Goal: Task Accomplishment & Management: Manage account settings

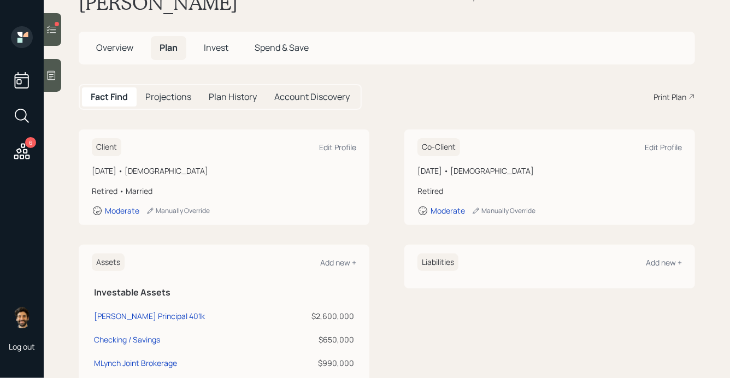
scroll to position [8, 0]
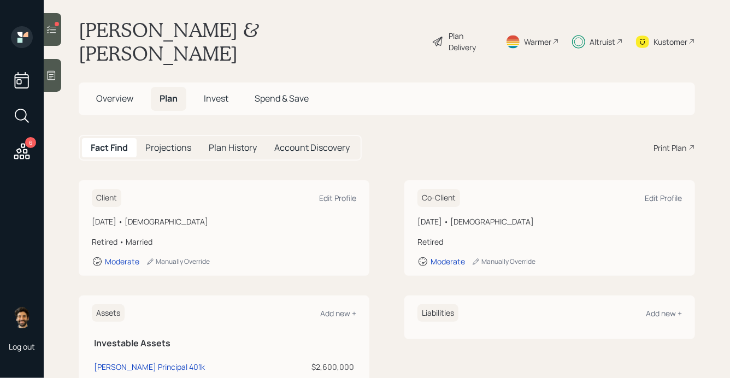
click at [54, 75] on icon at bounding box center [51, 75] width 11 height 11
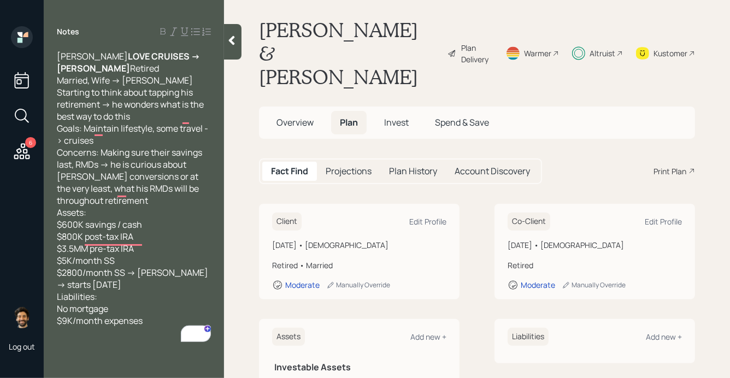
click at [237, 47] on div at bounding box center [232, 42] width 17 height 36
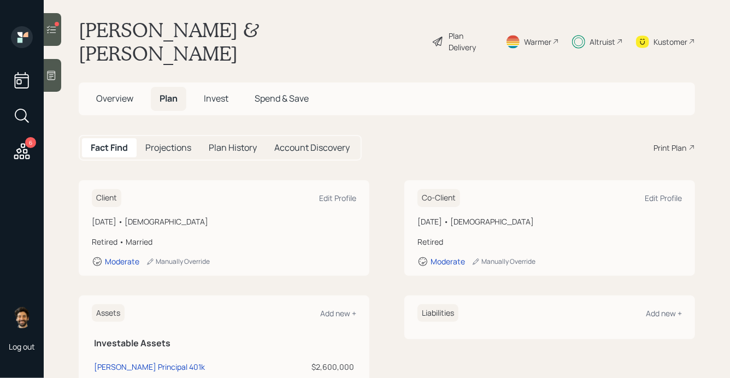
click at [588, 29] on div "Altruist" at bounding box center [597, 41] width 51 height 47
click at [53, 31] on icon at bounding box center [51, 29] width 11 height 11
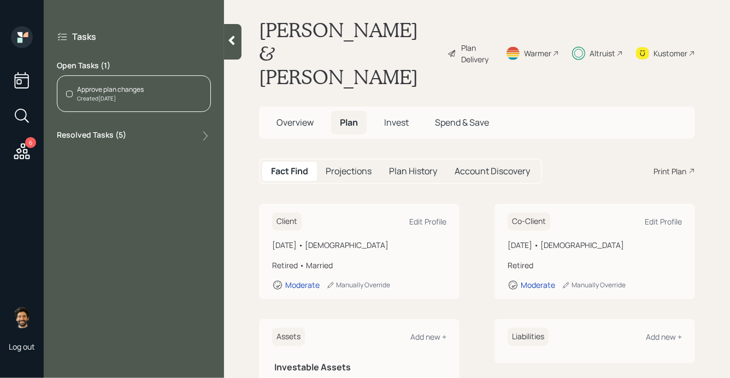
click at [116, 96] on div "Created Today" at bounding box center [110, 99] width 67 height 8
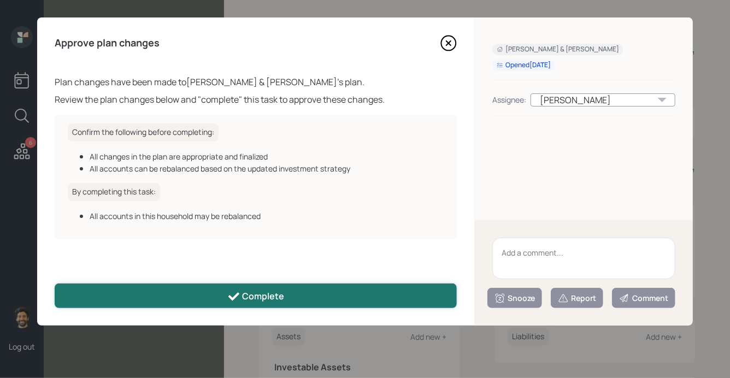
click at [156, 290] on button "Complete" at bounding box center [256, 296] width 402 height 25
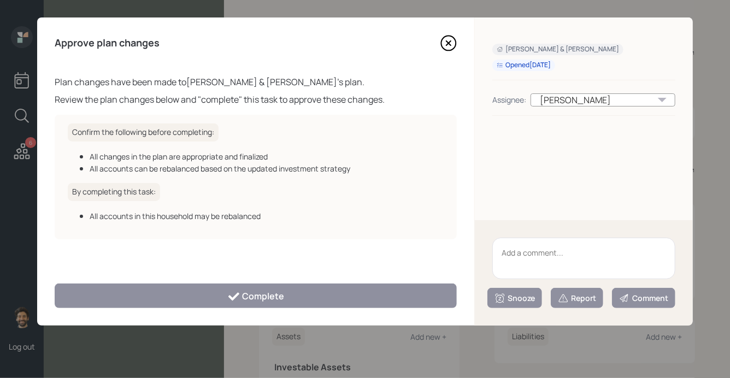
click at [449, 43] on icon at bounding box center [449, 43] width 4 height 4
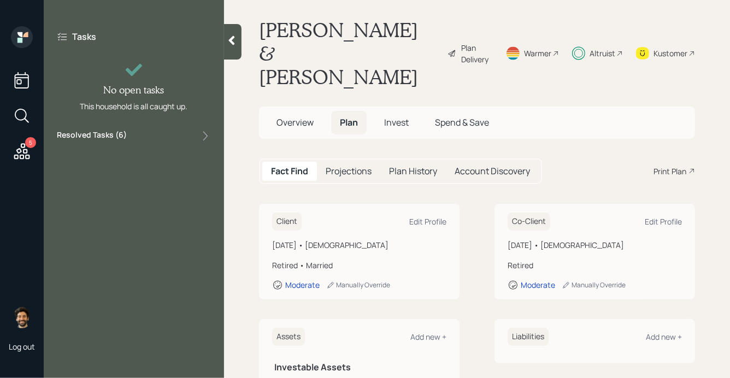
click at [399, 116] on span "Invest" at bounding box center [396, 122] width 25 height 12
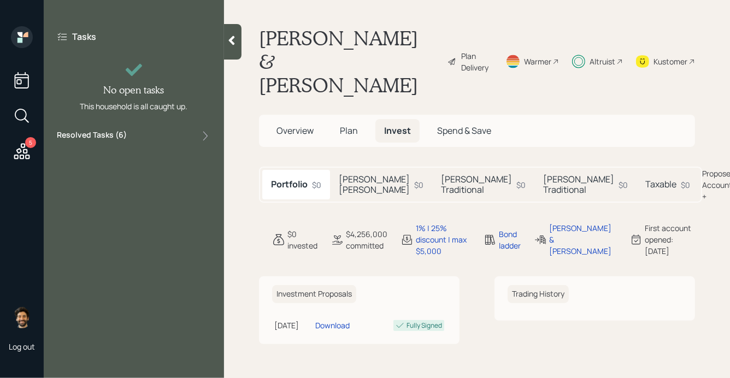
click at [237, 49] on div at bounding box center [232, 42] width 17 height 36
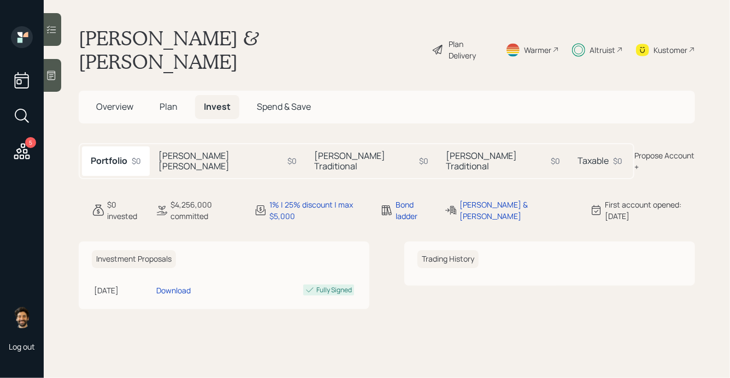
click at [208, 151] on h5 "[PERSON_NAME] [PERSON_NAME]" at bounding box center [221, 161] width 125 height 21
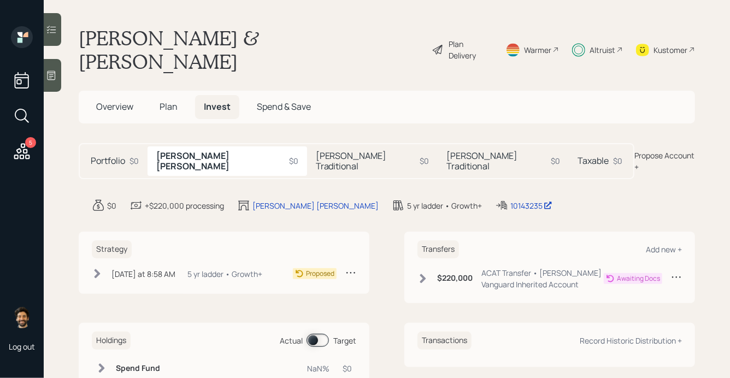
click at [316, 151] on h5 "[PERSON_NAME] Traditional" at bounding box center [366, 161] width 100 height 21
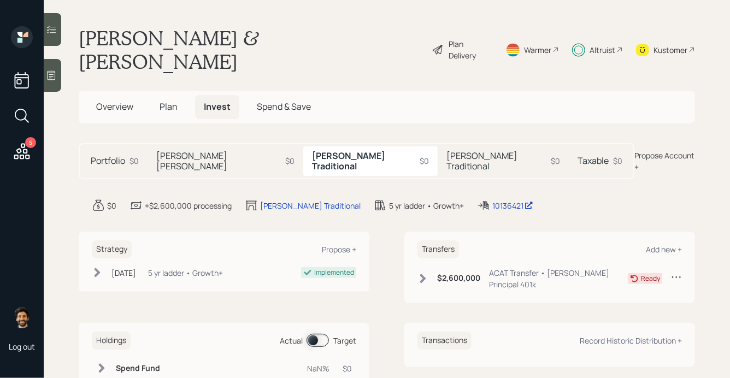
drag, startPoint x: 364, startPoint y: 40, endPoint x: 83, endPoint y: 40, distance: 280.5
click at [83, 40] on div "David Gottschlich & Linda Toole Plan Delivery Warmer Altruist Kustomer" at bounding box center [387, 49] width 617 height 47
click at [267, 54] on main "David Gottschlich & Linda Toole Plan Delivery Warmer Altruist Kustomer Overview…" at bounding box center [387, 189] width 687 height 378
drag, startPoint x: 365, startPoint y: 40, endPoint x: 77, endPoint y: 30, distance: 288.3
click at [77, 30] on main "David Gottschlich & Linda Toole Plan Delivery Warmer Altruist Kustomer Overview…" at bounding box center [387, 189] width 687 height 378
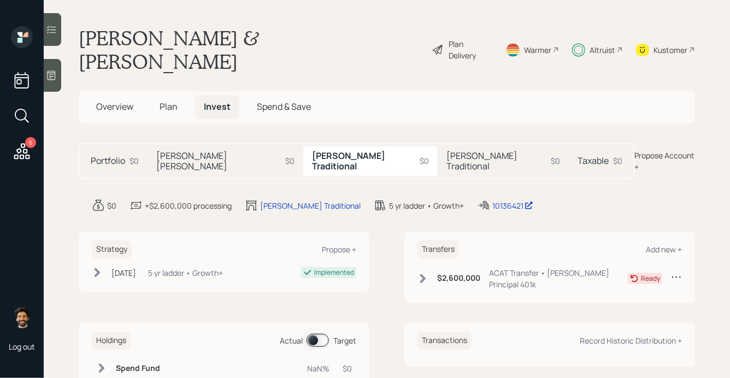
click at [306, 41] on h1 "[PERSON_NAME] & [PERSON_NAME]" at bounding box center [251, 49] width 344 height 47
drag, startPoint x: 363, startPoint y: 39, endPoint x: 80, endPoint y: 31, distance: 283.3
click at [80, 31] on div "David Gottschlich & Linda Toole Plan Delivery Warmer Altruist Kustomer" at bounding box center [387, 49] width 617 height 47
click at [599, 44] on div "Altruist" at bounding box center [603, 49] width 26 height 11
click at [447, 151] on h5 "[PERSON_NAME] Traditional" at bounding box center [497, 161] width 100 height 21
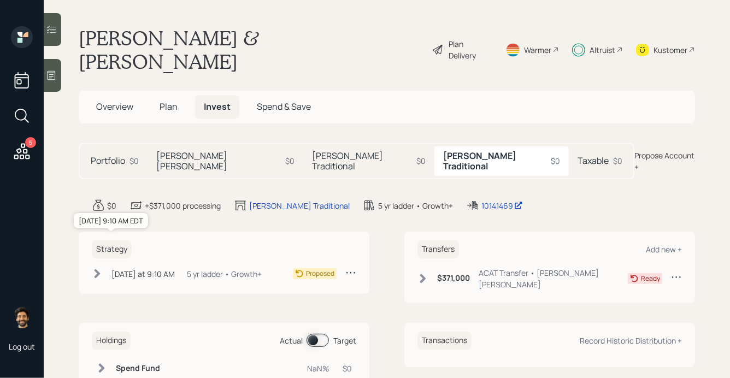
click at [152, 268] on div "Today at 9:10 AM" at bounding box center [143, 273] width 63 height 11
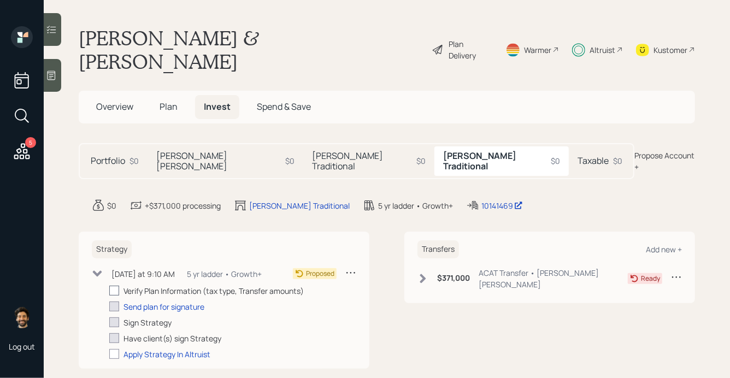
click at [113, 286] on div at bounding box center [114, 291] width 10 height 10
click at [109, 291] on input "checkbox" at bounding box center [109, 291] width 1 height 1
checkbox input "true"
click at [312, 151] on h5 "[PERSON_NAME] Traditional" at bounding box center [362, 161] width 100 height 21
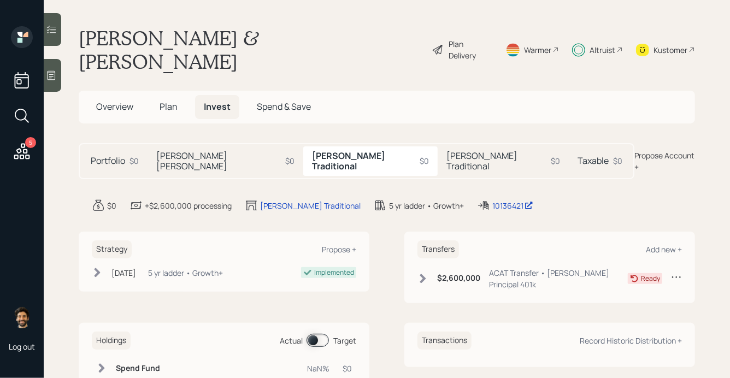
click at [196, 151] on h5 "[PERSON_NAME] [PERSON_NAME]" at bounding box center [218, 161] width 125 height 21
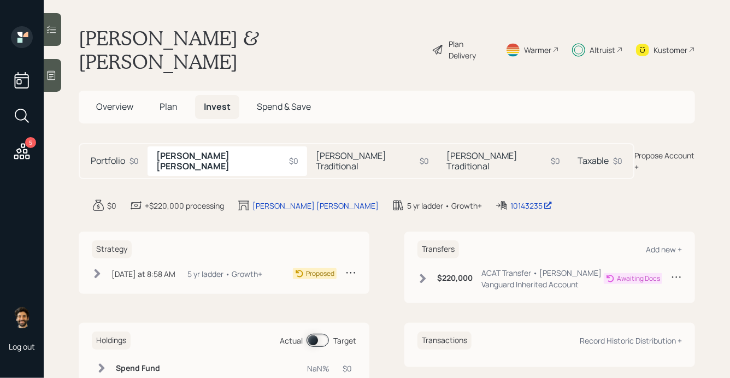
click at [447, 151] on h5 "[PERSON_NAME] Traditional" at bounding box center [497, 161] width 100 height 21
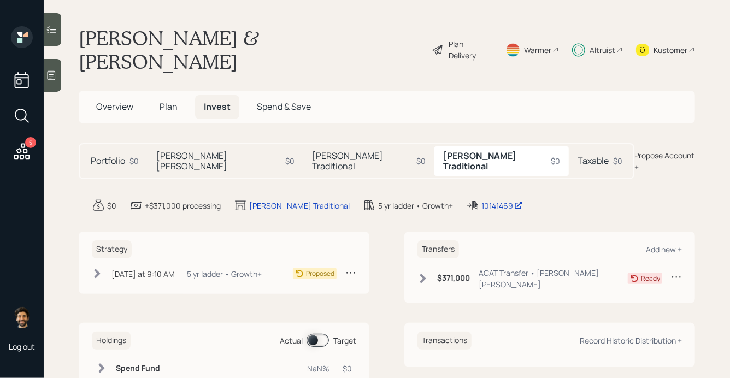
click at [177, 267] on div "[DATE] at 9:10 AM [DATE] 9:10 AM EDT 5 yr ladder • Growth+" at bounding box center [177, 274] width 170 height 14
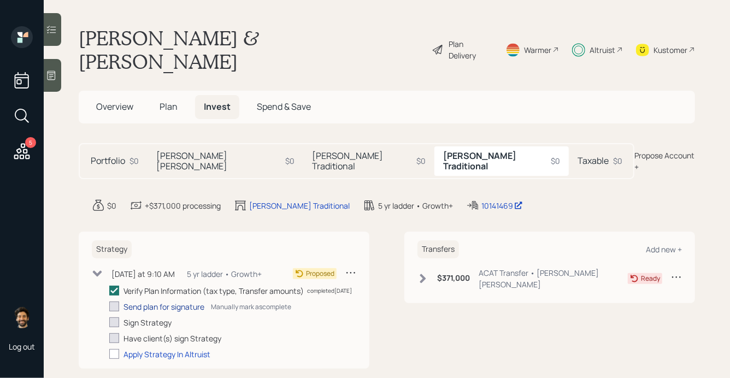
click at [155, 301] on div "Send plan for signature" at bounding box center [164, 306] width 81 height 11
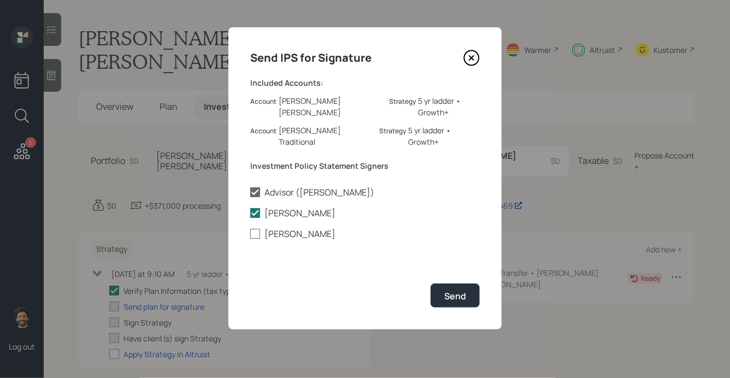
click at [252, 229] on div at bounding box center [255, 234] width 10 height 10
click at [250, 234] on input "[PERSON_NAME]" at bounding box center [250, 234] width 1 height 1
checkbox input "true"
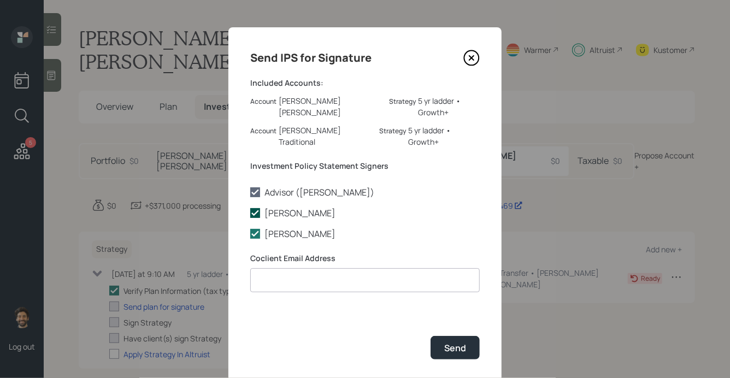
click at [258, 211] on polyline at bounding box center [255, 213] width 7 height 4
click at [250, 213] on input "[PERSON_NAME]" at bounding box center [250, 213] width 1 height 1
checkbox input "false"
paste input "linatoole@gmail.com"
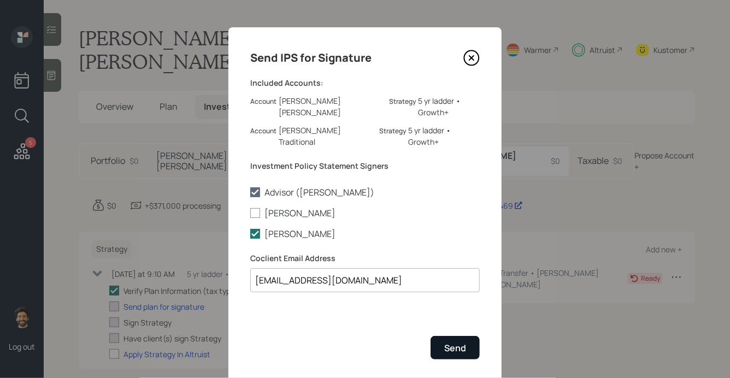
type input "linatoole@gmail.com"
click at [465, 342] on div "Send" at bounding box center [456, 348] width 22 height 12
checkbox input "true"
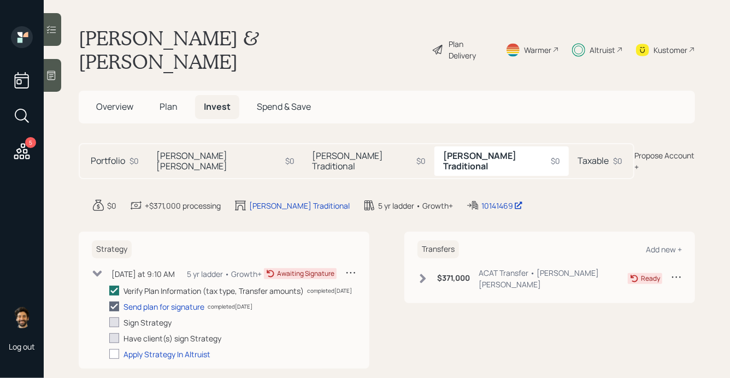
click at [201, 151] on h5 "[PERSON_NAME] [PERSON_NAME]" at bounding box center [218, 161] width 125 height 21
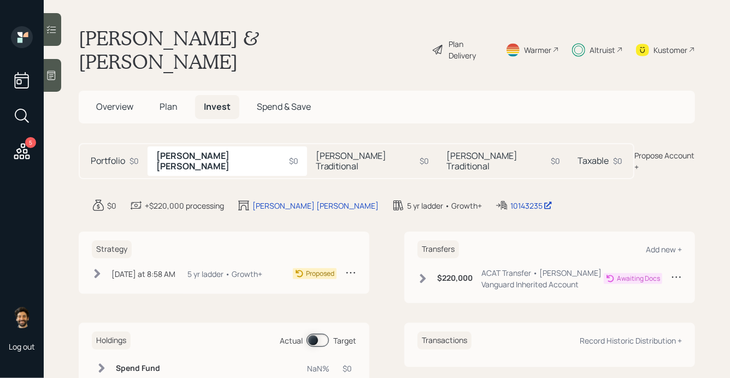
click at [316, 151] on h5 "[PERSON_NAME] Traditional" at bounding box center [366, 161] width 100 height 21
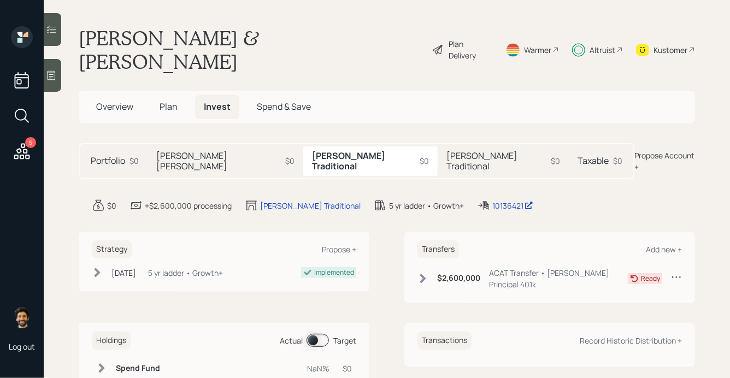
click at [447, 151] on h5 "[PERSON_NAME] Traditional" at bounding box center [497, 161] width 100 height 21
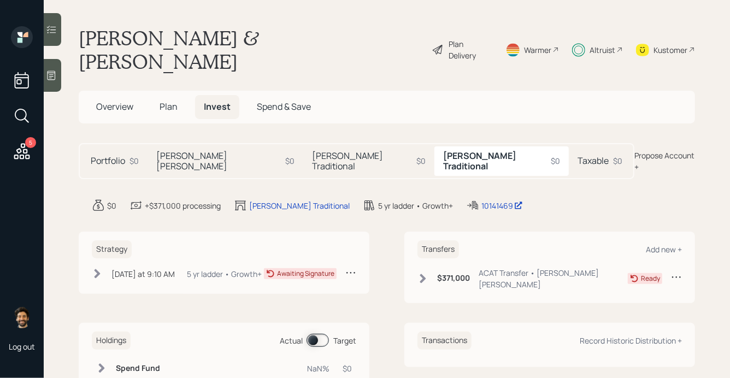
click at [578, 156] on h5 "Taxable" at bounding box center [593, 161] width 31 height 10
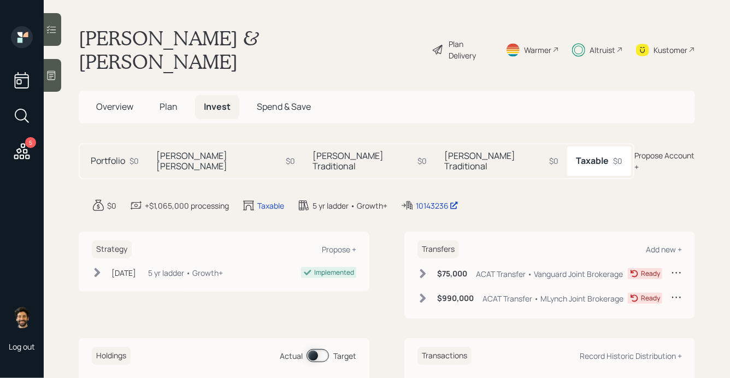
click at [313, 151] on h5 "[PERSON_NAME] Traditional" at bounding box center [363, 161] width 101 height 21
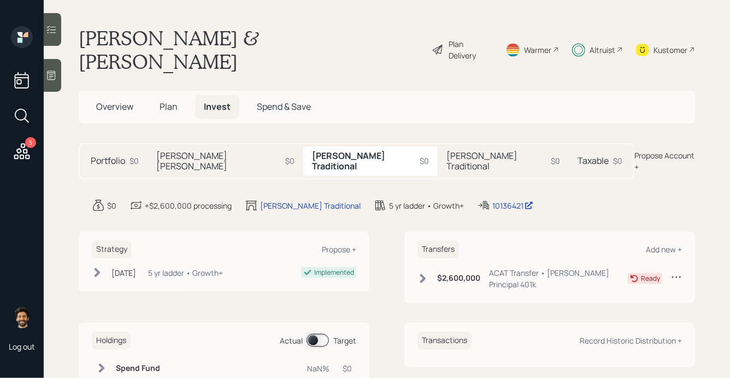
click at [578, 156] on h5 "Taxable" at bounding box center [593, 161] width 31 height 10
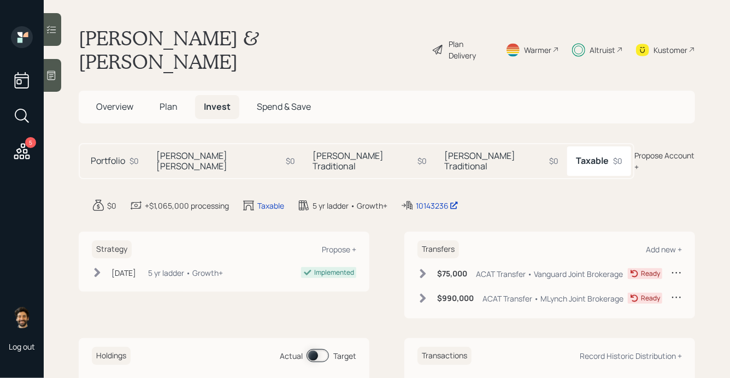
click at [445, 151] on h5 "[PERSON_NAME] Traditional" at bounding box center [495, 161] width 101 height 21
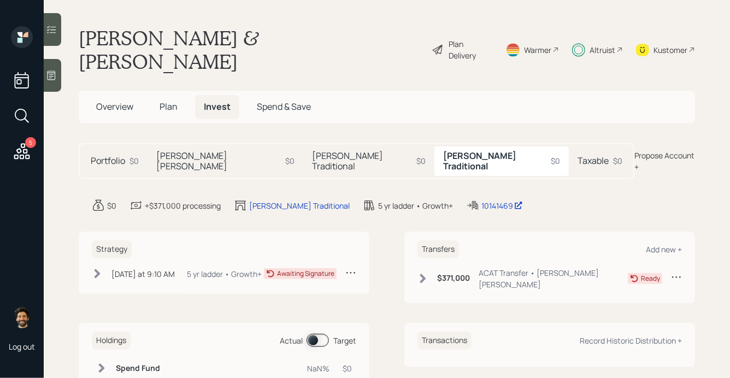
click at [312, 151] on h5 "[PERSON_NAME] Traditional" at bounding box center [362, 161] width 100 height 21
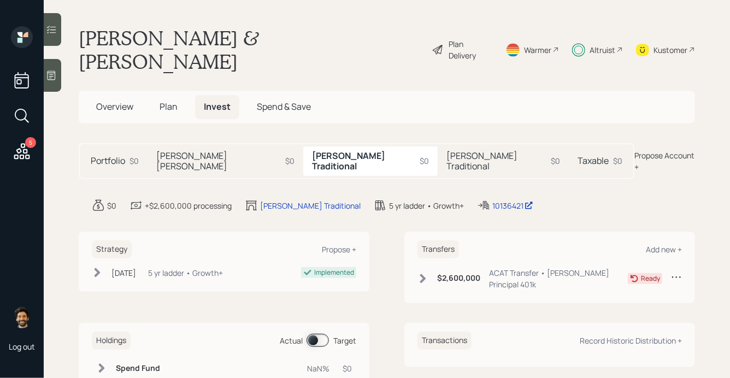
click at [231, 147] on div "[PERSON_NAME] IRA $0" at bounding box center [226, 162] width 156 height 30
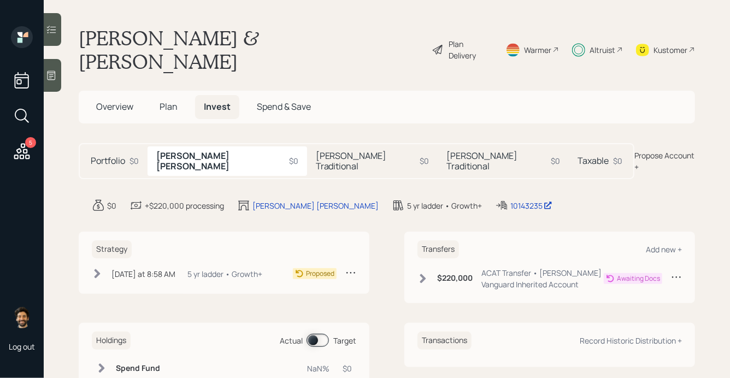
click at [141, 268] on div "[DATE] at 8:58 AM" at bounding box center [144, 273] width 64 height 11
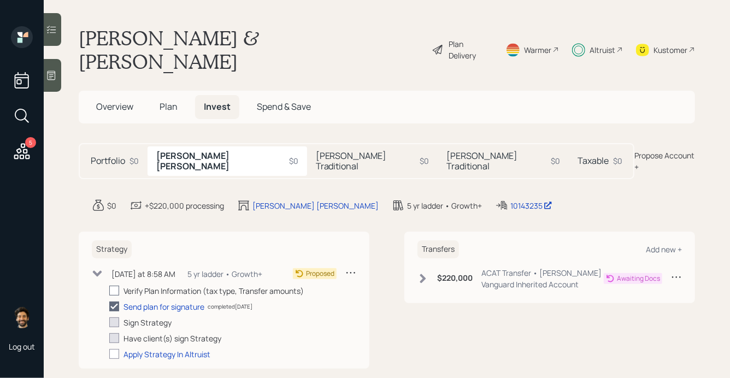
click at [115, 286] on div at bounding box center [114, 291] width 10 height 10
click at [109, 291] on input "checkbox" at bounding box center [109, 291] width 1 height 1
checkbox input "true"
click at [447, 151] on h5 "[PERSON_NAME] Traditional" at bounding box center [497, 161] width 100 height 21
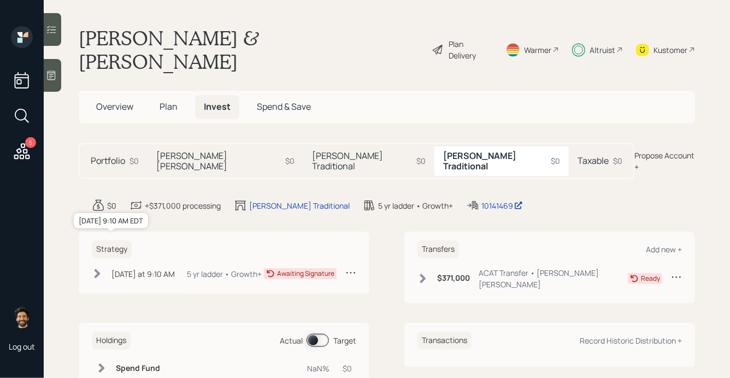
click at [122, 268] on div "[DATE] at 9:10 AM" at bounding box center [143, 273] width 63 height 11
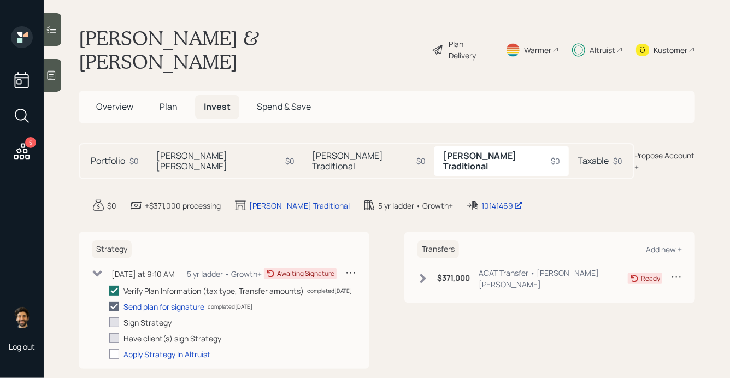
click at [422, 267] on div "$371,000 ACAT Transfer • Linda IRA" at bounding box center [523, 278] width 210 height 23
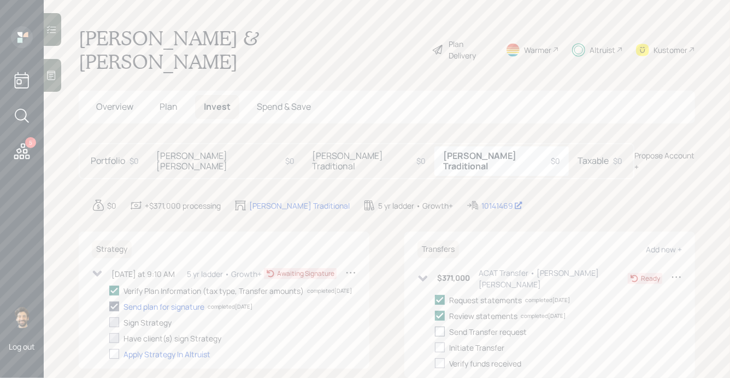
click at [439, 327] on div at bounding box center [440, 332] width 10 height 10
click at [435, 332] on input "checkbox" at bounding box center [435, 332] width 1 height 1
checkbox input "false"
checkbox input "true"
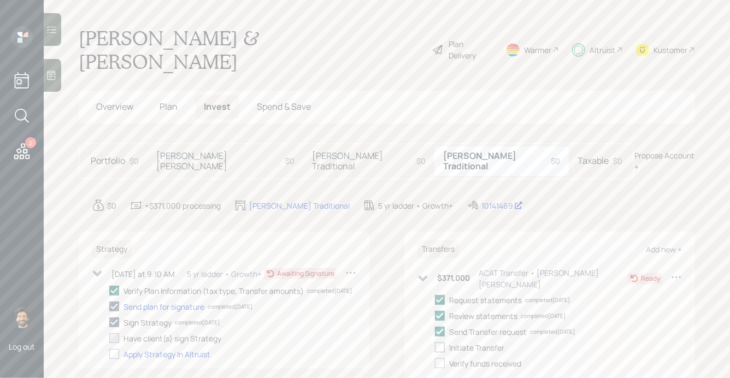
click at [441, 343] on div at bounding box center [440, 348] width 10 height 10
click at [435, 348] on input "checkbox" at bounding box center [435, 348] width 1 height 1
checkbox input "true"
click at [212, 151] on h5 "[PERSON_NAME] [PERSON_NAME]" at bounding box center [218, 161] width 125 height 21
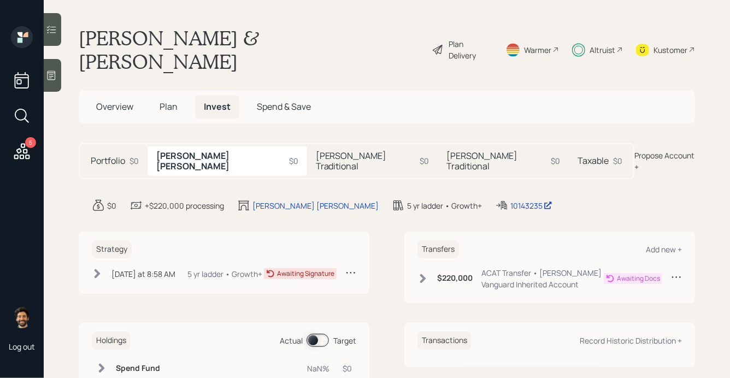
click at [422, 274] on icon at bounding box center [423, 278] width 6 height 9
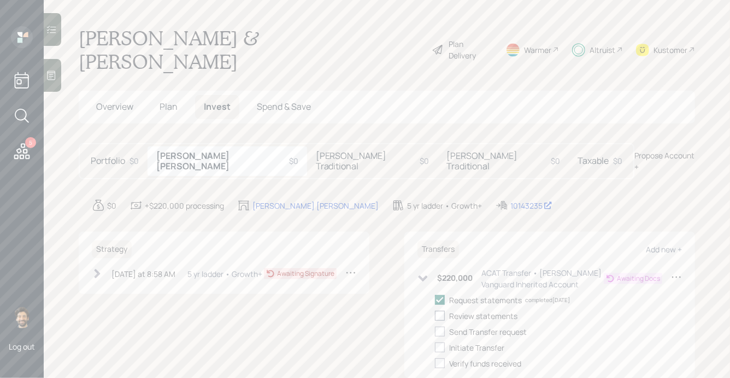
click at [439, 311] on div at bounding box center [440, 316] width 10 height 10
click at [435, 316] on input "checkbox" at bounding box center [435, 316] width 1 height 1
checkbox input "true"
click at [441, 327] on div at bounding box center [440, 332] width 10 height 10
click at [435, 332] on input "checkbox" at bounding box center [435, 332] width 1 height 1
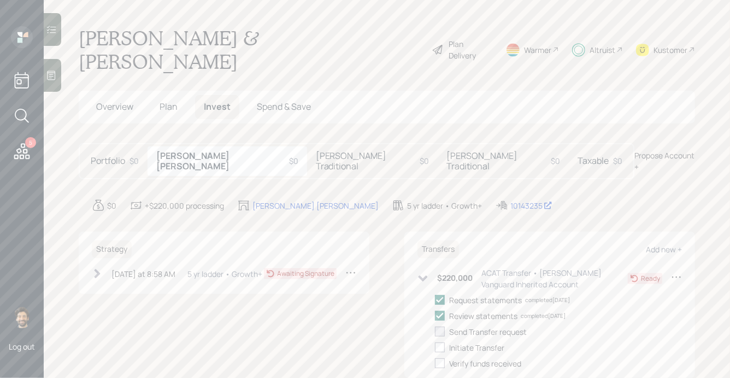
checkbox input "true"
click at [441, 343] on div at bounding box center [440, 348] width 10 height 10
click at [435, 348] on input "checkbox" at bounding box center [435, 348] width 1 height 1
checkbox input "true"
click at [316, 151] on h5 "[PERSON_NAME] Traditional" at bounding box center [366, 161] width 100 height 21
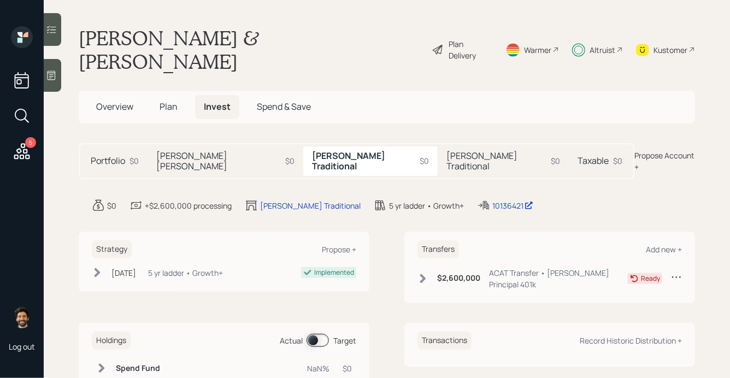
click at [447, 151] on h5 "[PERSON_NAME] Traditional" at bounding box center [497, 161] width 100 height 21
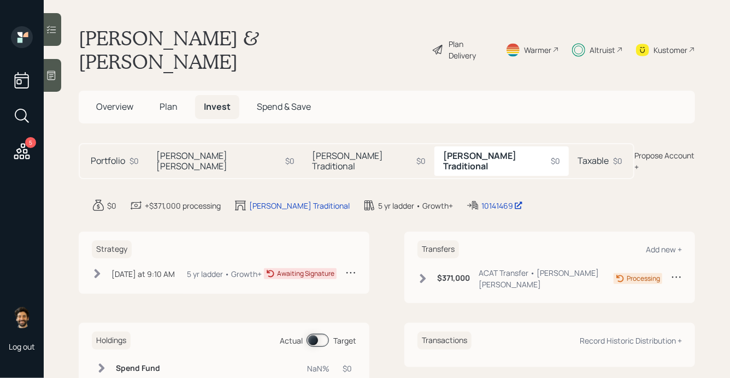
click at [109, 267] on div "[DATE] at 9:10 AM [DATE] 9:10 AM EDT 5 yr ladder • Growth+" at bounding box center [177, 274] width 170 height 14
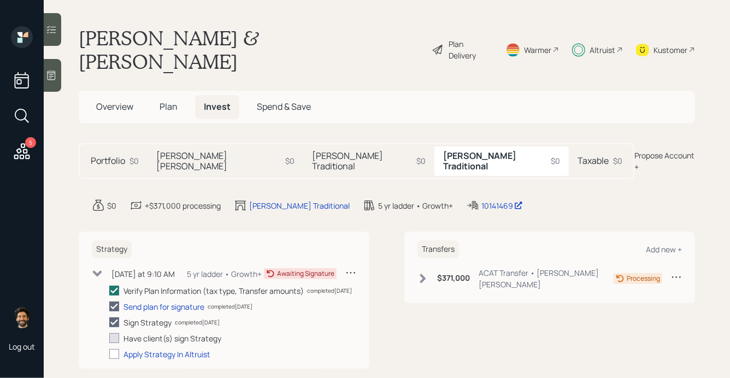
click at [109, 267] on div "[DATE] at 9:10 AM [DATE] 9:10 AM EDT 5 yr ladder • Growth+" at bounding box center [177, 274] width 170 height 14
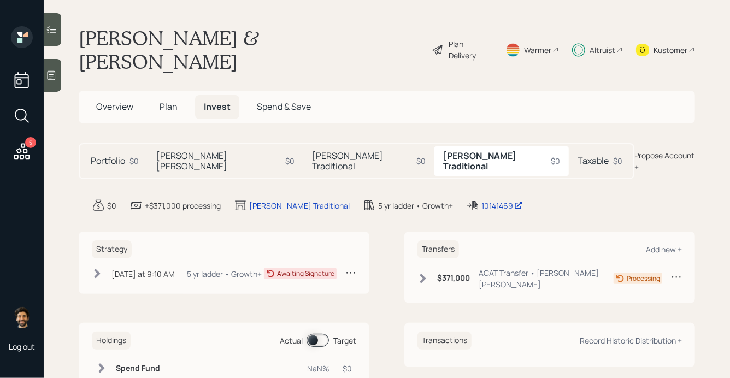
click at [475, 39] on div "Plan Delivery" at bounding box center [470, 49] width 43 height 23
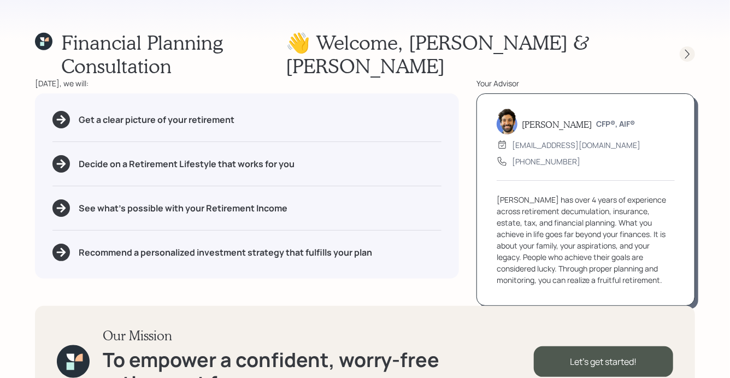
click at [687, 49] on icon at bounding box center [687, 54] width 11 height 11
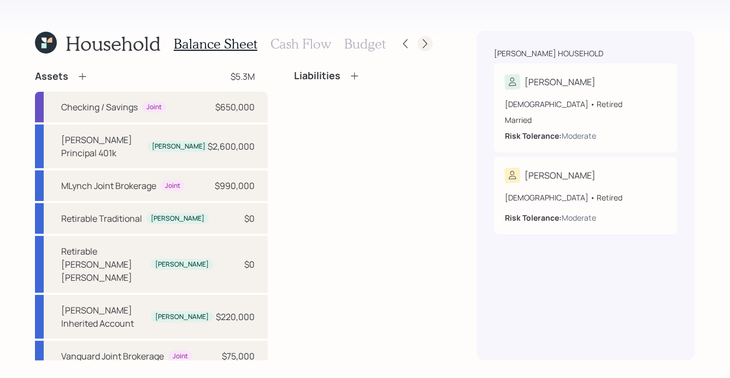
click at [423, 45] on icon at bounding box center [425, 43] width 11 height 11
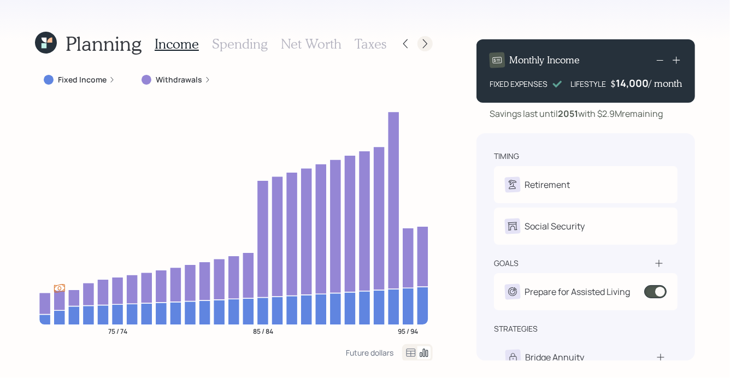
click at [428, 43] on icon at bounding box center [425, 43] width 11 height 11
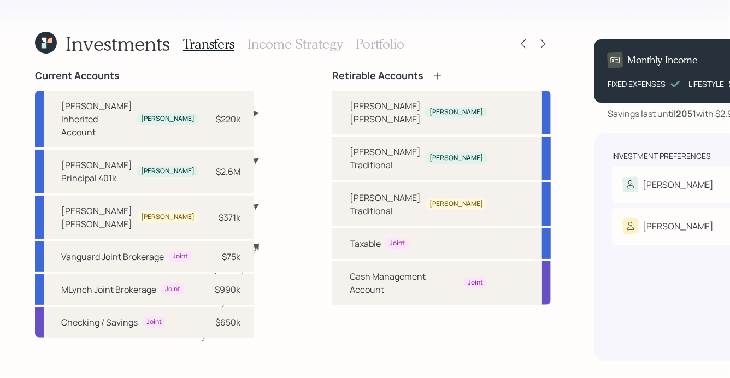
click at [329, 46] on h3 "Income Strategy" at bounding box center [295, 44] width 95 height 16
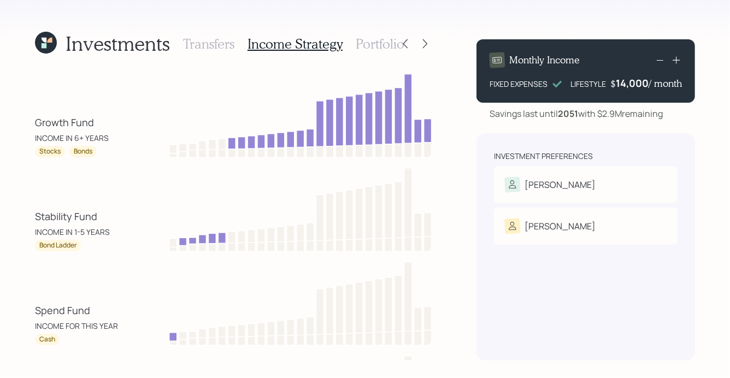
click at [379, 45] on h3 "Portfolio" at bounding box center [380, 44] width 49 height 16
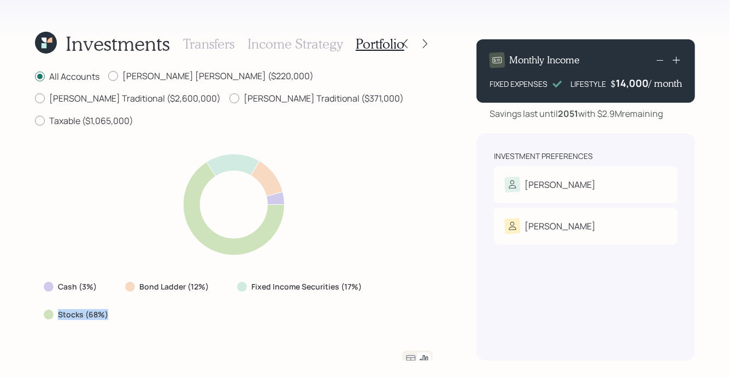
drag, startPoint x: 109, startPoint y: 307, endPoint x: 50, endPoint y: 305, distance: 59.6
click at [50, 309] on div "Stocks (68%)" at bounding box center [77, 314] width 67 height 11
click at [410, 353] on icon at bounding box center [411, 359] width 13 height 13
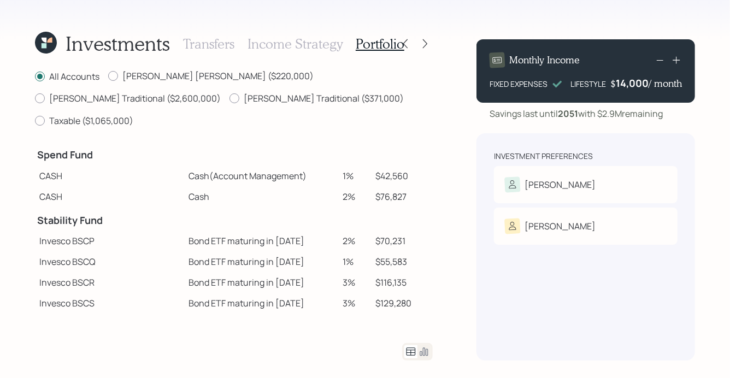
click at [427, 351] on icon at bounding box center [424, 352] width 13 height 13
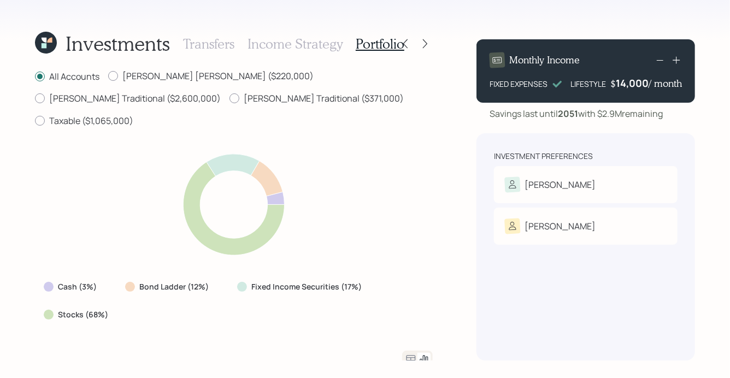
click at [290, 39] on h3 "Income Strategy" at bounding box center [295, 44] width 95 height 16
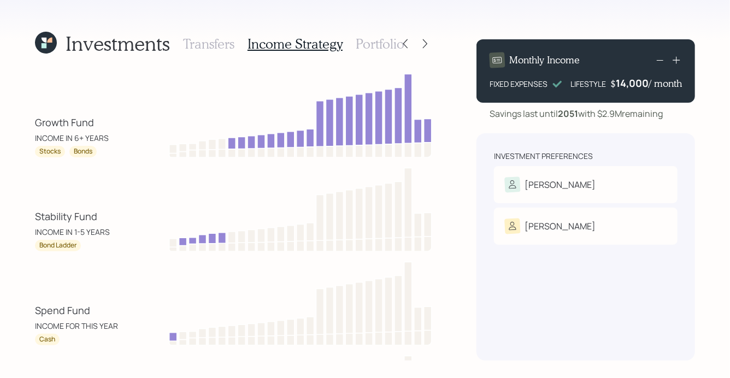
click at [385, 39] on h3 "Portfolio" at bounding box center [380, 44] width 49 height 16
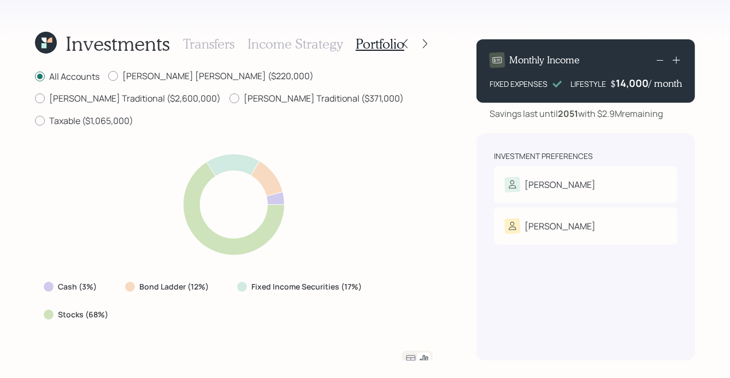
click at [413, 353] on icon at bounding box center [411, 359] width 13 height 13
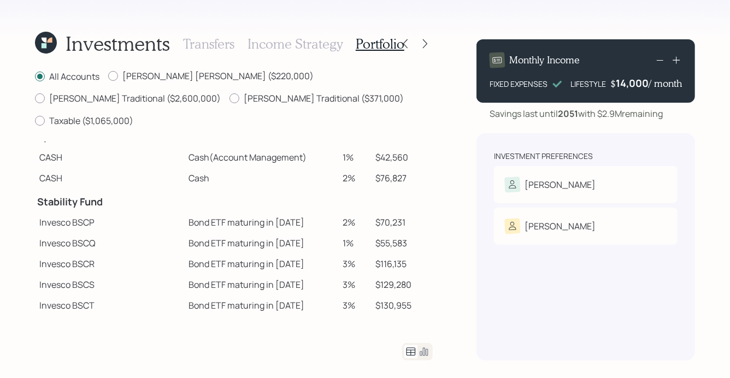
scroll to position [15, 0]
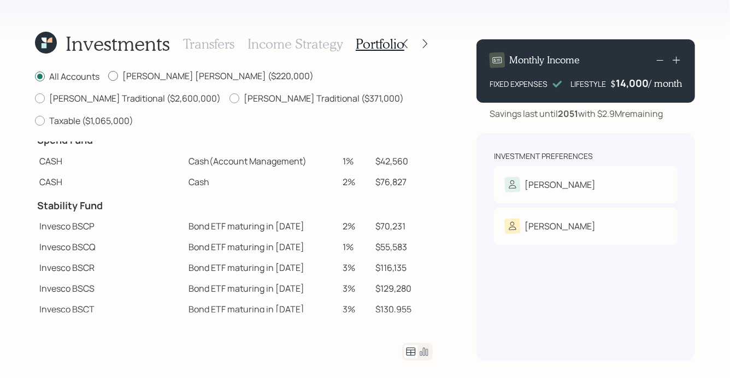
click at [165, 72] on label "[PERSON_NAME] [PERSON_NAME] ($220,000)" at bounding box center [211, 76] width 206 height 12
click at [108, 76] on input "[PERSON_NAME] [PERSON_NAME] ($220,000)" at bounding box center [108, 76] width 1 height 1
radio input "true"
radio input "false"
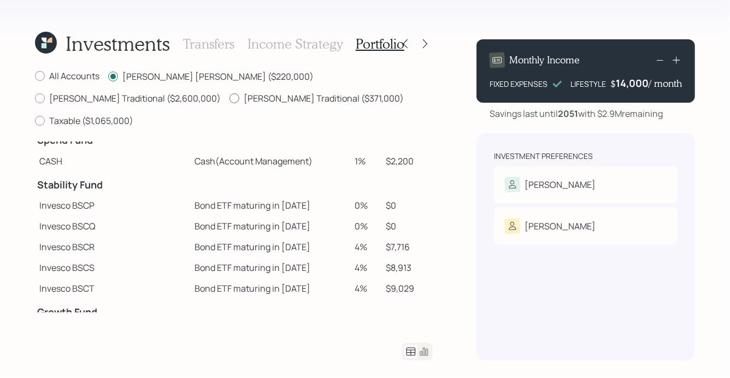
click at [230, 98] on label "[PERSON_NAME] Traditional ($371,000)" at bounding box center [317, 98] width 174 height 12
click at [229, 98] on input "[PERSON_NAME] Traditional ($371,000)" at bounding box center [229, 98] width 1 height 1
radio input "true"
radio input "false"
click at [133, 115] on label "Taxable ($1,065,000)" at bounding box center [84, 121] width 98 height 12
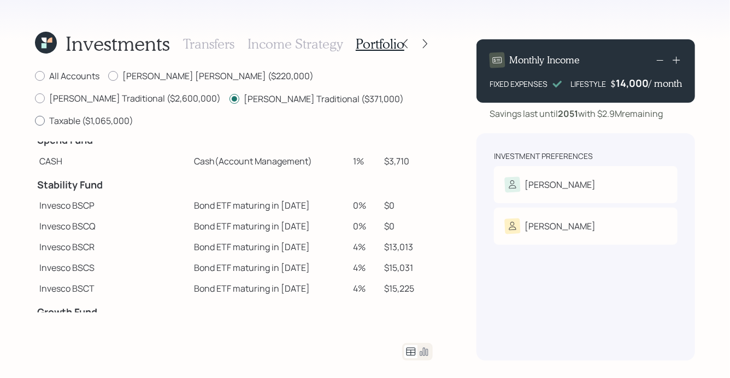
click at [35, 121] on input "Taxable ($1,065,000)" at bounding box center [34, 121] width 1 height 1
radio input "true"
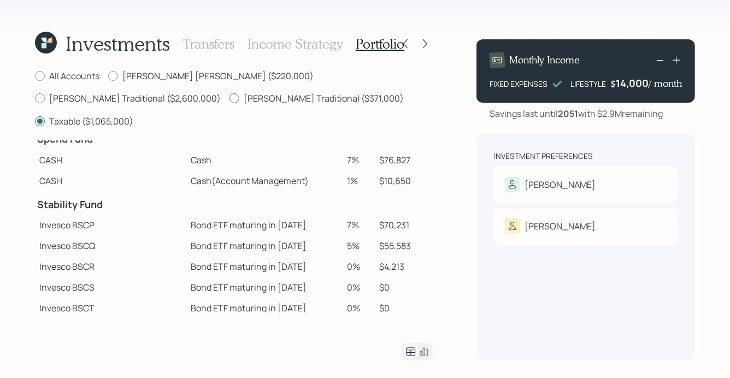
click at [230, 97] on label "[PERSON_NAME] Traditional ($371,000)" at bounding box center [317, 98] width 174 height 12
click at [229, 98] on input "[PERSON_NAME] Traditional ($371,000)" at bounding box center [229, 98] width 1 height 1
radio input "true"
radio input "false"
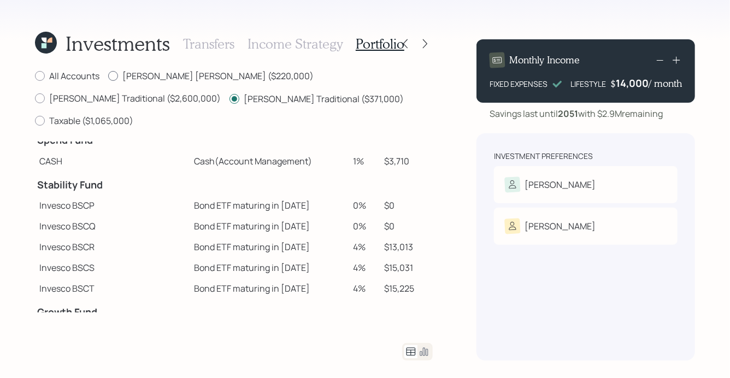
click at [161, 77] on label "[PERSON_NAME] [PERSON_NAME] ($220,000)" at bounding box center [211, 76] width 206 height 12
click at [108, 77] on input "[PERSON_NAME] [PERSON_NAME] ($220,000)" at bounding box center [108, 76] width 1 height 1
radio input "true"
radio input "false"
click at [221, 92] on label "David Traditional ($2,600,000)" at bounding box center [128, 98] width 186 height 12
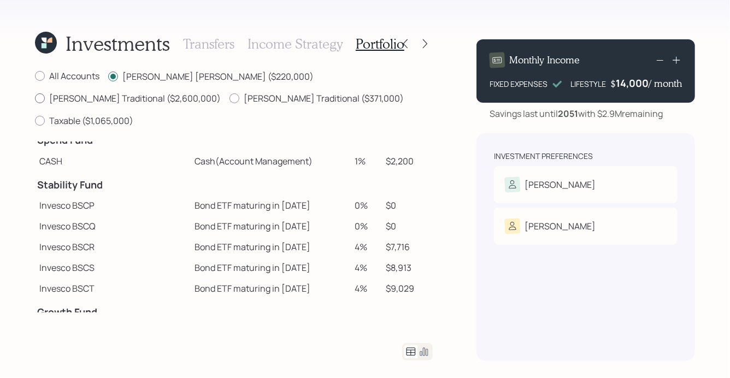
click at [35, 98] on input "David Traditional ($2,600,000)" at bounding box center [34, 98] width 1 height 1
radio input "true"
radio input "false"
click at [424, 350] on icon at bounding box center [424, 352] width 13 height 13
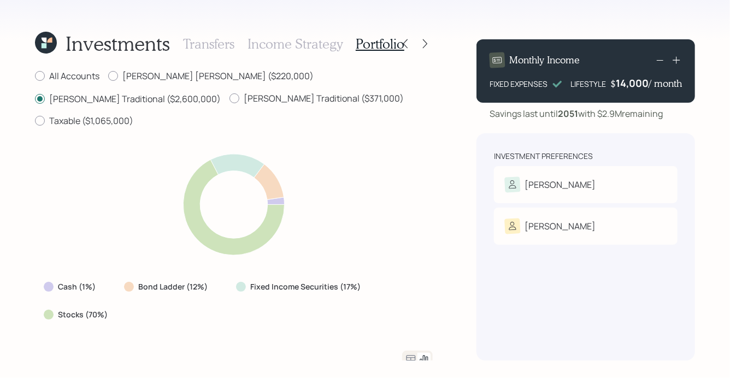
click at [408, 355] on icon at bounding box center [411, 359] width 13 height 13
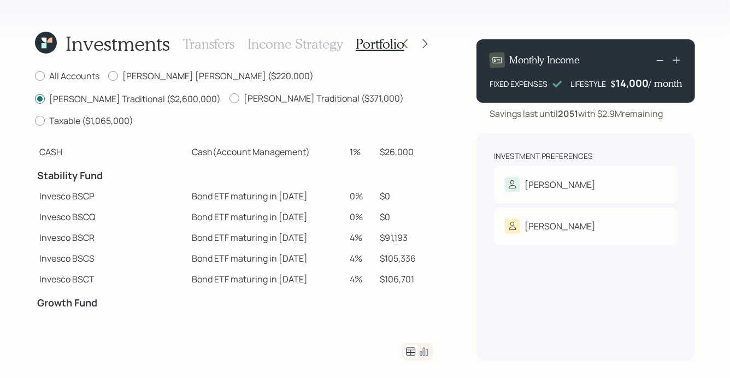
scroll to position [25, 0]
click at [47, 44] on icon at bounding box center [46, 43] width 22 height 22
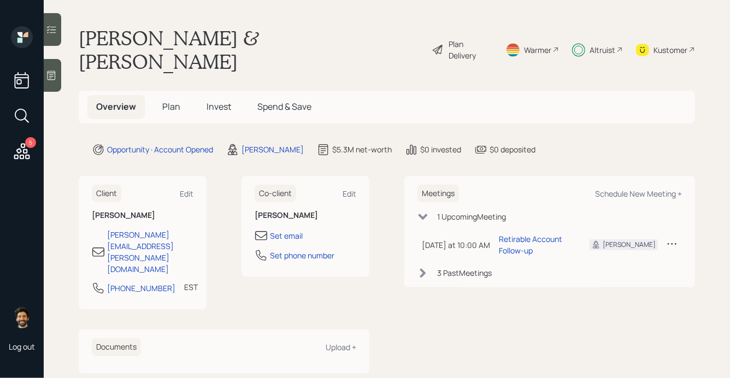
click at [475, 38] on div "Plan Delivery" at bounding box center [470, 49] width 43 height 23
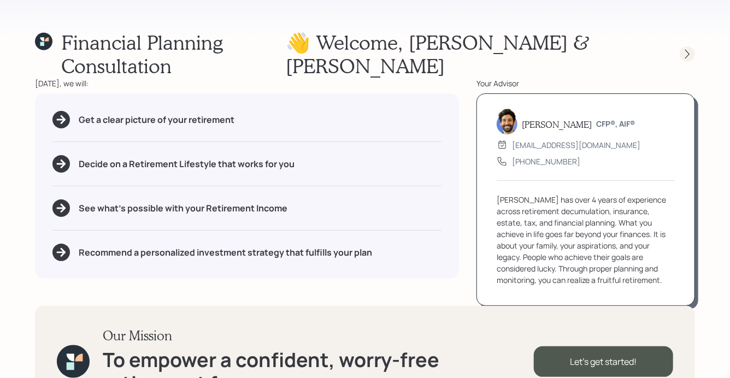
click at [688, 49] on icon at bounding box center [687, 54] width 11 height 11
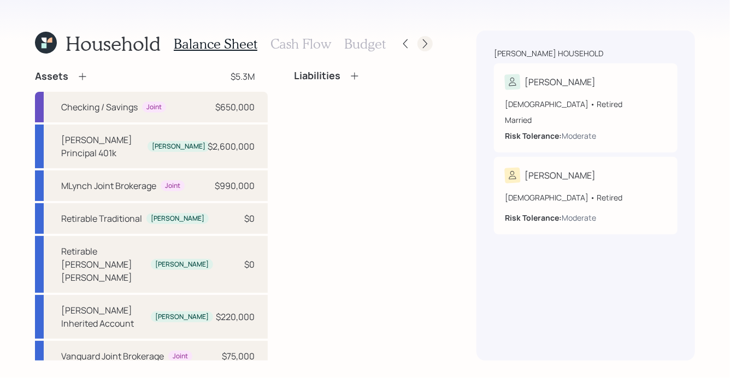
click at [425, 45] on icon at bounding box center [425, 43] width 4 height 9
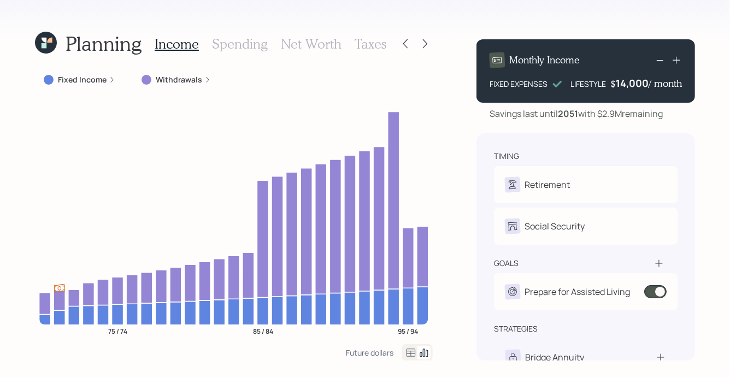
click at [410, 353] on icon at bounding box center [411, 353] width 13 height 13
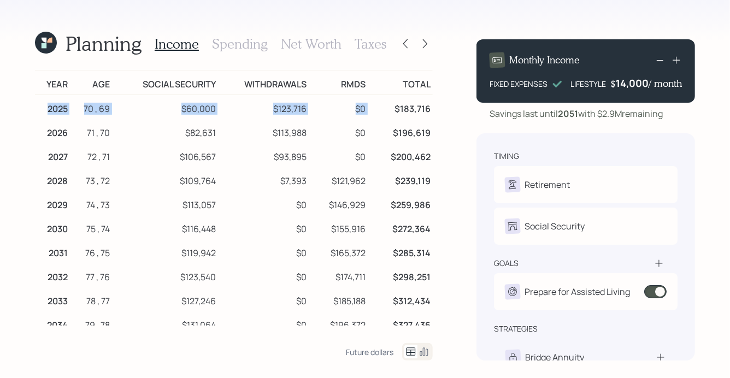
drag, startPoint x: 45, startPoint y: 109, endPoint x: 377, endPoint y: 113, distance: 331.4
click at [377, 113] on tr "2025 70 , 69 $60,000 $123,716 $0 $183,716" at bounding box center [234, 107] width 398 height 25
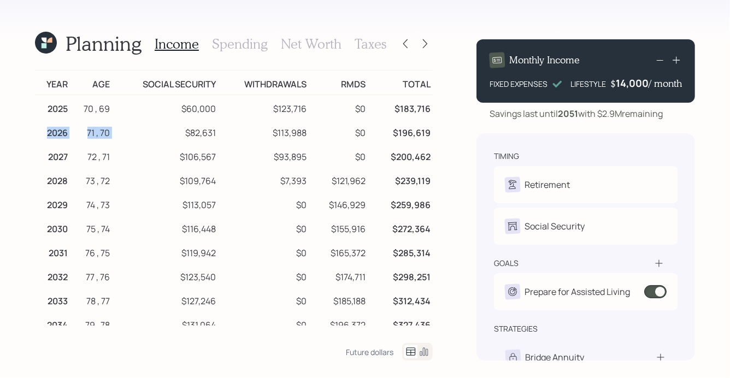
drag, startPoint x: 47, startPoint y: 131, endPoint x: 135, endPoint y: 127, distance: 87.6
click at [135, 127] on tr "2026 71 , 70 $82,631 $113,988 $0 $196,619" at bounding box center [234, 131] width 398 height 24
drag, startPoint x: 185, startPoint y: 131, endPoint x: 223, endPoint y: 137, distance: 38.7
click at [223, 137] on tr "2026 71 , 70 $82,631 $113,988 $0 $196,619" at bounding box center [234, 131] width 398 height 24
drag, startPoint x: 272, startPoint y: 132, endPoint x: 319, endPoint y: 135, distance: 47.1
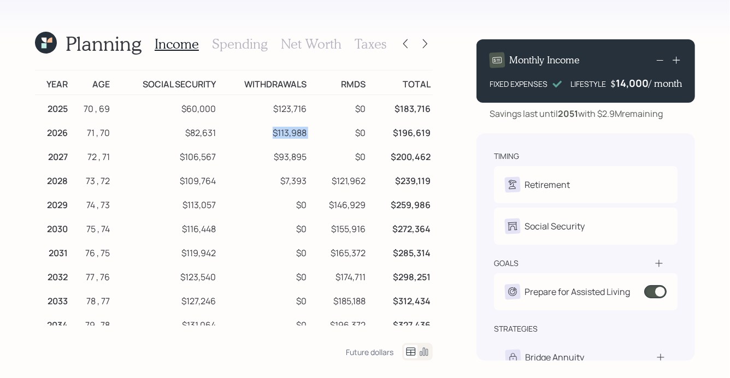
click at [319, 135] on tr "2026 71 , 70 $82,631 $113,988 $0 $196,619" at bounding box center [234, 131] width 398 height 24
click at [279, 132] on td "$113,988" at bounding box center [263, 131] width 91 height 24
drag, startPoint x: 267, startPoint y: 131, endPoint x: 311, endPoint y: 136, distance: 44.6
click at [311, 136] on tr "2026 71 , 70 $82,631 $113,988 $0 $196,619" at bounding box center [234, 131] width 398 height 24
click at [277, 131] on td "$113,988" at bounding box center [263, 131] width 91 height 24
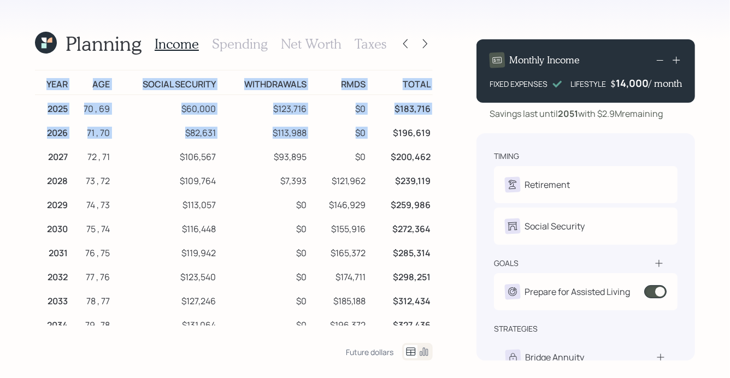
drag, startPoint x: 395, startPoint y: 134, endPoint x: 434, endPoint y: 137, distance: 38.9
click at [434, 137] on div "Planning Income Spending Net Worth Taxes Year Age Social Security Withdrawals R…" at bounding box center [365, 189] width 730 height 378
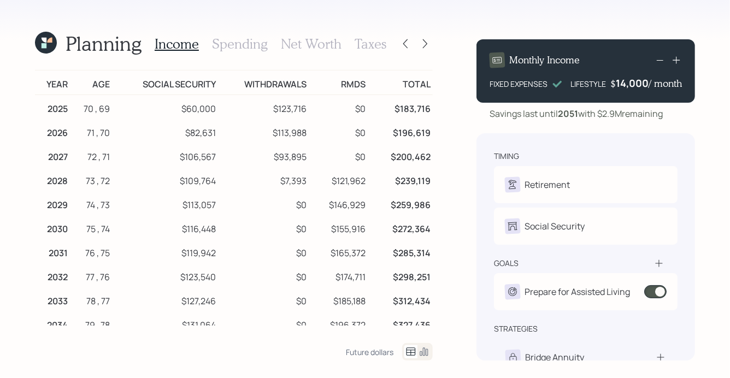
click at [281, 130] on td "$113,988" at bounding box center [263, 131] width 91 height 24
click at [200, 130] on td "$82,631" at bounding box center [166, 131] width 106 height 24
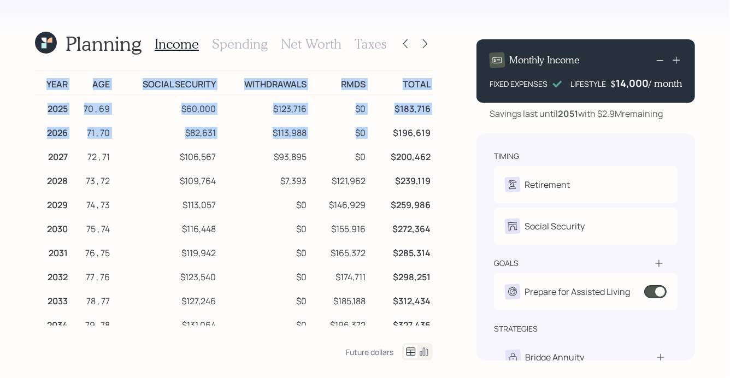
drag, startPoint x: 396, startPoint y: 134, endPoint x: 437, endPoint y: 135, distance: 41.0
click at [437, 135] on div "Planning Income Spending Net Worth Taxes Year Age Social Security Withdrawals R…" at bounding box center [365, 189] width 730 height 378
click at [415, 132] on td "$196,619" at bounding box center [401, 131] width 65 height 24
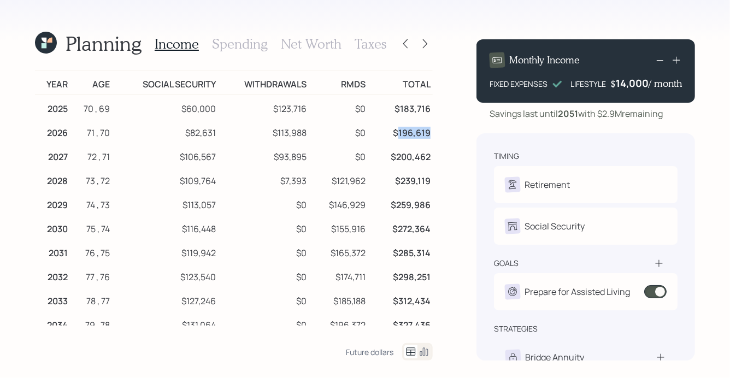
click at [415, 132] on td "$196,619" at bounding box center [401, 131] width 65 height 24
drag, startPoint x: 182, startPoint y: 157, endPoint x: 229, endPoint y: 160, distance: 47.6
click at [229, 160] on tr "2027 72 , 71 $106,567 $93,895 $0 $200,462" at bounding box center [234, 155] width 398 height 24
drag, startPoint x: 274, startPoint y: 157, endPoint x: 309, endPoint y: 158, distance: 35.0
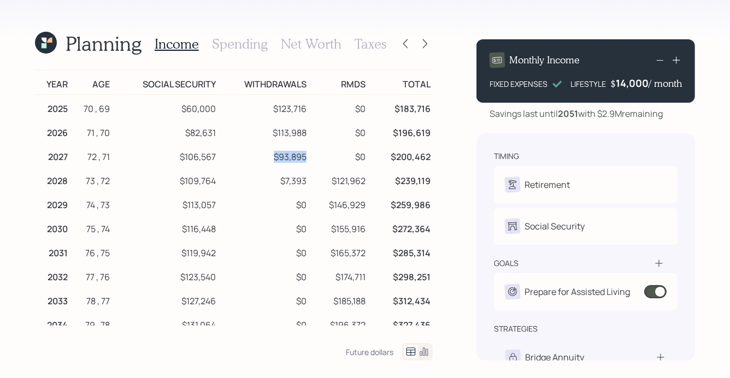
click at [309, 158] on td "$93,895" at bounding box center [263, 155] width 91 height 24
drag, startPoint x: 393, startPoint y: 154, endPoint x: 429, endPoint y: 157, distance: 35.7
click at [429, 157] on td "$200,462" at bounding box center [401, 155] width 65 height 24
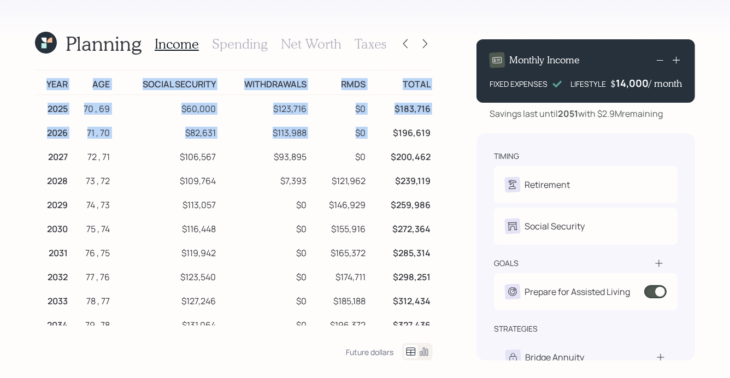
drag, startPoint x: 393, startPoint y: 131, endPoint x: 436, endPoint y: 133, distance: 43.3
click at [436, 133] on div "Planning Income Spending Net Worth Taxes Year Age Social Security Withdrawals R…" at bounding box center [365, 189] width 730 height 378
click at [410, 136] on td "$196,619" at bounding box center [401, 131] width 65 height 24
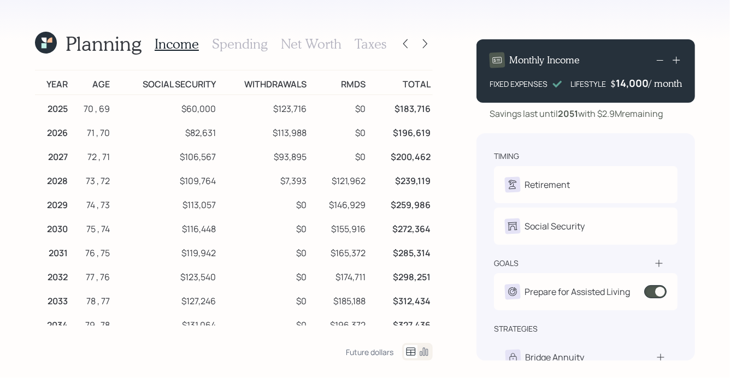
click at [366, 39] on h3 "Taxes" at bounding box center [371, 44] width 32 height 16
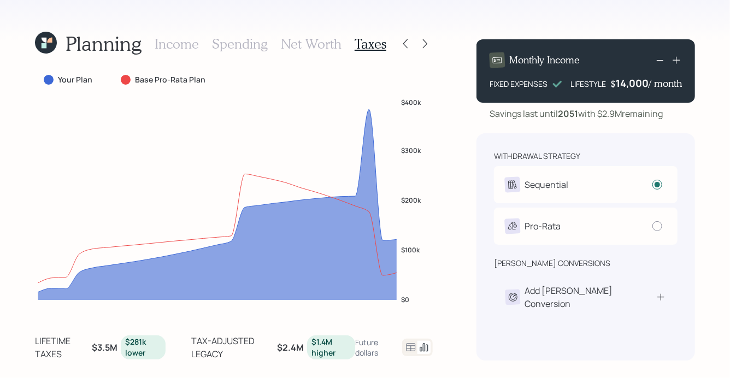
click at [233, 38] on h3 "Spending" at bounding box center [240, 44] width 56 height 16
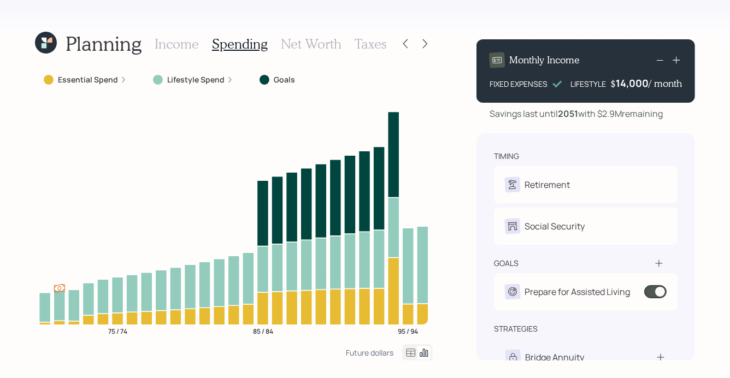
click at [411, 349] on icon at bounding box center [411, 353] width 13 height 13
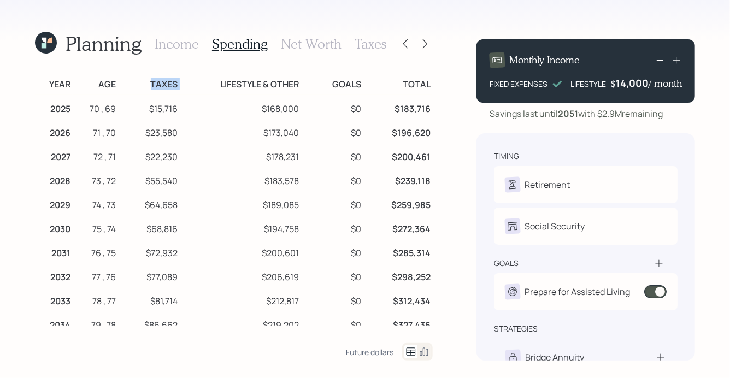
drag, startPoint x: 152, startPoint y: 86, endPoint x: 190, endPoint y: 90, distance: 37.9
click at [190, 90] on tr "Year Age Taxes Lifestyle & Other Goals Total" at bounding box center [234, 83] width 398 height 25
drag, startPoint x: 146, startPoint y: 132, endPoint x: 185, endPoint y: 136, distance: 39.0
click at [185, 136] on tr "2026 71 , 70 $23,580 $173,040 $0 $196,620" at bounding box center [234, 131] width 398 height 24
drag, startPoint x: 145, startPoint y: 157, endPoint x: 181, endPoint y: 157, distance: 35.5
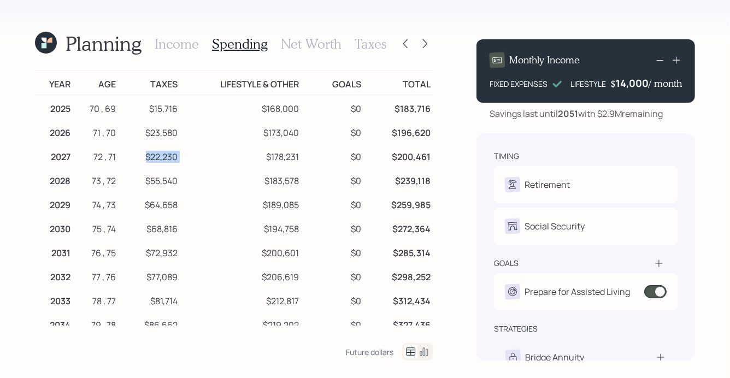
click at [181, 157] on tr "2027 72 , 71 $22,230 $178,231 $0 $200,461" at bounding box center [234, 155] width 398 height 24
drag, startPoint x: 147, startPoint y: 134, endPoint x: 185, endPoint y: 138, distance: 38.5
click at [185, 138] on tr "2026 71 , 70 $23,580 $173,040 $0 $196,620" at bounding box center [234, 131] width 398 height 24
drag, startPoint x: 144, startPoint y: 159, endPoint x: 186, endPoint y: 159, distance: 41.6
click at [186, 159] on tr "2027 72 , 71 $22,230 $178,231 $0 $200,461" at bounding box center [234, 155] width 398 height 24
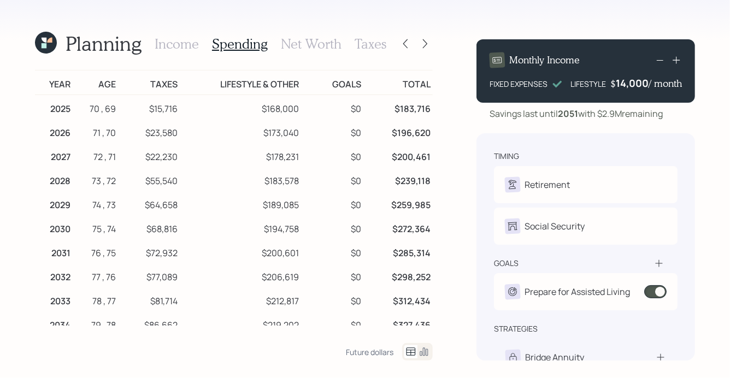
click at [171, 39] on h3 "Income" at bounding box center [177, 44] width 44 height 16
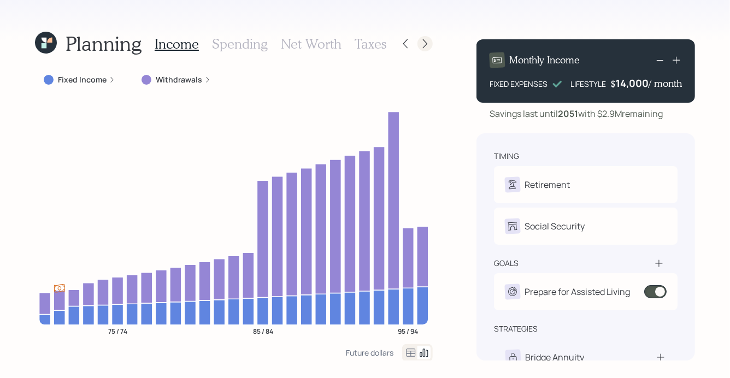
click at [428, 45] on icon at bounding box center [425, 43] width 11 height 11
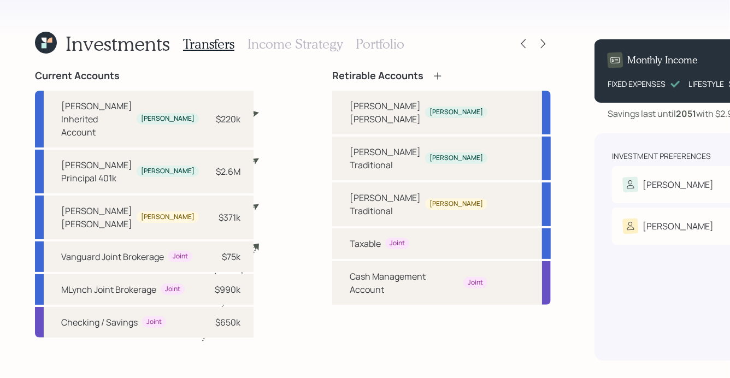
click at [385, 48] on h3 "Portfolio" at bounding box center [380, 44] width 49 height 16
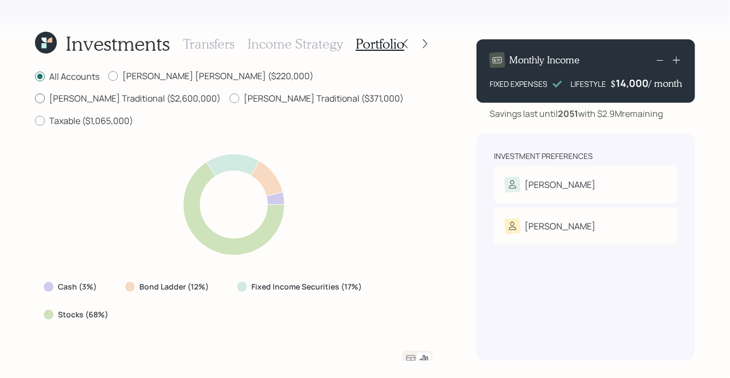
click at [221, 92] on label "David Traditional ($2,600,000)" at bounding box center [128, 98] width 186 height 12
click at [35, 98] on input "David Traditional ($2,600,000)" at bounding box center [34, 98] width 1 height 1
radio input "true"
radio input "false"
click at [409, 353] on icon at bounding box center [411, 359] width 13 height 13
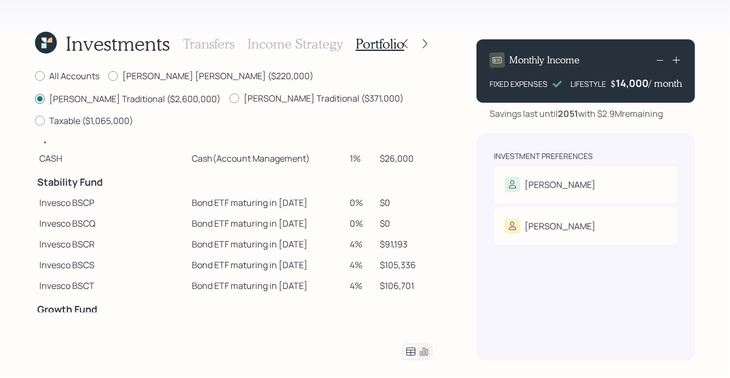
scroll to position [16, 0]
drag, startPoint x: 248, startPoint y: 77, endPoint x: 370, endPoint y: 83, distance: 122.1
click at [221, 92] on div "David Traditional ($2,600,000)" at bounding box center [128, 99] width 186 height 14
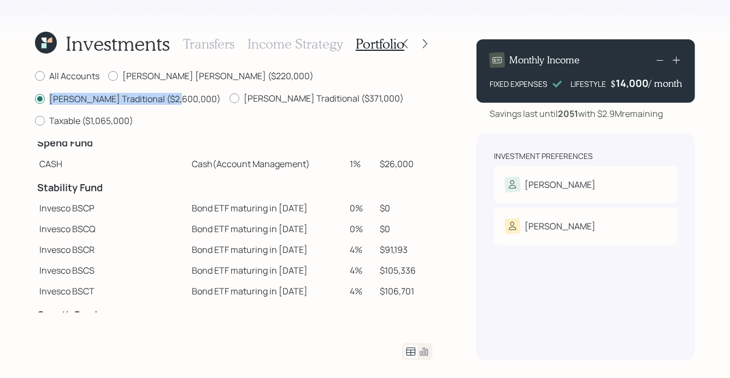
scroll to position [11, 0]
click at [204, 82] on label "[PERSON_NAME] [PERSON_NAME] ($220,000)" at bounding box center [211, 76] width 206 height 12
click at [108, 77] on input "[PERSON_NAME] [PERSON_NAME] ($220,000)" at bounding box center [108, 76] width 1 height 1
radio input "true"
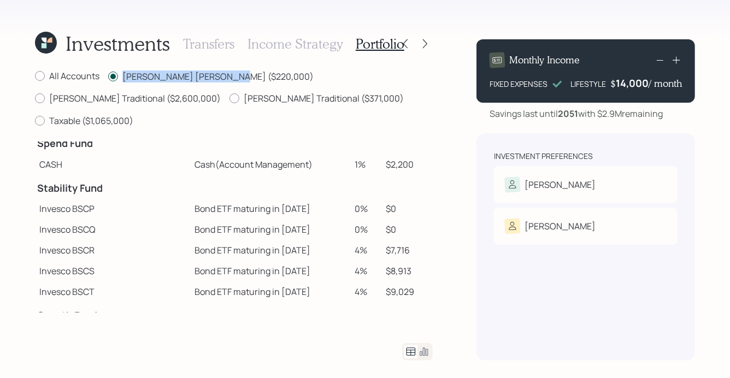
drag, startPoint x: 224, startPoint y: 77, endPoint x: 116, endPoint y: 73, distance: 107.8
click at [116, 73] on label "[PERSON_NAME] [PERSON_NAME] ($220,000)" at bounding box center [211, 77] width 206 height 12
click at [221, 92] on label "David Traditional ($2,600,000)" at bounding box center [128, 98] width 186 height 12
click at [35, 98] on input "David Traditional ($2,600,000)" at bounding box center [34, 98] width 1 height 1
radio input "true"
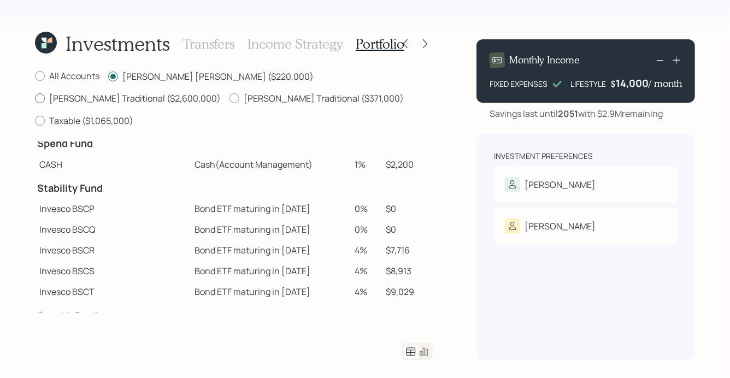
radio input "false"
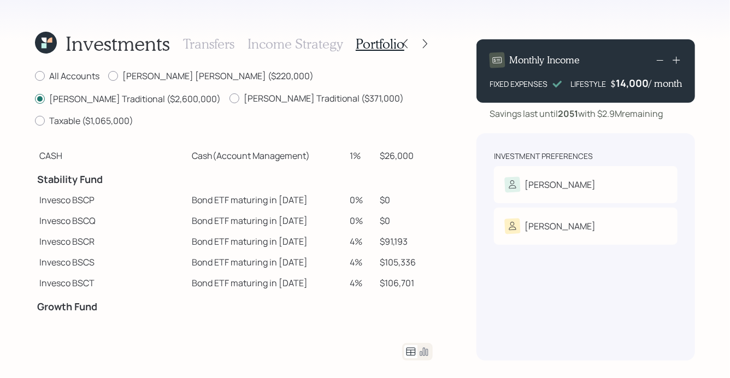
scroll to position [21, 0]
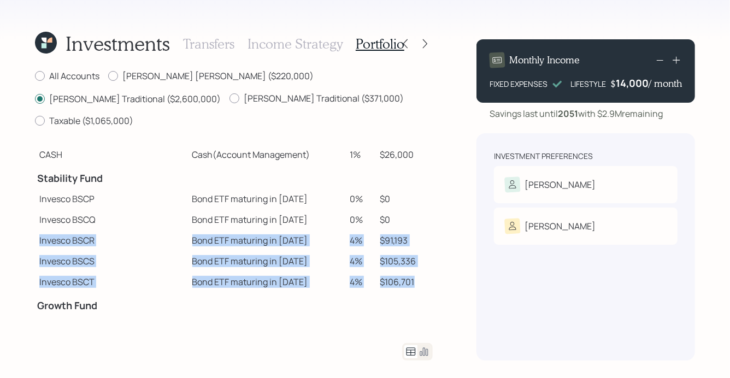
drag, startPoint x: 407, startPoint y: 260, endPoint x: 39, endPoint y: 219, distance: 369.7
click at [39, 219] on tbody "Spend Fund CASH Cash (Account Management) 1% $26,000 Stability Fund Invesco BSC…" at bounding box center [234, 343] width 398 height 446
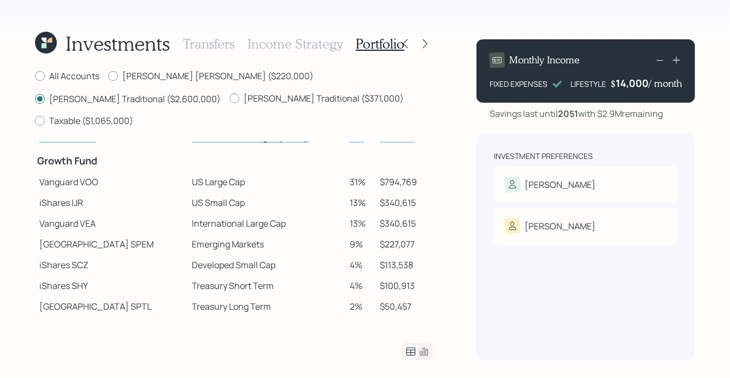
scroll to position [171, 0]
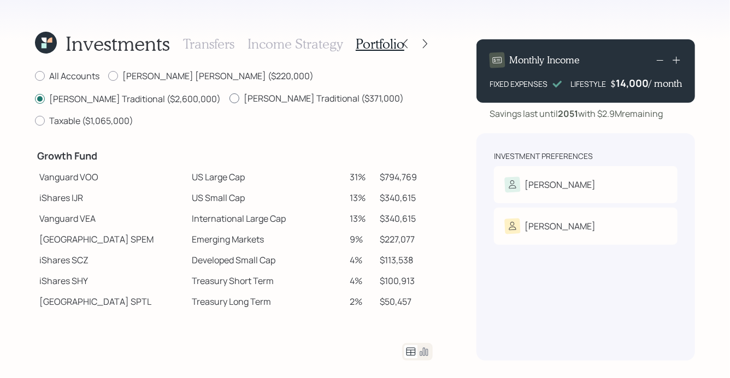
click at [230, 97] on label "[PERSON_NAME] Traditional ($371,000)" at bounding box center [317, 98] width 174 height 12
click at [229, 98] on input "[PERSON_NAME] Traditional ($371,000)" at bounding box center [229, 98] width 1 height 1
radio input "true"
radio input "false"
click at [429, 356] on icon at bounding box center [424, 352] width 13 height 13
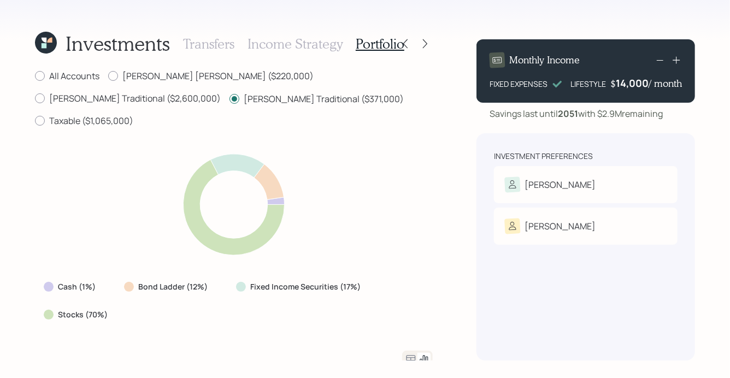
click at [411, 356] on icon at bounding box center [411, 360] width 9 height 8
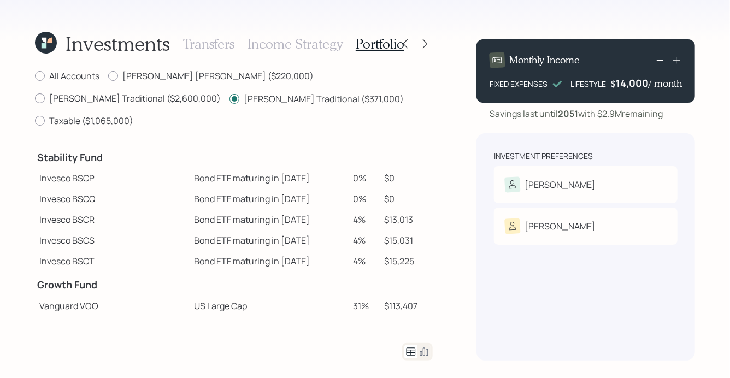
scroll to position [45, 0]
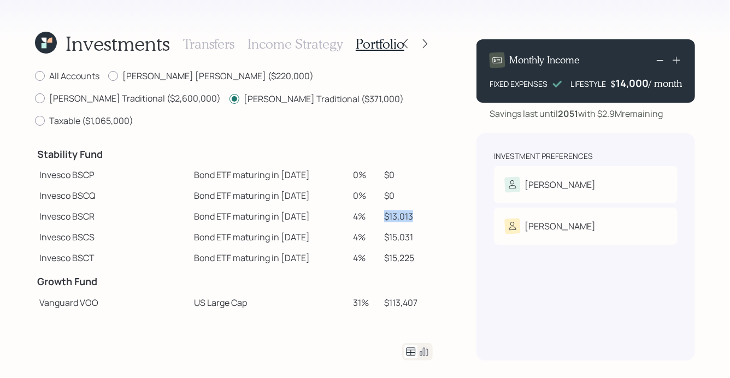
drag, startPoint x: 405, startPoint y: 194, endPoint x: 372, endPoint y: 190, distance: 33.0
click at [380, 206] on td "$13,013" at bounding box center [406, 216] width 53 height 21
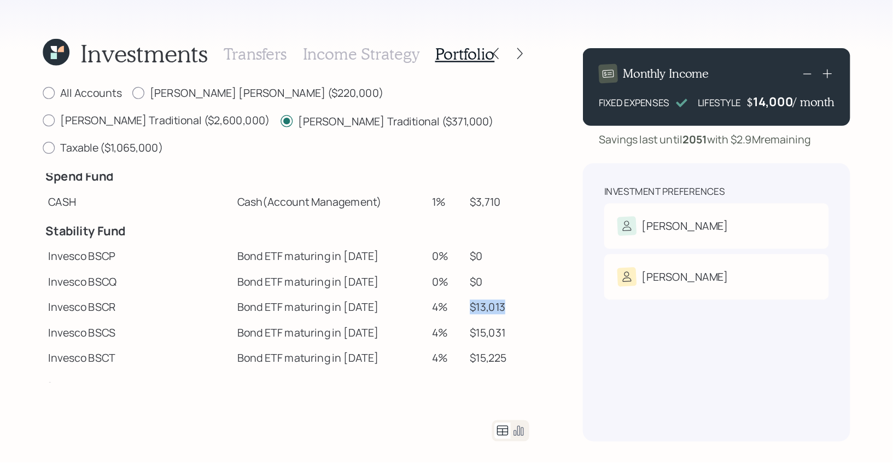
scroll to position [0, 0]
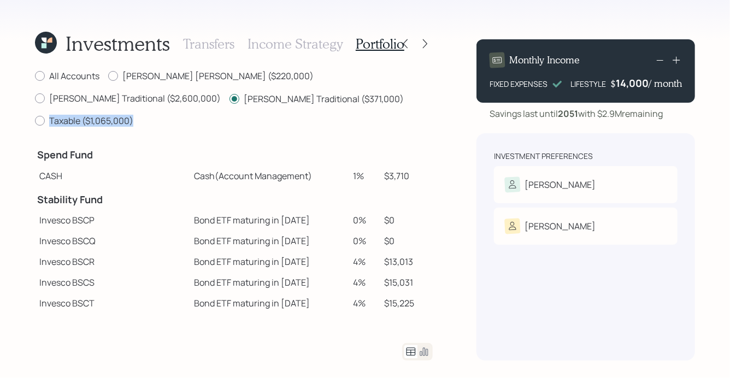
drag, startPoint x: 276, startPoint y: 98, endPoint x: 167, endPoint y: 97, distance: 109.4
click at [167, 97] on div "All Accounts David Beni IRA ($220,000) David Traditional ($2,600,000) Linda Tra…" at bounding box center [234, 99] width 398 height 59
click at [133, 115] on label "Taxable ($1,065,000)" at bounding box center [84, 121] width 98 height 12
click at [35, 121] on input "Taxable ($1,065,000)" at bounding box center [34, 121] width 1 height 1
radio input "true"
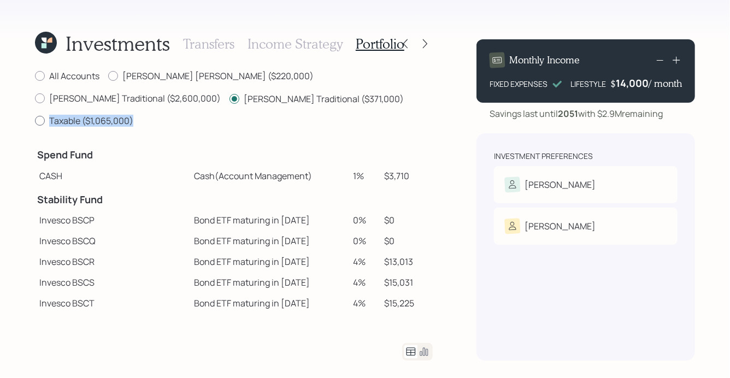
radio input "false"
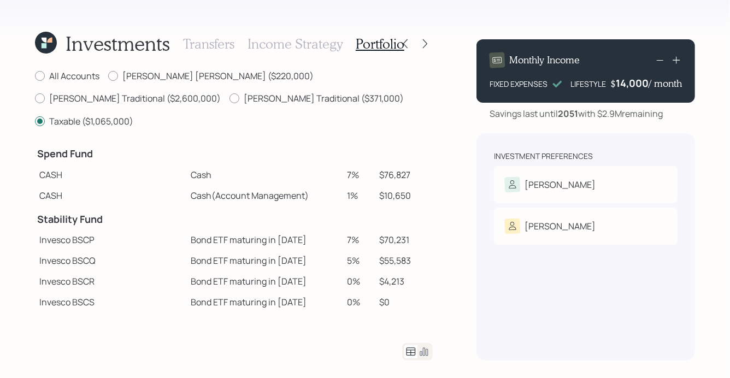
click at [221, 48] on h3 "Transfers" at bounding box center [208, 44] width 51 height 16
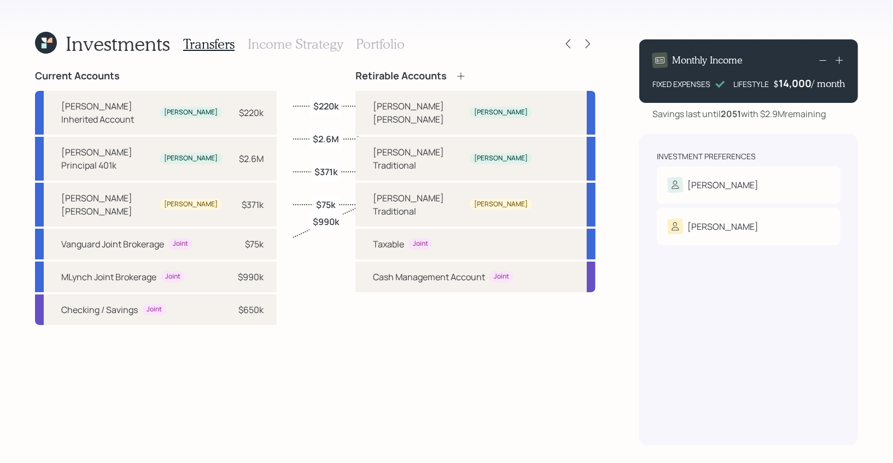
click at [45, 43] on icon at bounding box center [46, 43] width 22 height 22
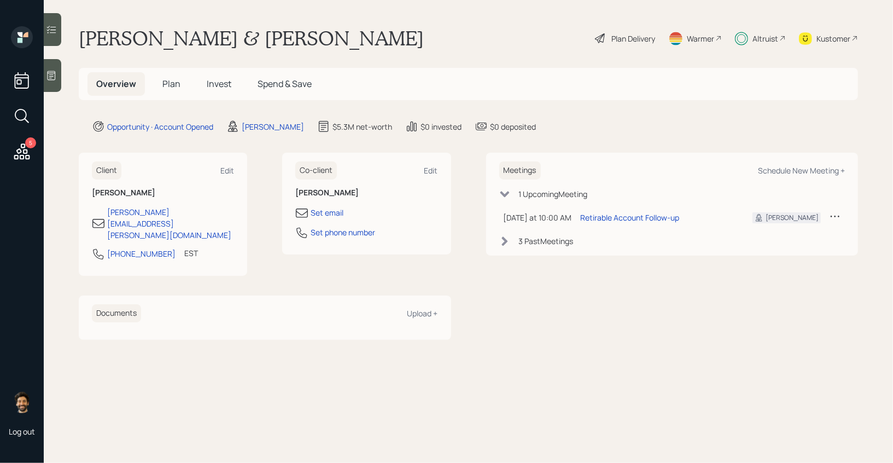
click at [212, 83] on span "Invest" at bounding box center [219, 84] width 25 height 12
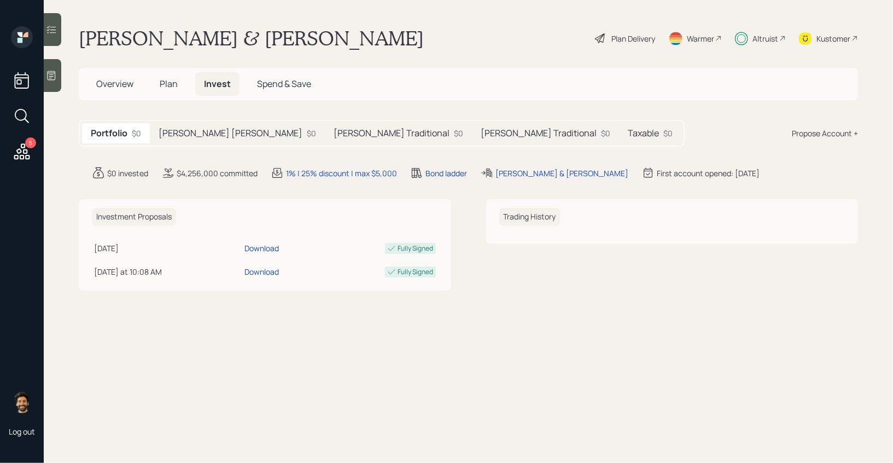
click at [216, 133] on div "[PERSON_NAME] IRA $0" at bounding box center [237, 133] width 175 height 20
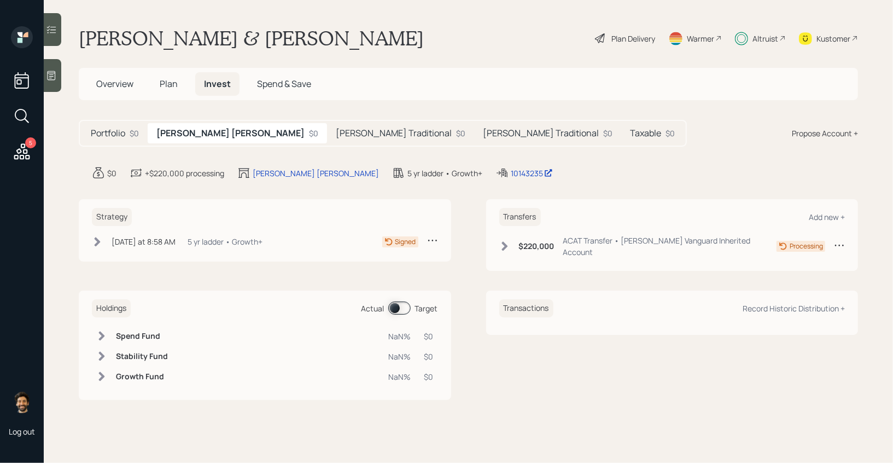
click at [336, 138] on h5 "[PERSON_NAME] Traditional" at bounding box center [394, 133] width 116 height 10
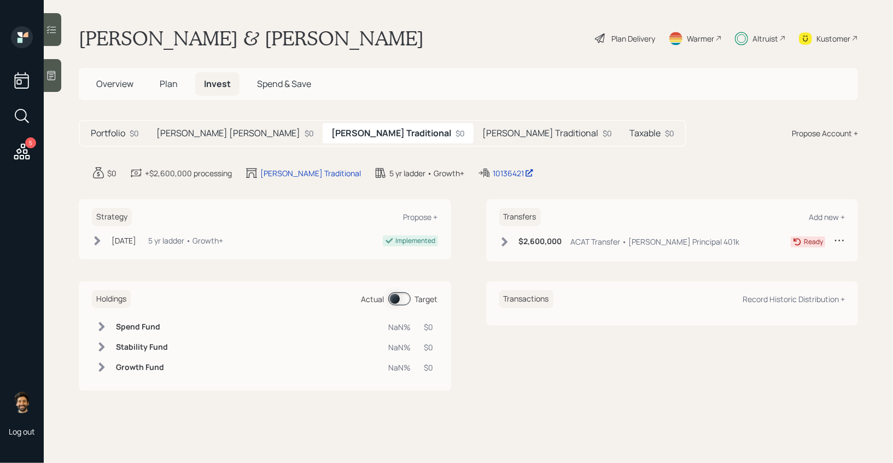
click at [482, 137] on h5 "[PERSON_NAME] Traditional" at bounding box center [540, 133] width 116 height 10
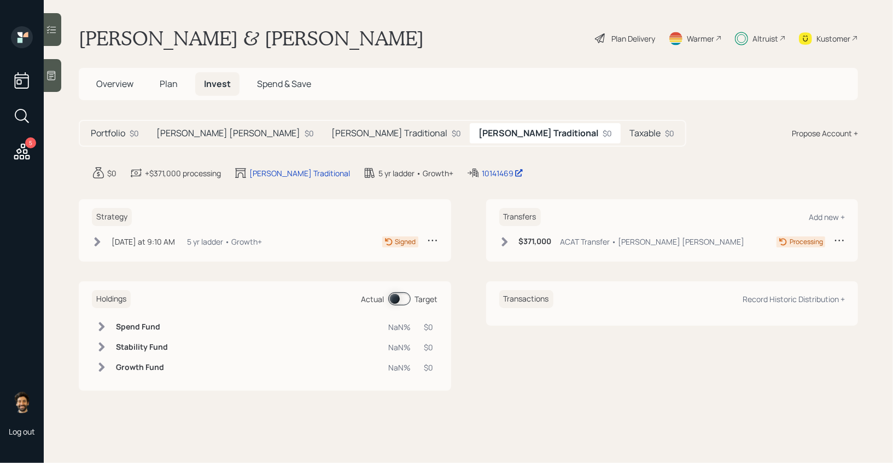
click at [331, 132] on h5 "[PERSON_NAME] Traditional" at bounding box center [389, 133] width 116 height 10
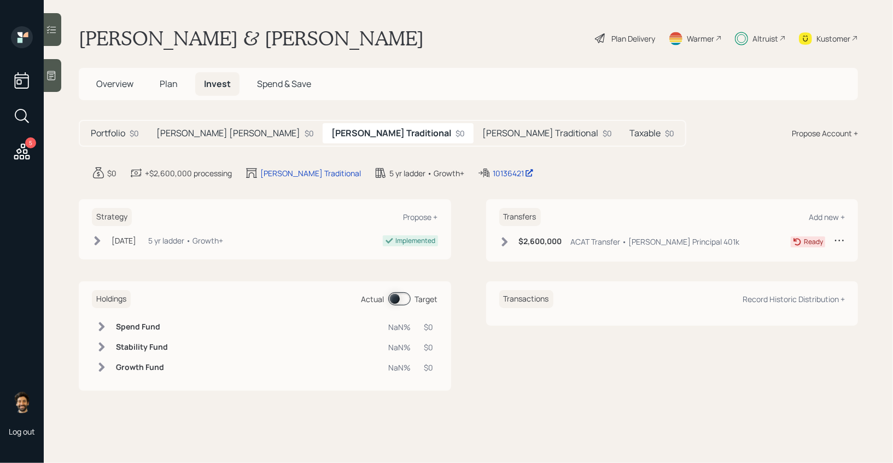
click at [482, 135] on h5 "[PERSON_NAME] Traditional" at bounding box center [540, 133] width 116 height 10
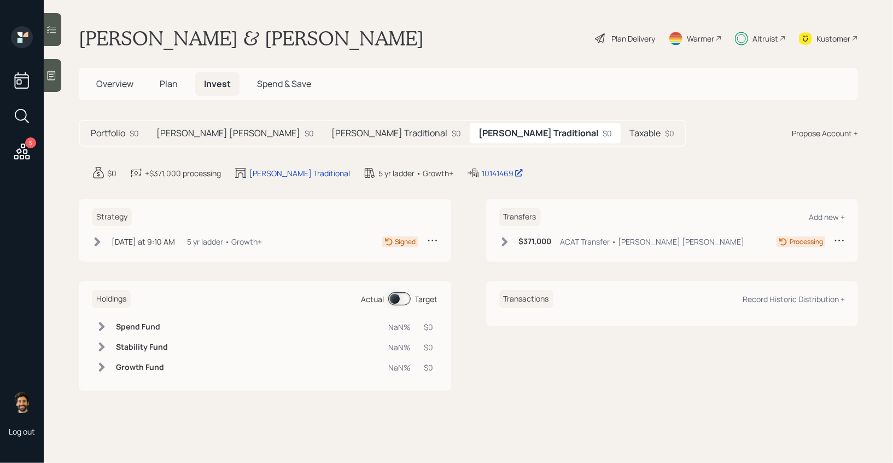
click at [621, 137] on div "Taxable $0" at bounding box center [652, 133] width 62 height 20
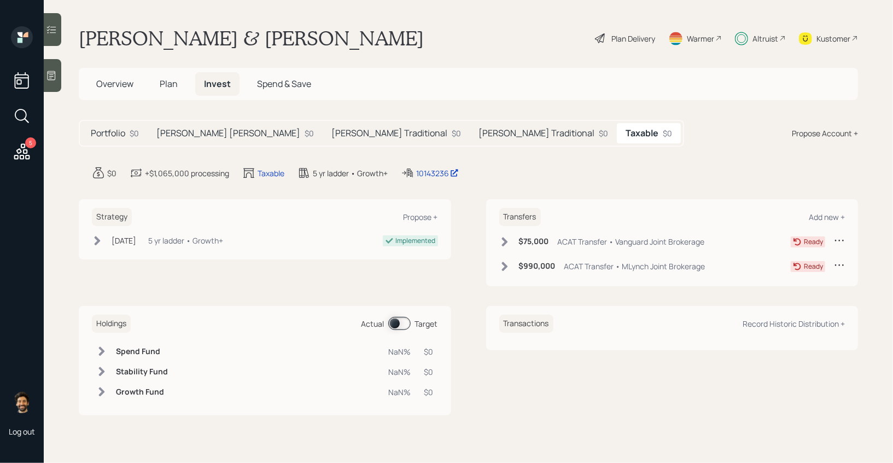
click at [124, 128] on h5 "Portfolio" at bounding box center [108, 133] width 34 height 10
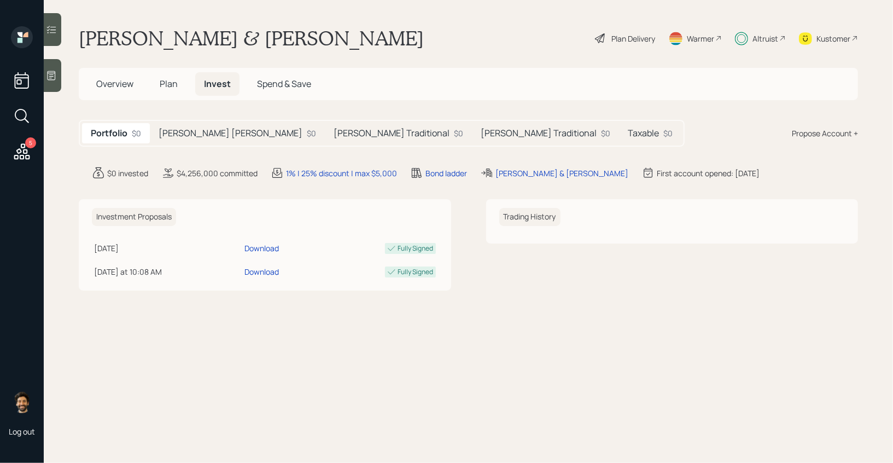
click at [176, 84] on span "Plan" at bounding box center [169, 84] width 18 height 12
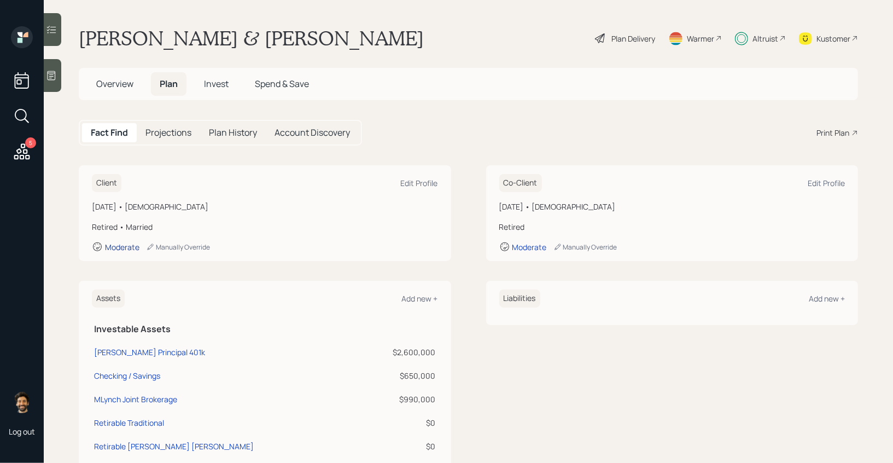
click at [125, 245] on div "Moderate" at bounding box center [122, 247] width 34 height 10
click at [640, 31] on div "Plan Delivery" at bounding box center [625, 38] width 62 height 24
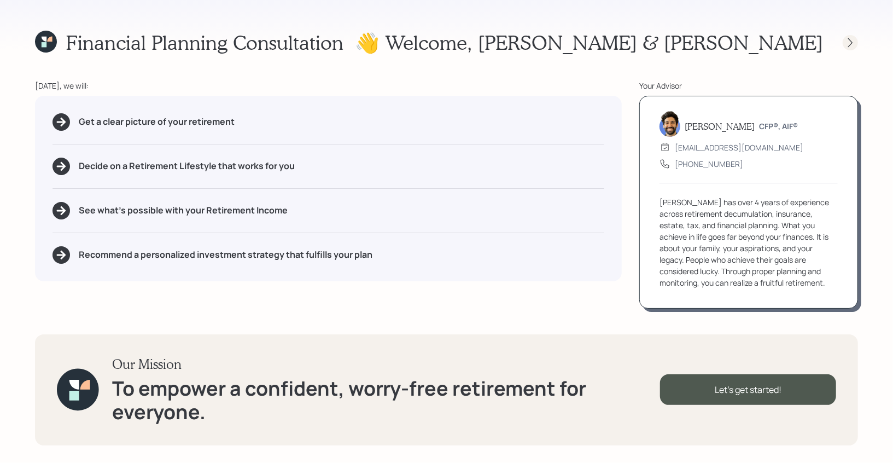
click at [843, 44] on div at bounding box center [840, 42] width 35 height 15
click at [853, 45] on icon at bounding box center [850, 42] width 11 height 11
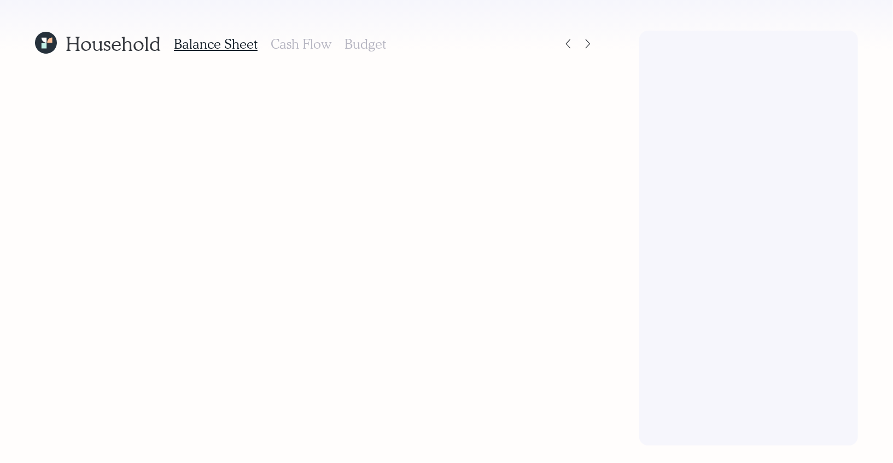
click at [583, 33] on div "Household Balance Sheet Cash Flow Budget" at bounding box center [315, 44] width 560 height 26
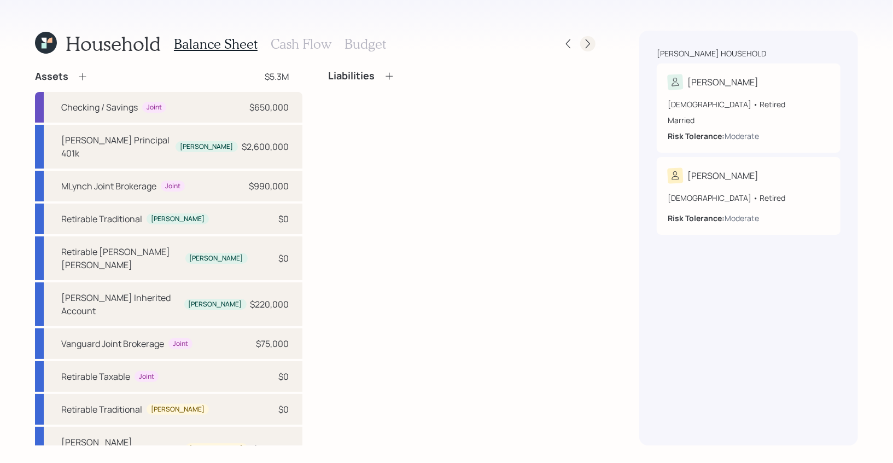
click at [590, 42] on icon at bounding box center [587, 43] width 11 height 11
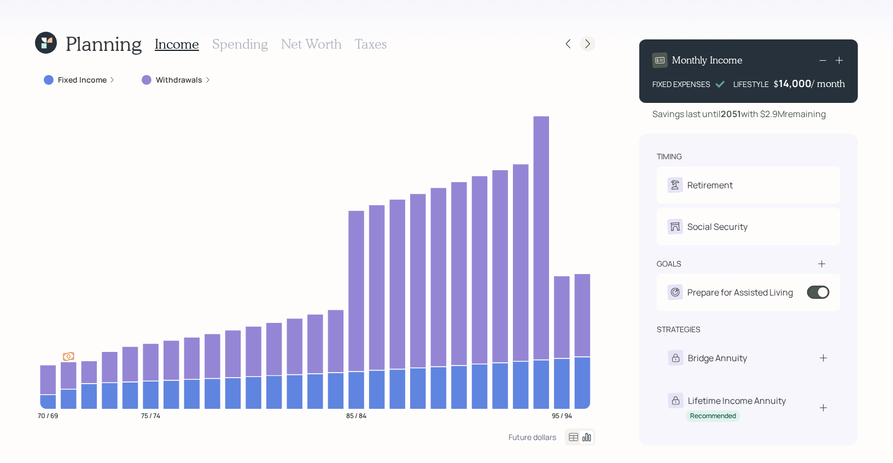
click at [583, 45] on icon at bounding box center [587, 43] width 11 height 11
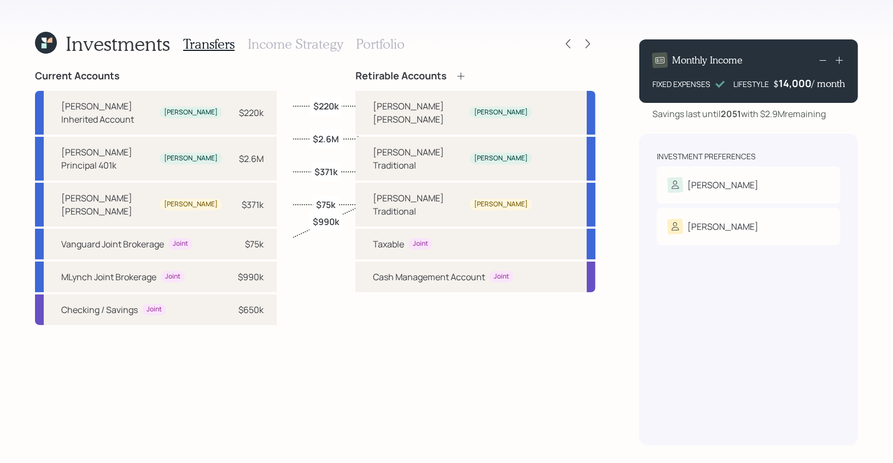
click at [315, 47] on h3 "Income Strategy" at bounding box center [295, 44] width 95 height 16
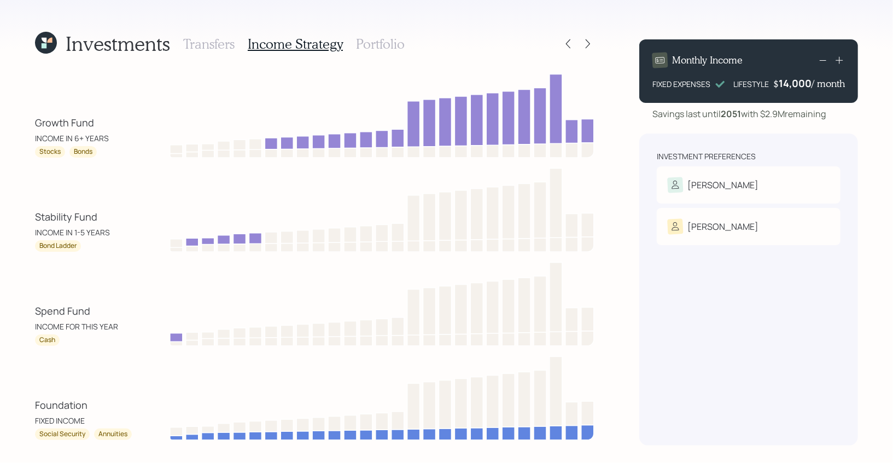
click at [386, 49] on h3 "Portfolio" at bounding box center [380, 44] width 49 height 16
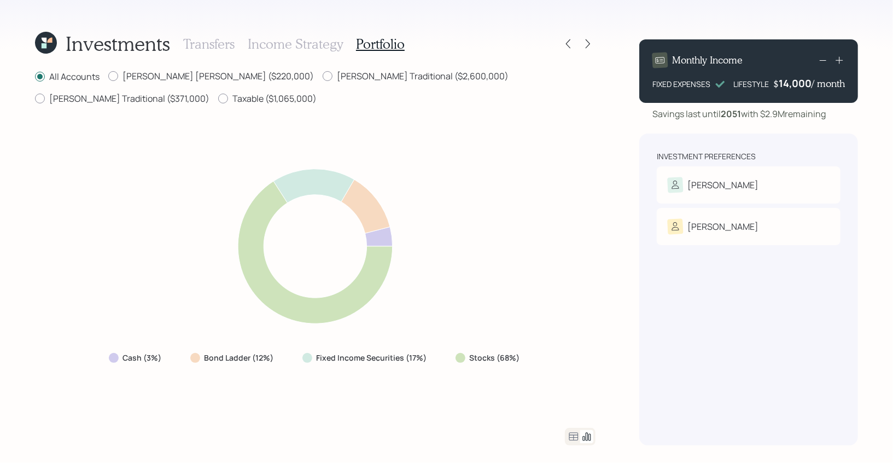
click at [306, 47] on h3 "Income Strategy" at bounding box center [295, 44] width 95 height 16
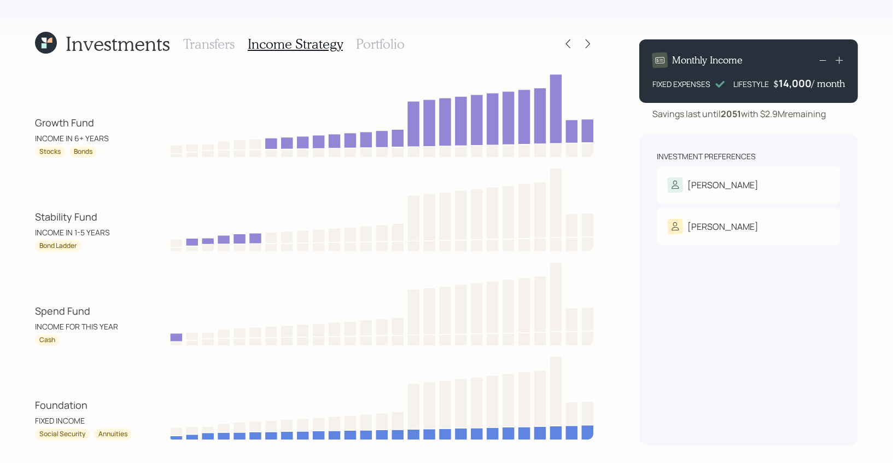
click at [378, 43] on h3 "Portfolio" at bounding box center [380, 44] width 49 height 16
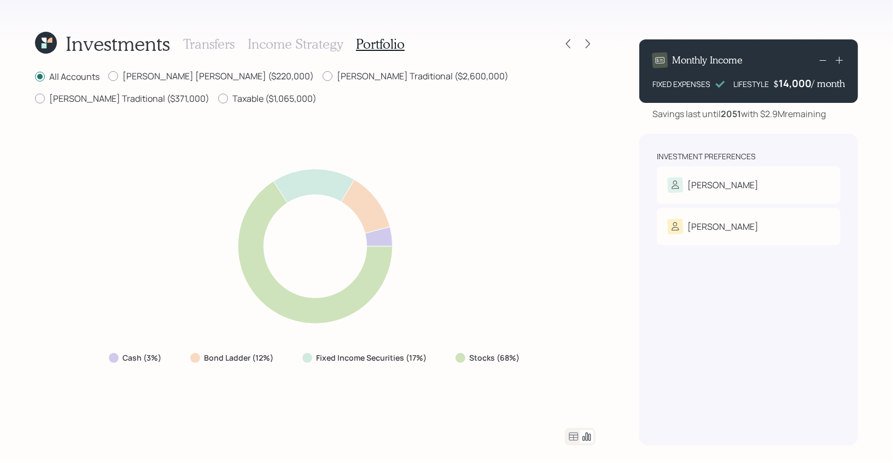
click at [574, 435] on icon at bounding box center [573, 436] width 13 height 13
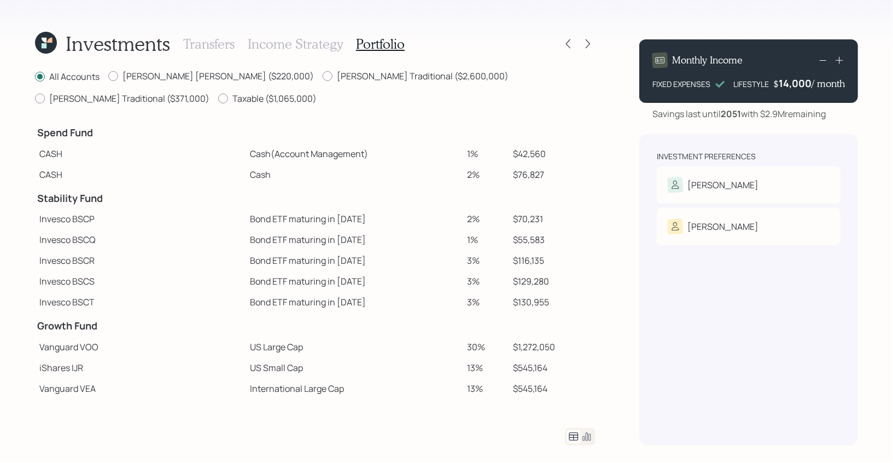
click at [46, 44] on icon at bounding box center [44, 45] width 5 height 5
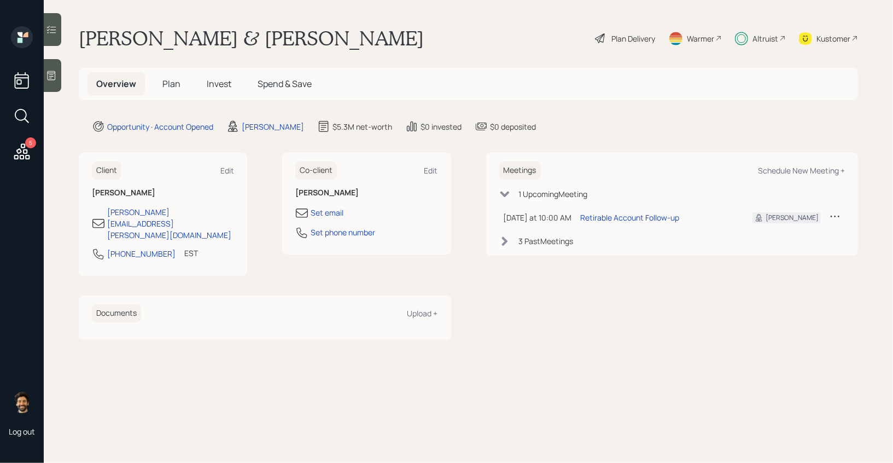
click at [167, 85] on span "Plan" at bounding box center [171, 84] width 18 height 12
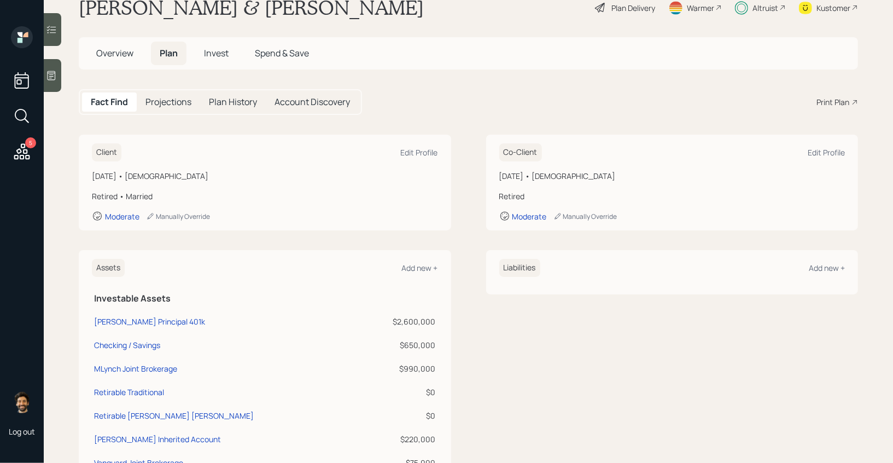
scroll to position [26, 0]
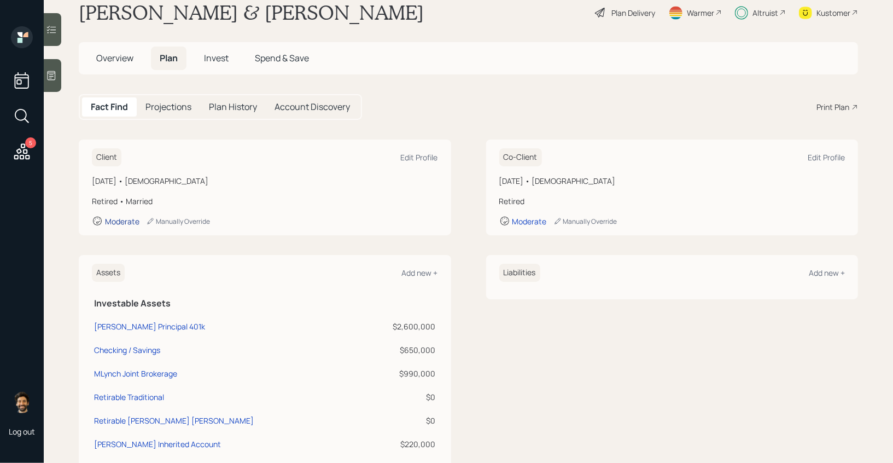
click at [109, 218] on div "Moderate" at bounding box center [122, 221] width 34 height 10
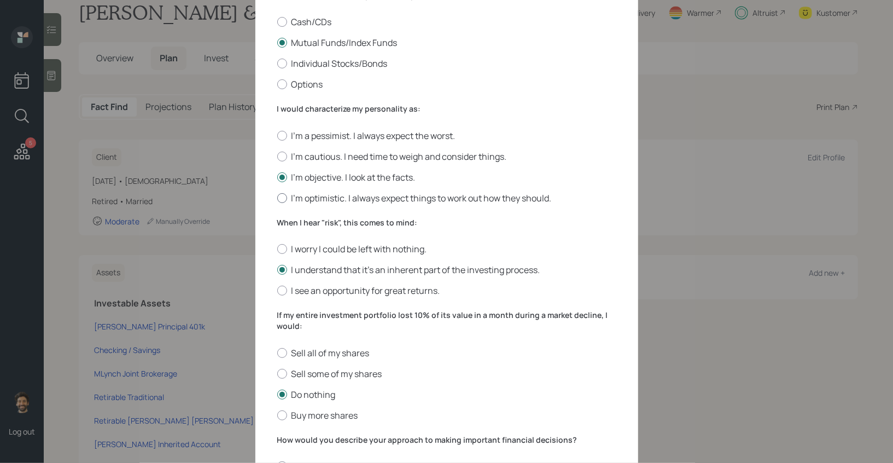
scroll to position [242, 0]
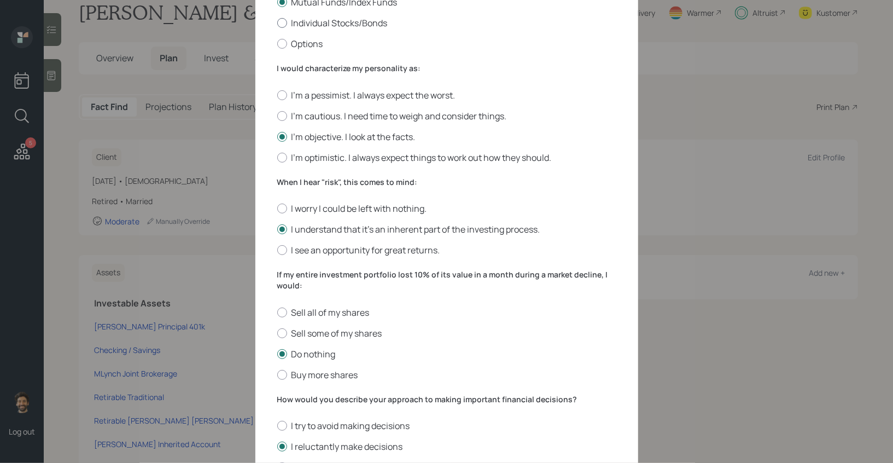
click at [280, 21] on div at bounding box center [282, 23] width 10 height 10
click at [277, 23] on input "Individual Stocks/Bonds" at bounding box center [277, 23] width 1 height 1
radio input "true"
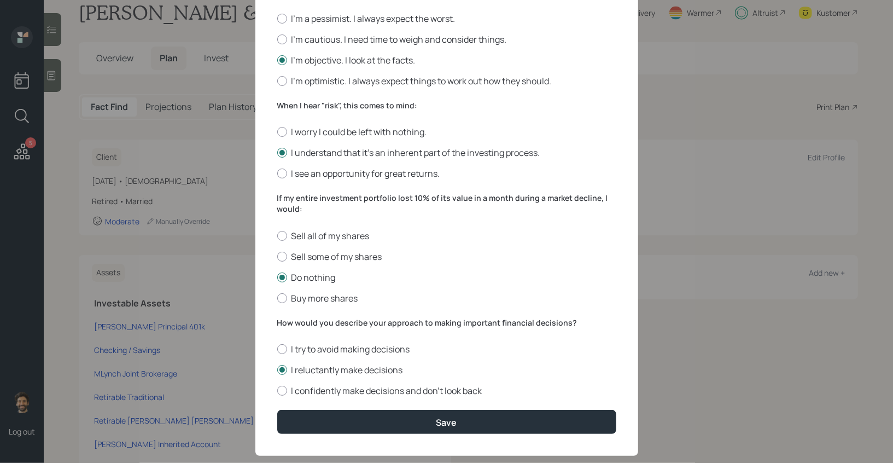
scroll to position [340, 0]
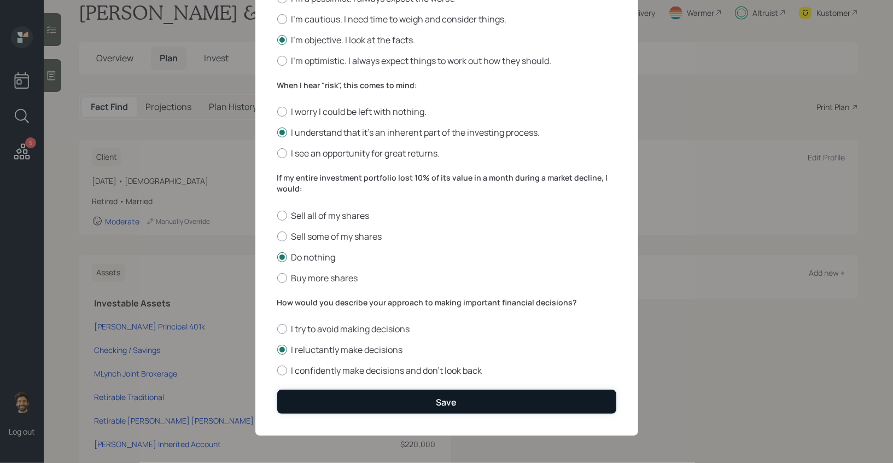
click at [300, 398] on button "Save" at bounding box center [446, 401] width 339 height 24
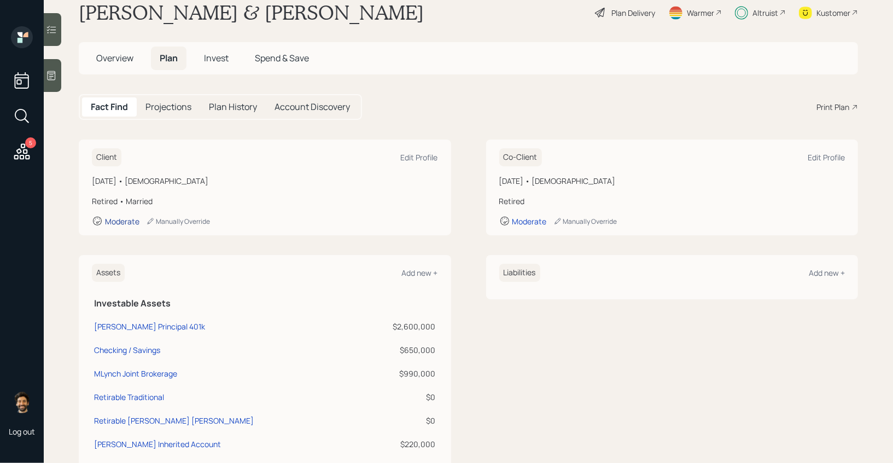
click at [115, 224] on div "Moderate" at bounding box center [122, 221] width 34 height 10
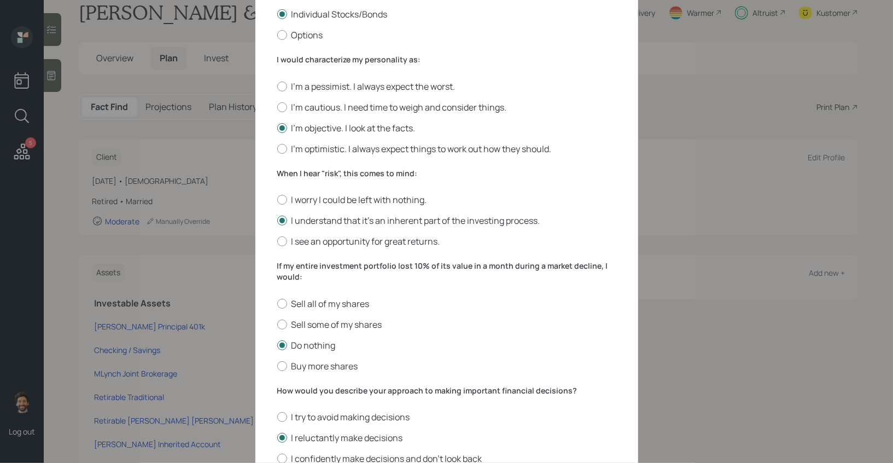
scroll to position [340, 0]
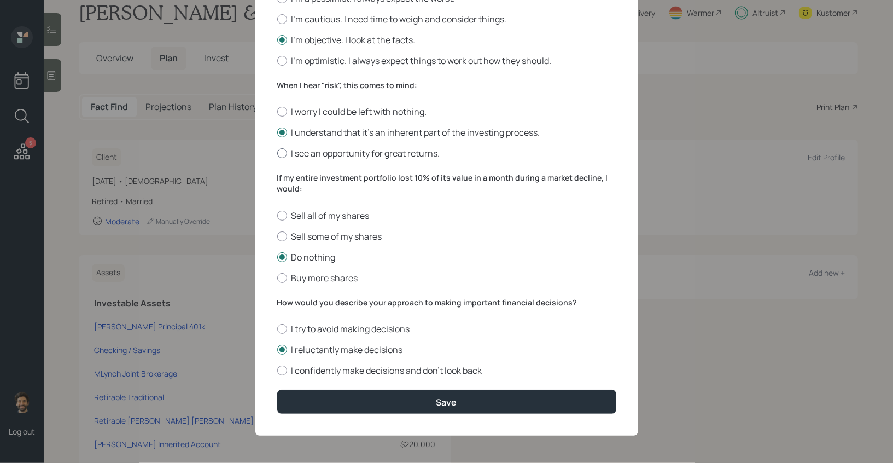
click at [288, 152] on label "I see an opportunity for great returns." at bounding box center [446, 153] width 339 height 12
click at [277, 153] on input "I see an opportunity for great returns." at bounding box center [277, 153] width 1 height 1
radio input "true"
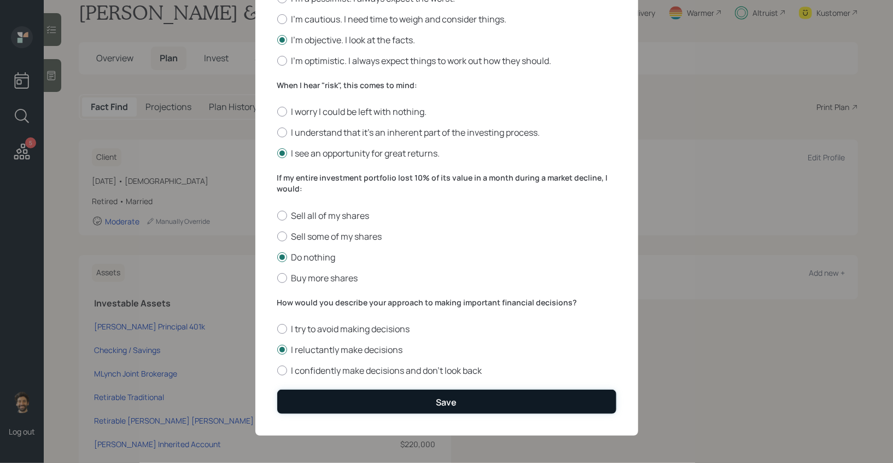
click at [326, 399] on button "Save" at bounding box center [446, 401] width 339 height 24
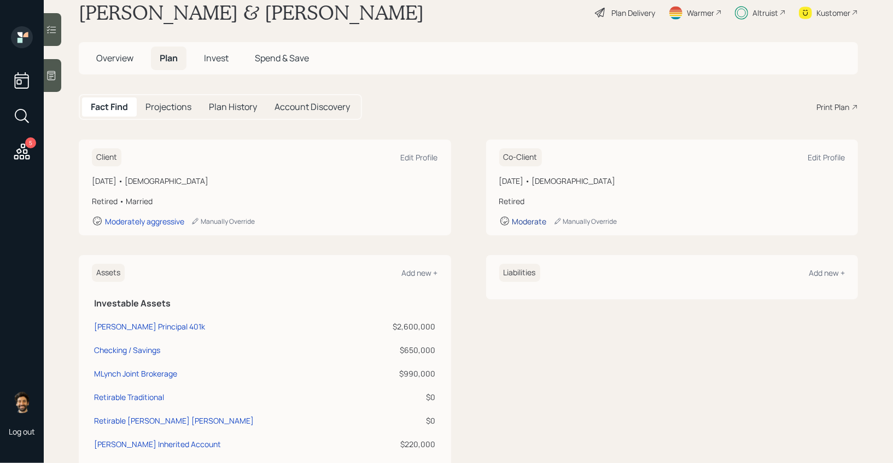
click at [521, 219] on div "Moderate" at bounding box center [529, 221] width 34 height 10
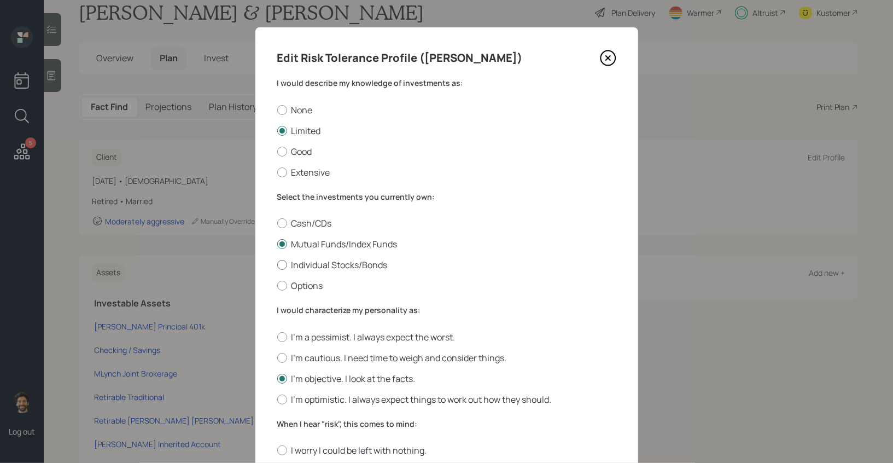
click at [286, 268] on label "Individual Stocks/Bonds" at bounding box center [446, 265] width 339 height 12
click at [277, 265] on input "Individual Stocks/Bonds" at bounding box center [277, 265] width 1 height 1
radio input "true"
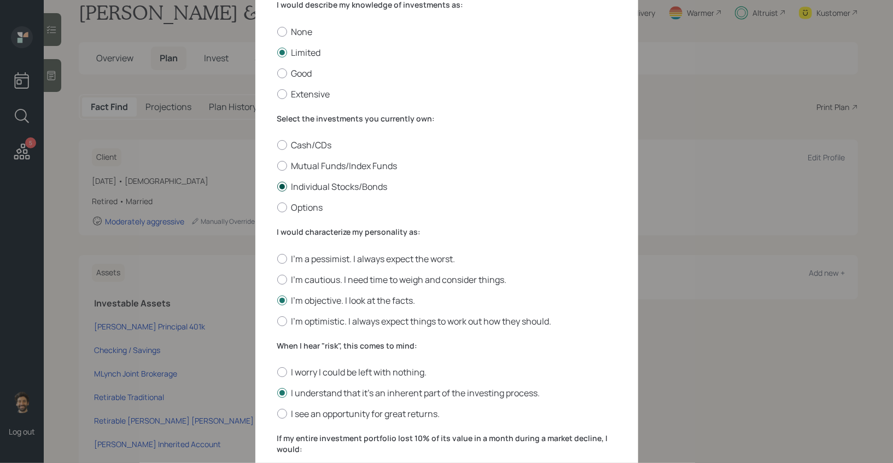
scroll to position [214, 0]
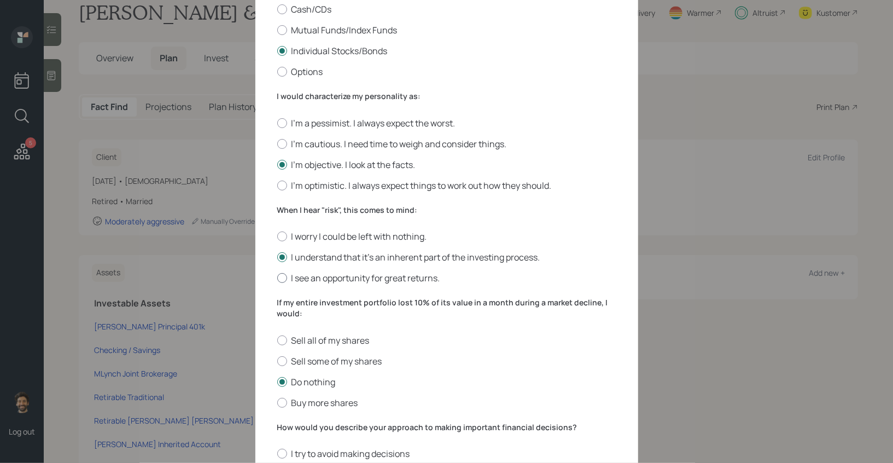
click at [291, 281] on label "I see an opportunity for great returns." at bounding box center [446, 278] width 339 height 12
click at [277, 278] on input "I see an opportunity for great returns." at bounding box center [277, 278] width 1 height 1
radio input "true"
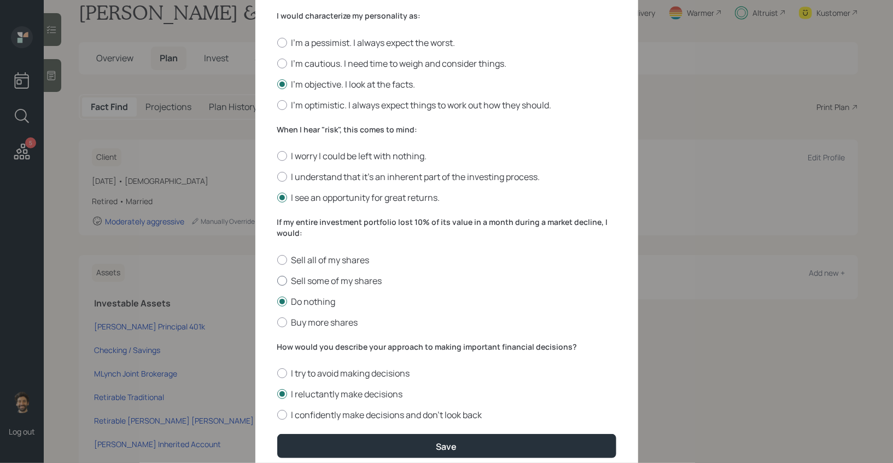
scroll to position [340, 0]
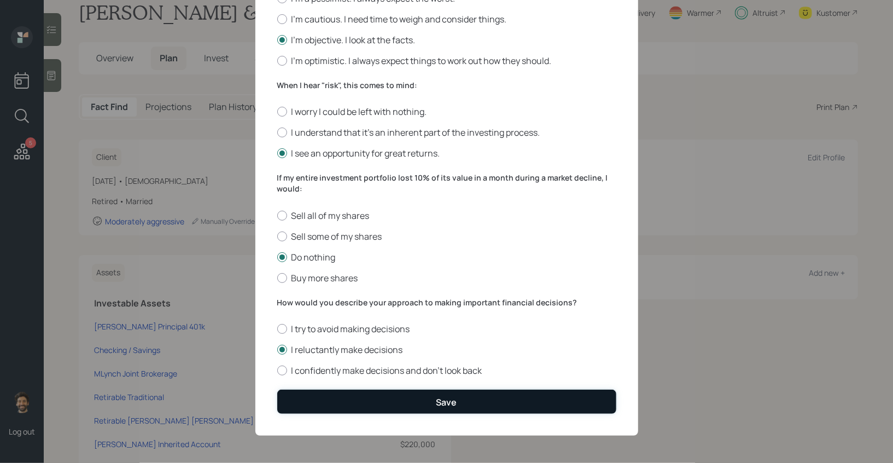
click at [306, 397] on button "Save" at bounding box center [446, 401] width 339 height 24
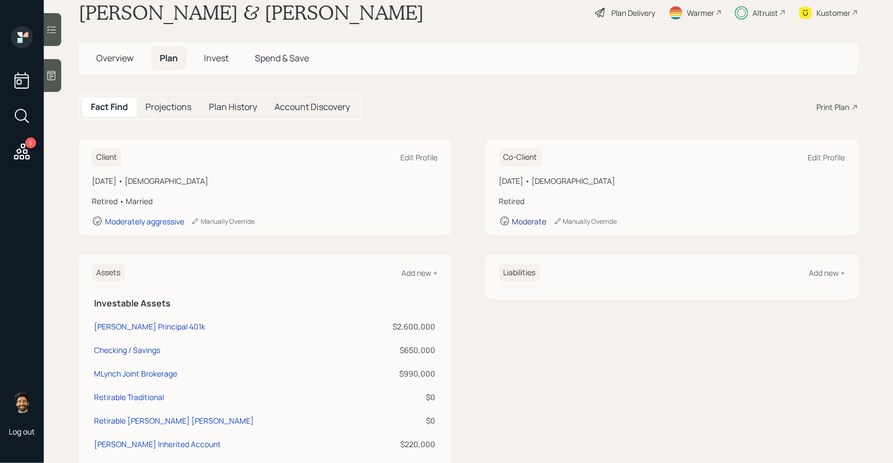
click at [516, 219] on div "Moderate" at bounding box center [529, 221] width 34 height 10
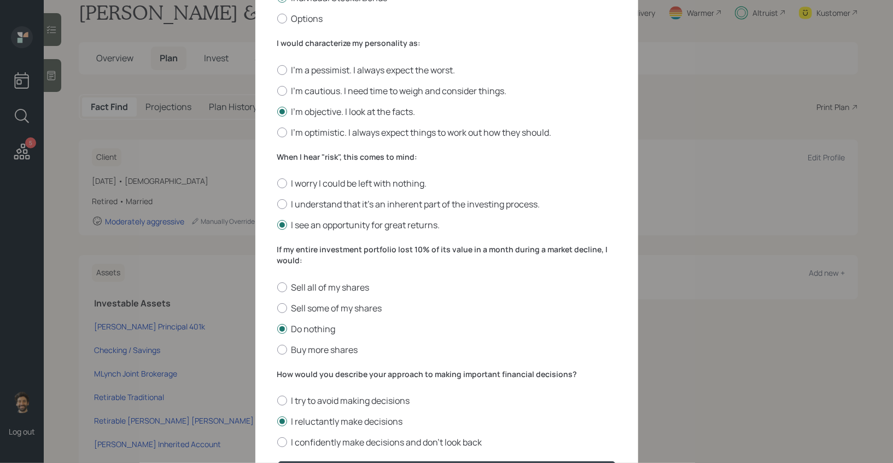
scroll to position [340, 0]
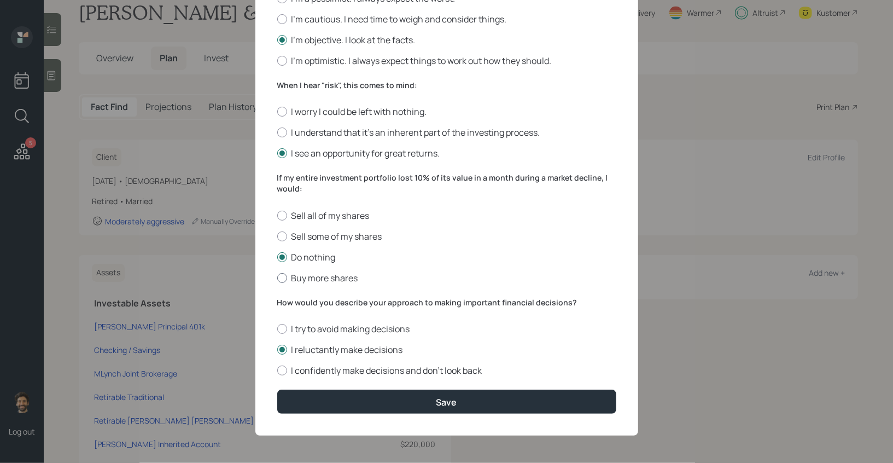
click at [280, 280] on div at bounding box center [282, 278] width 10 height 10
click at [277, 278] on input "Buy more shares" at bounding box center [277, 277] width 1 height 1
radio input "true"
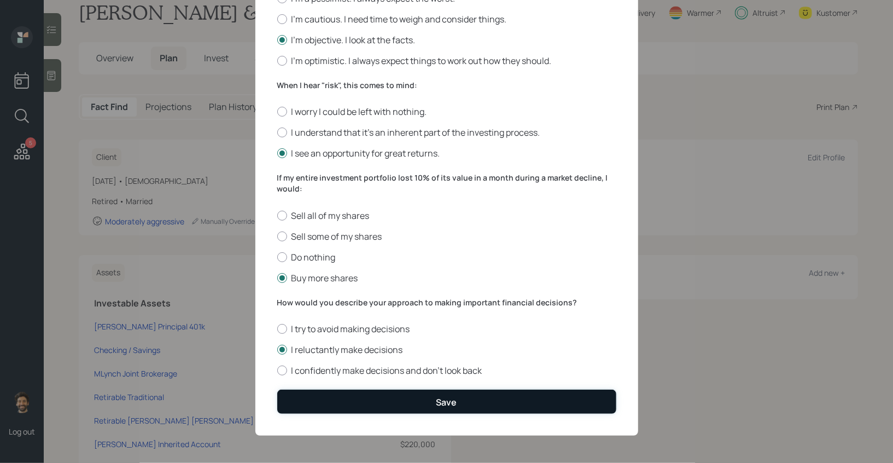
click at [288, 405] on button "Save" at bounding box center [446, 401] width 339 height 24
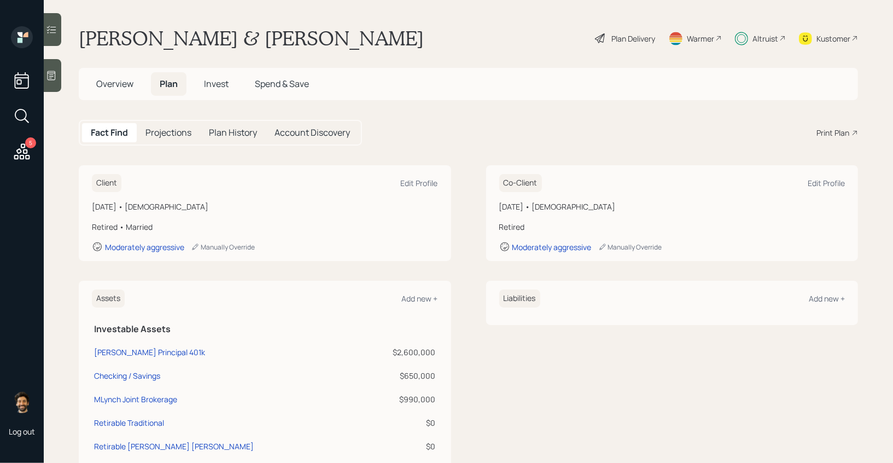
click at [629, 36] on div "Plan Delivery" at bounding box center [633, 38] width 44 height 11
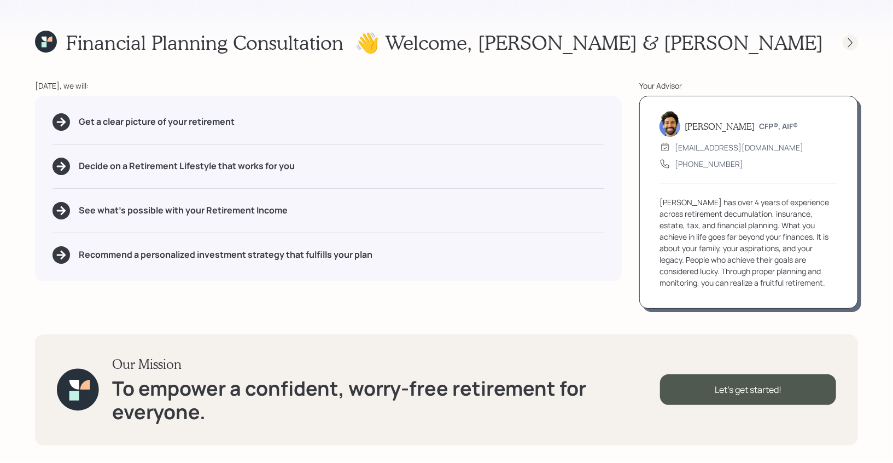
click at [847, 40] on icon at bounding box center [850, 42] width 11 height 11
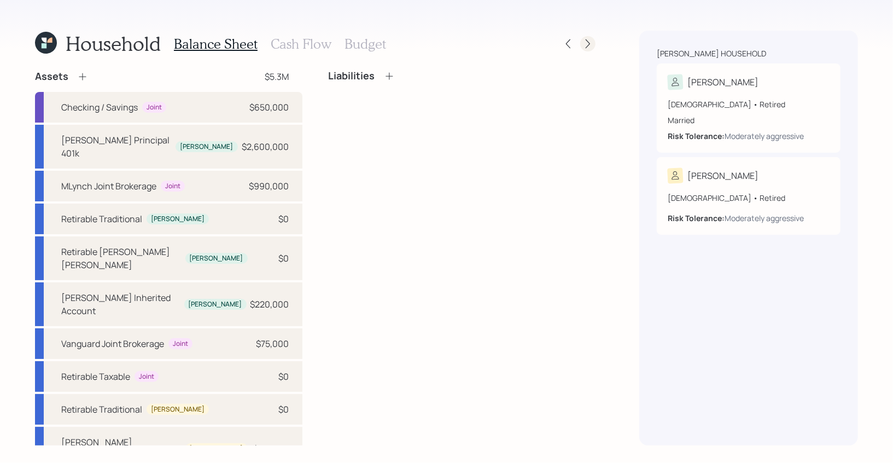
click at [585, 40] on icon at bounding box center [587, 43] width 11 height 11
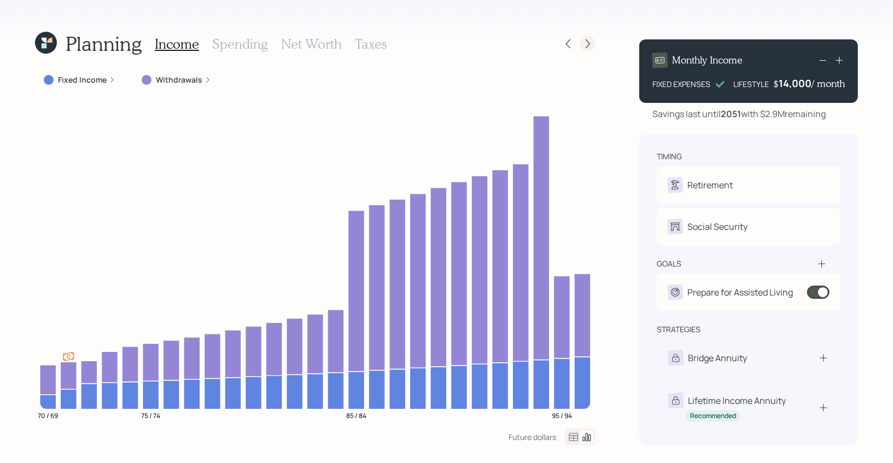
click at [588, 47] on icon at bounding box center [587, 43] width 11 height 11
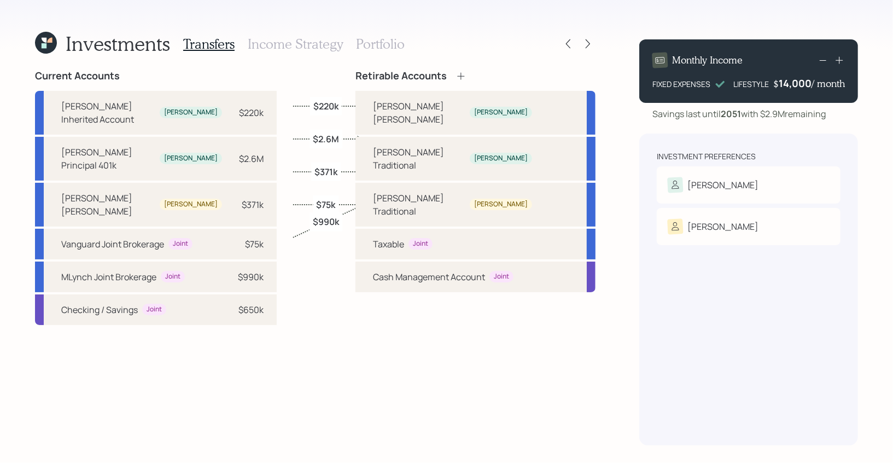
click at [319, 43] on h3 "Income Strategy" at bounding box center [295, 44] width 95 height 16
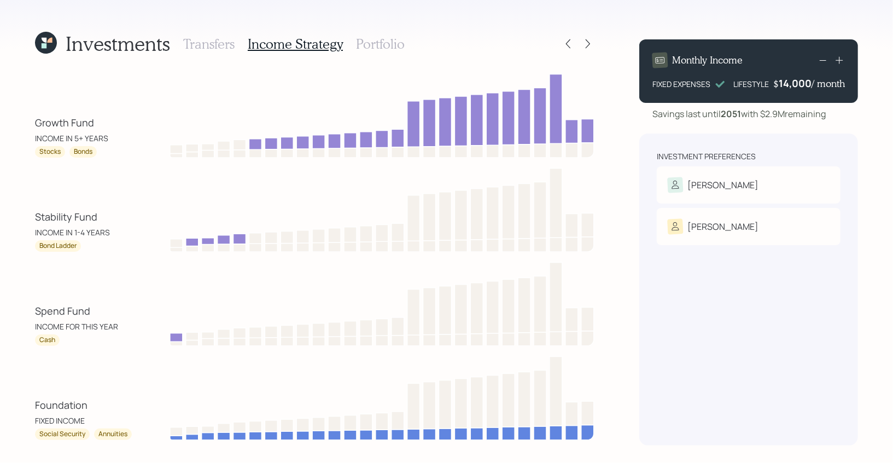
click at [366, 45] on h3 "Portfolio" at bounding box center [380, 44] width 49 height 16
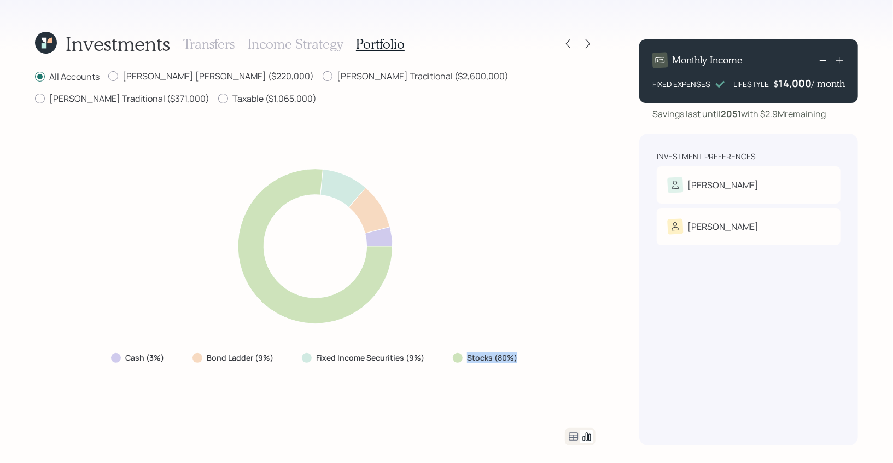
drag, startPoint x: 521, startPoint y: 354, endPoint x: 458, endPoint y: 356, distance: 62.9
click at [458, 356] on div "Stocks (80%)" at bounding box center [486, 358] width 84 height 20
drag, startPoint x: 429, startPoint y: 360, endPoint x: 295, endPoint y: 360, distance: 134.0
click at [295, 360] on div "Fixed Income Securities (9%)" at bounding box center [364, 358] width 142 height 20
click at [570, 432] on icon at bounding box center [573, 436] width 9 height 8
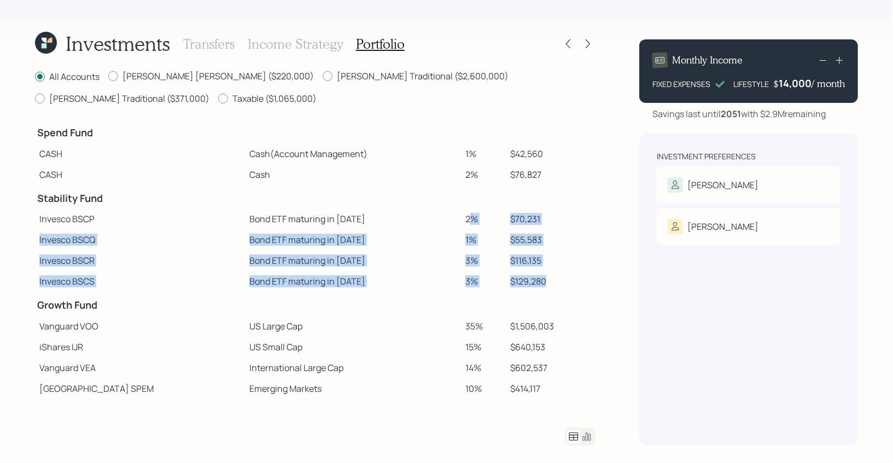
drag, startPoint x: 536, startPoint y: 285, endPoint x: 450, endPoint y: 217, distance: 109.7
click at [450, 216] on tbody "Spend Fund CASH Cash (Account Management) 1% $42,560 CASH Cash 2% $76,827 Stabi…" at bounding box center [315, 321] width 560 height 404
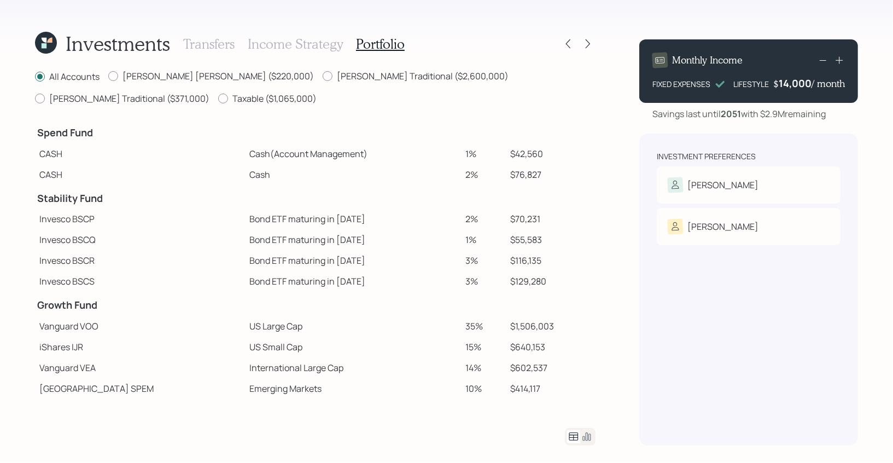
click at [313, 202] on td at bounding box center [353, 197] width 217 height 24
click at [296, 39] on h3 "Income Strategy" at bounding box center [295, 44] width 95 height 16
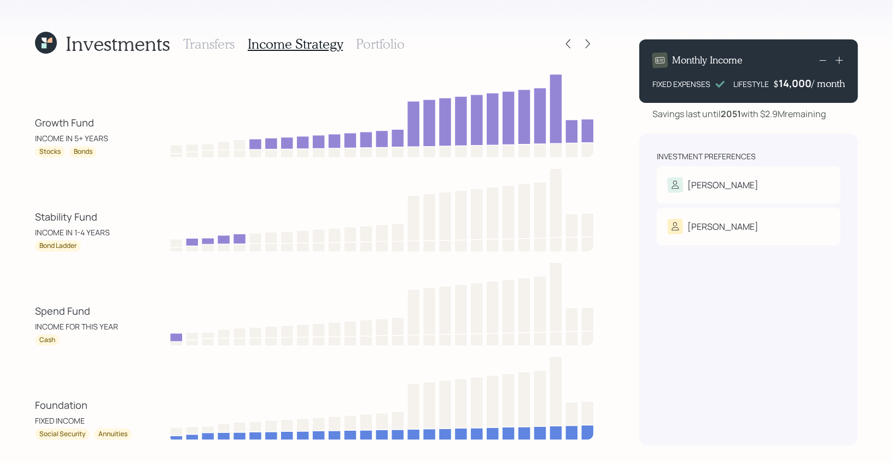
click at [375, 40] on h3 "Portfolio" at bounding box center [380, 44] width 49 height 16
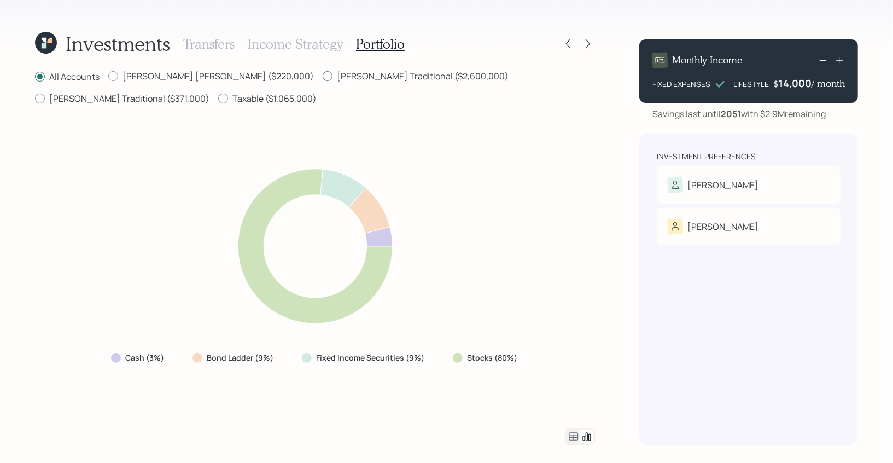
click at [347, 73] on label "[PERSON_NAME] Traditional ($2,600,000)" at bounding box center [416, 76] width 186 height 12
click at [323, 76] on input "[PERSON_NAME] Traditional ($2,600,000)" at bounding box center [322, 76] width 1 height 1
radio input "true"
radio input "false"
click at [378, 79] on div "All Accounts David Beni IRA ($220,000) David Traditional ($2,600,000) Linda Tra…" at bounding box center [315, 88] width 560 height 36
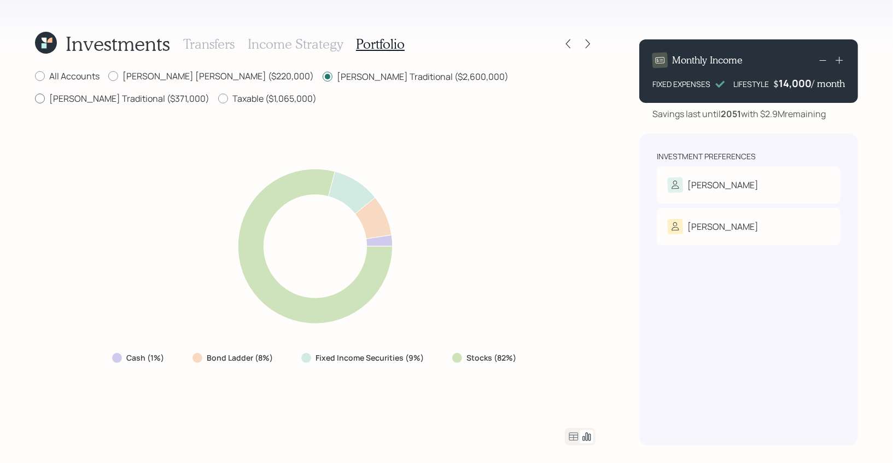
click at [209, 92] on label "[PERSON_NAME] Traditional ($371,000)" at bounding box center [122, 98] width 174 height 12
click at [35, 98] on input "[PERSON_NAME] Traditional ($371,000)" at bounding box center [34, 98] width 1 height 1
radio input "true"
click at [323, 75] on label "[PERSON_NAME] Traditional ($2,600,000)" at bounding box center [416, 76] width 186 height 12
click at [322, 76] on input "[PERSON_NAME] Traditional ($2,600,000)" at bounding box center [322, 76] width 1 height 1
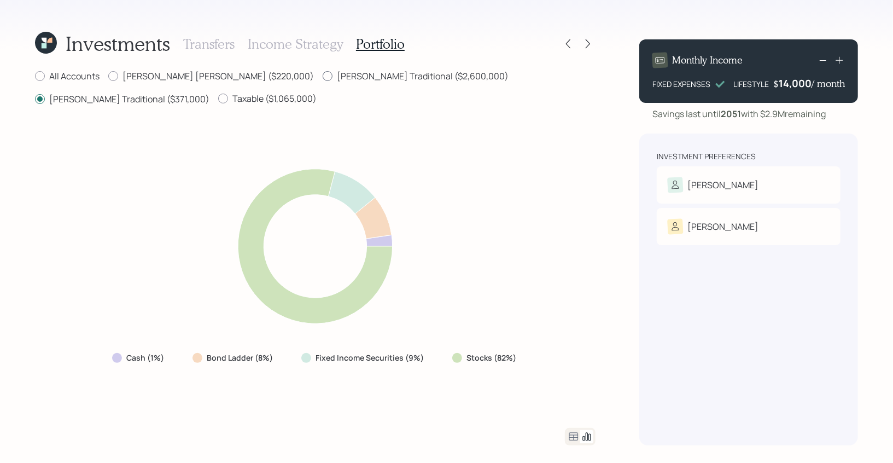
radio input "true"
radio input "false"
click at [163, 67] on div "Investments Transfers Income Strategy Portfolio All Accounts David Beni IRA ($2…" at bounding box center [315, 238] width 560 height 414
click at [162, 75] on label "[PERSON_NAME] [PERSON_NAME] ($220,000)" at bounding box center [211, 76] width 206 height 12
click at [108, 76] on input "[PERSON_NAME] [PERSON_NAME] ($220,000)" at bounding box center [108, 76] width 1 height 1
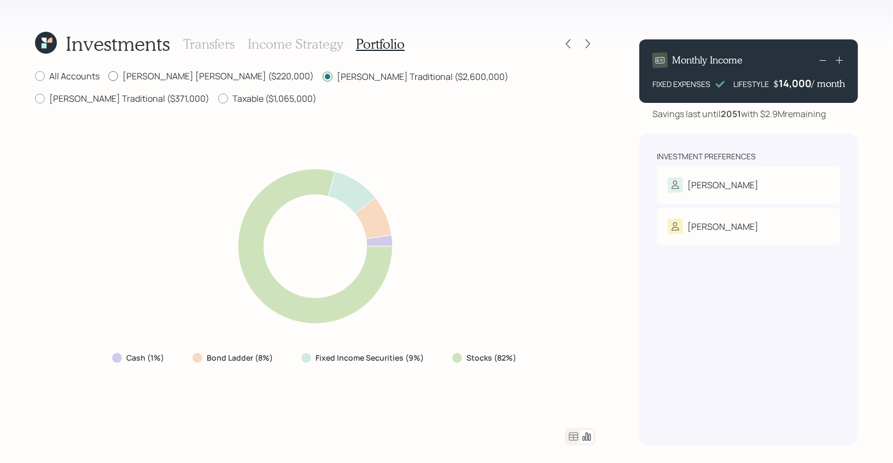
radio input "true"
radio input "false"
click at [218, 95] on label "Taxable ($1,065,000)" at bounding box center [267, 98] width 98 height 12
click at [218, 98] on input "Taxable ($1,065,000)" at bounding box center [218, 98] width 1 height 1
radio input "true"
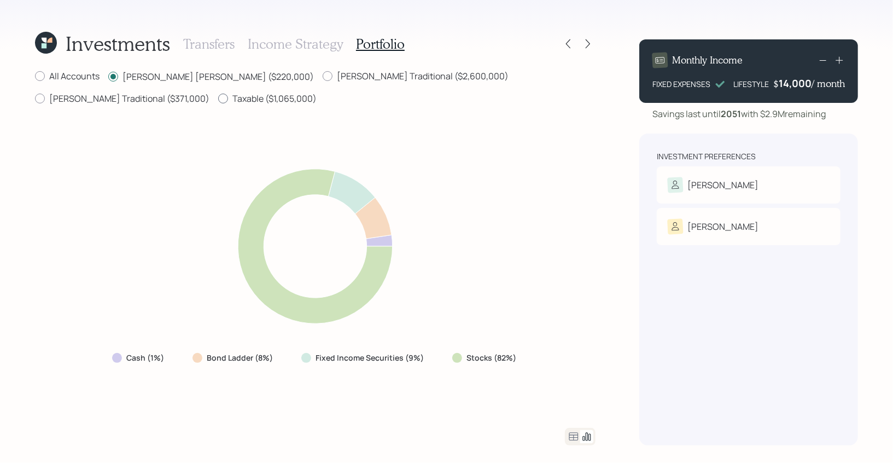
radio input "false"
click at [323, 78] on label "David Traditional ($2,600,000)" at bounding box center [416, 76] width 186 height 12
click at [322, 77] on input "David Traditional ($2,600,000)" at bounding box center [322, 76] width 1 height 1
radio input "true"
radio input "false"
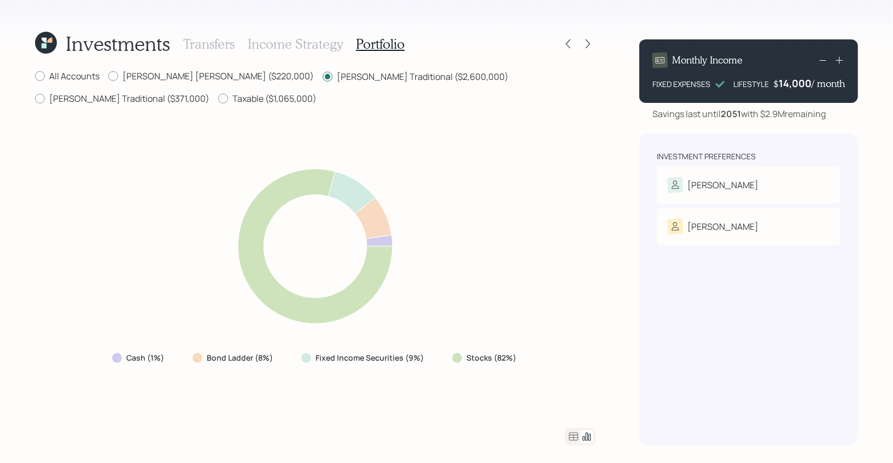
click at [42, 46] on icon at bounding box center [44, 45] width 5 height 5
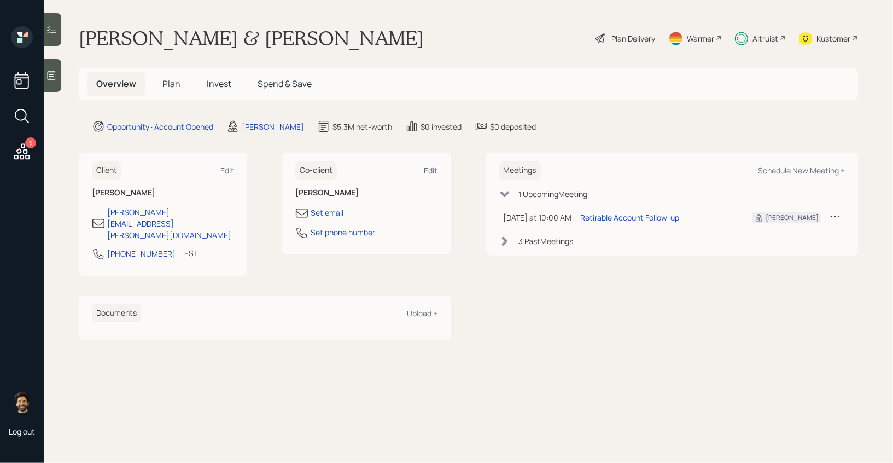
click at [163, 87] on span "Plan" at bounding box center [171, 84] width 18 height 12
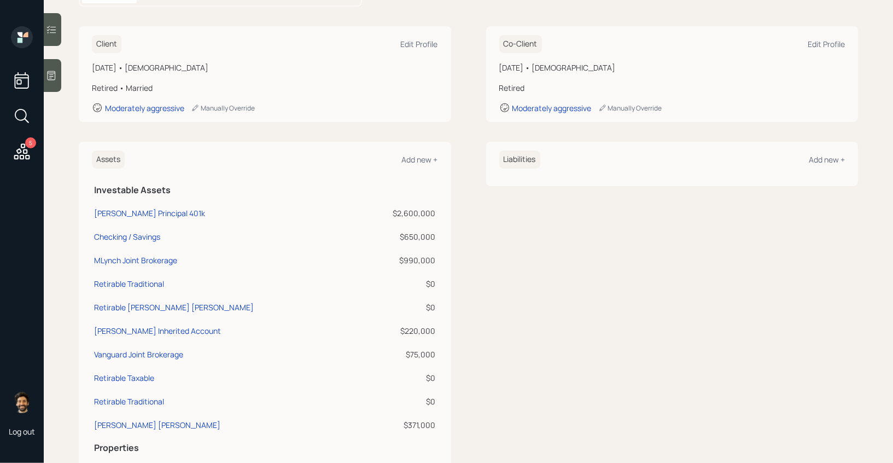
scroll to position [141, 0]
click at [419, 156] on div "Add new +" at bounding box center [420, 157] width 36 height 10
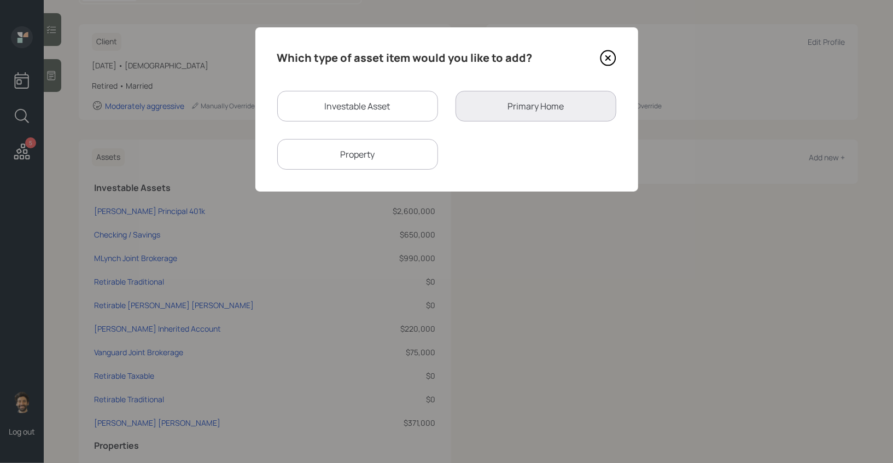
click at [301, 103] on div "Investable Asset" at bounding box center [357, 106] width 161 height 31
select select "taxable"
select select "balanced"
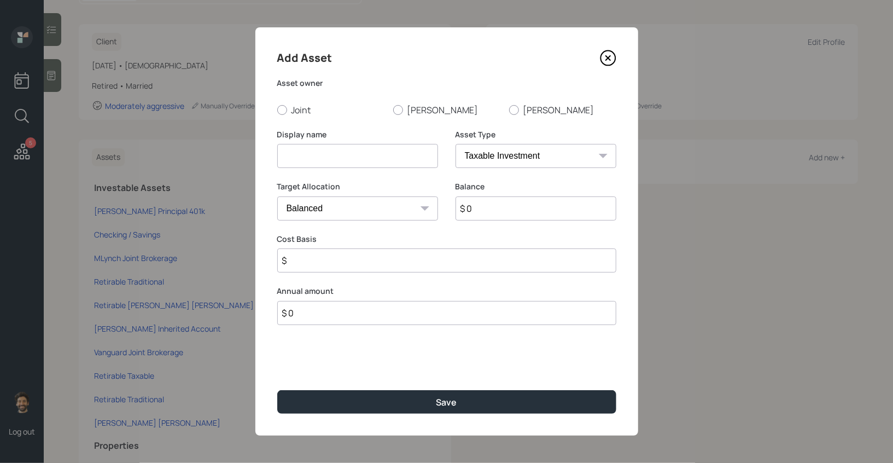
click at [309, 151] on input at bounding box center [357, 156] width 161 height 24
click at [279, 157] on input "MLynch IRA" at bounding box center [357, 156] width 161 height 24
type input "[PERSON_NAME] IRA"
click at [495, 210] on input "$ 0" at bounding box center [535, 208] width 161 height 24
type input "$ 550,000"
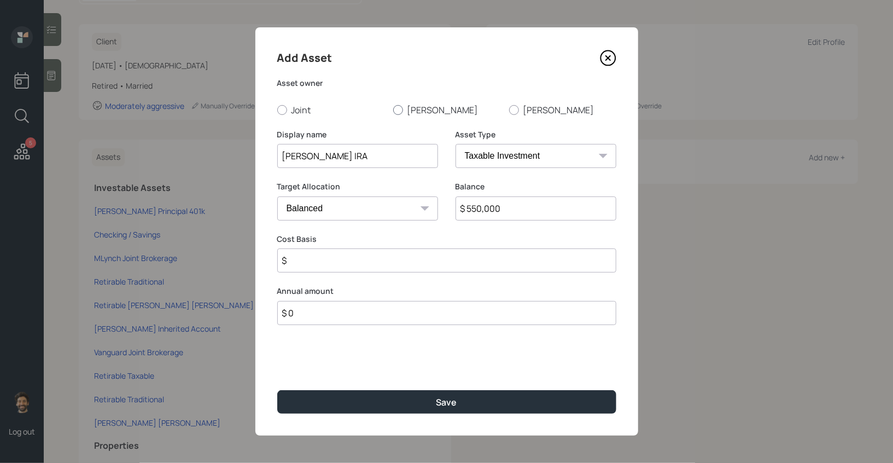
click at [406, 108] on label "[PERSON_NAME]" at bounding box center [446, 110] width 107 height 12
click at [393, 109] on input "[PERSON_NAME]" at bounding box center [393, 109] width 1 height 1
radio input "true"
click at [297, 268] on input "$" at bounding box center [446, 260] width 339 height 24
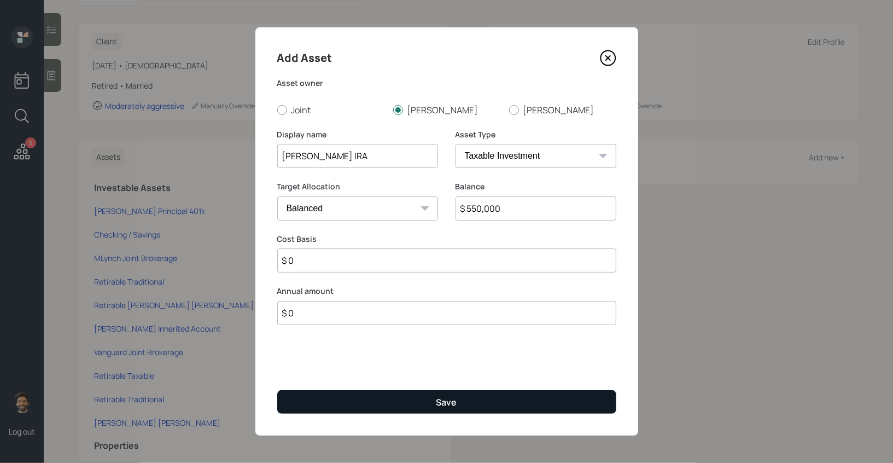
type input "$ 0"
click at [293, 395] on button "Save" at bounding box center [446, 402] width 339 height 24
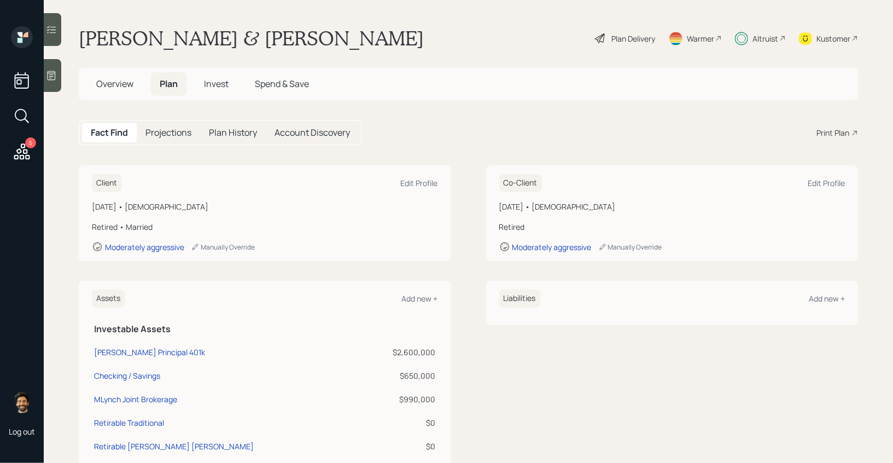
click at [221, 86] on span "Invest" at bounding box center [216, 84] width 25 height 12
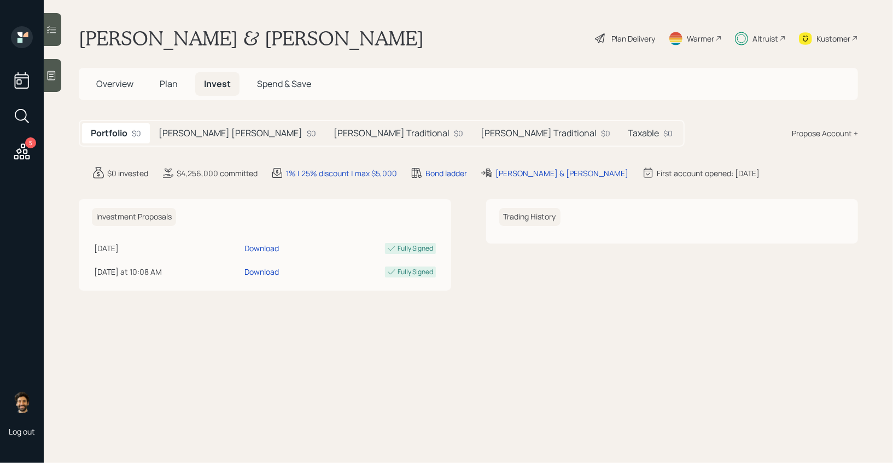
click at [212, 136] on h5 "[PERSON_NAME] [PERSON_NAME]" at bounding box center [231, 133] width 144 height 10
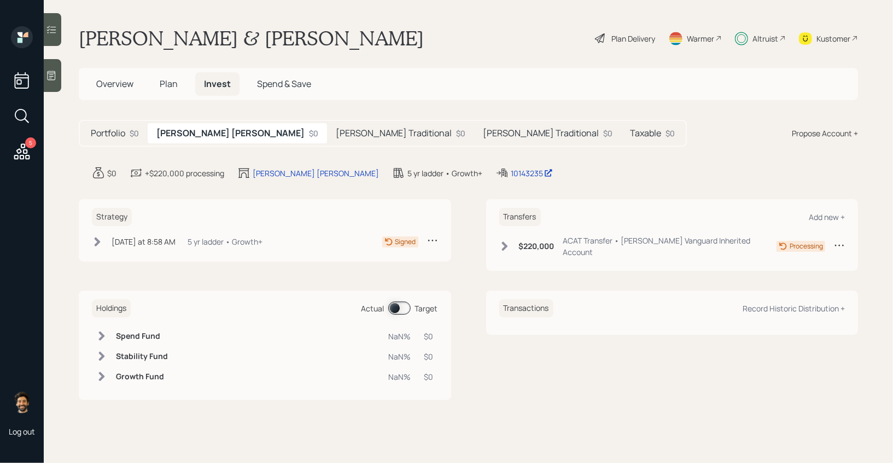
click at [336, 136] on h5 "[PERSON_NAME] Traditional" at bounding box center [394, 133] width 116 height 10
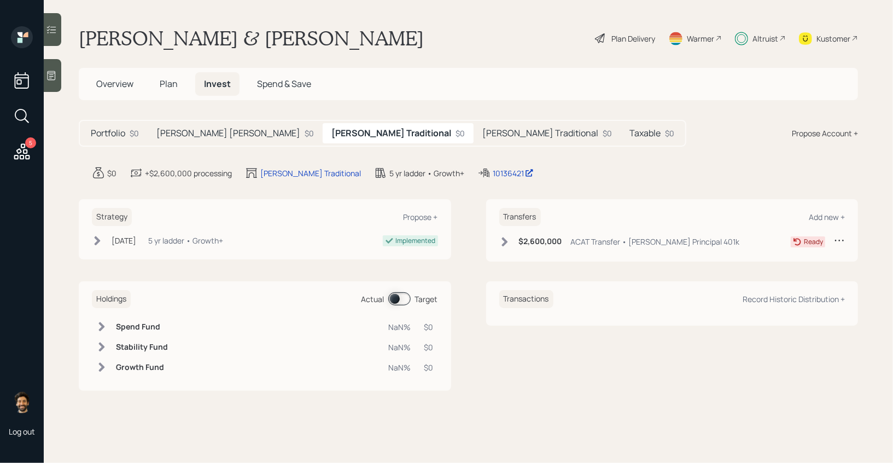
click at [837, 242] on icon at bounding box center [839, 240] width 11 height 11
click at [822, 218] on div "Add new +" at bounding box center [827, 217] width 36 height 10
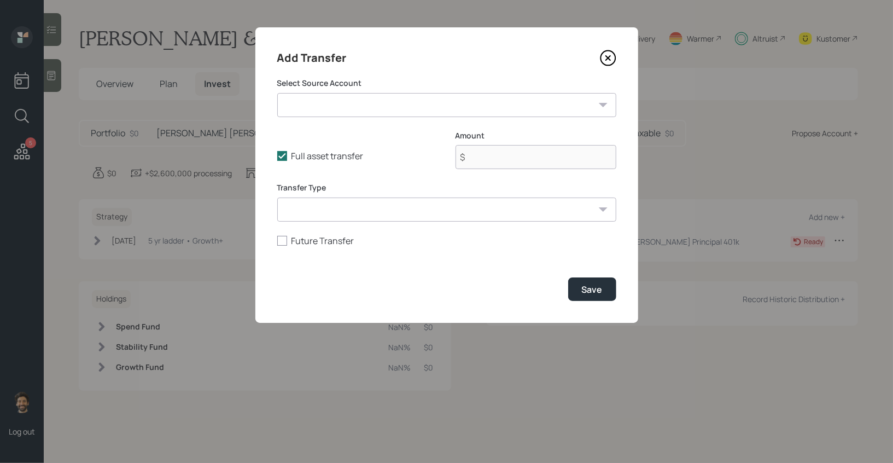
click at [356, 103] on select "David Principal 401k ($2,600,000 | IRA) Checking / Savings ($650,000 | Checking…" at bounding box center [446, 105] width 339 height 24
select select "d843e616-0441-4bf3-b2d2-bf5a81da2e7f"
click at [277, 93] on select "David Principal 401k ($2,600,000 | IRA) Checking / Savings ($650,000 | Checking…" at bounding box center [446, 105] width 339 height 24
type input "$ 550,000"
click at [602, 60] on icon at bounding box center [608, 58] width 16 height 16
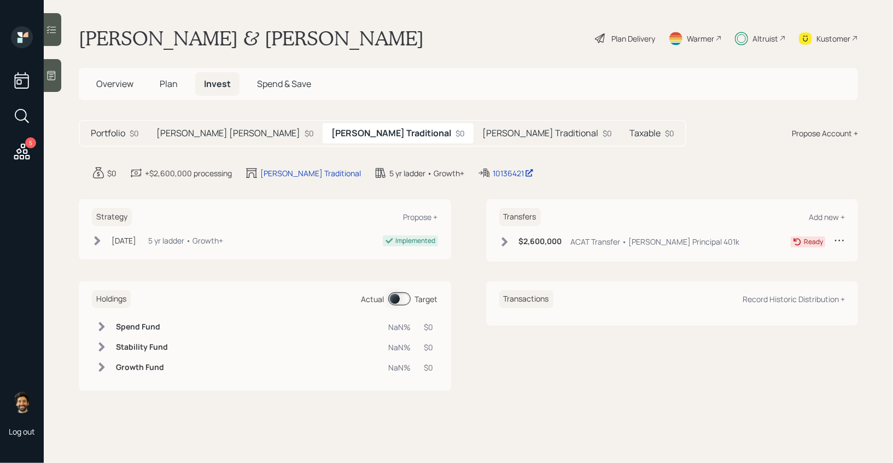
click at [164, 78] on span "Plan" at bounding box center [169, 84] width 18 height 12
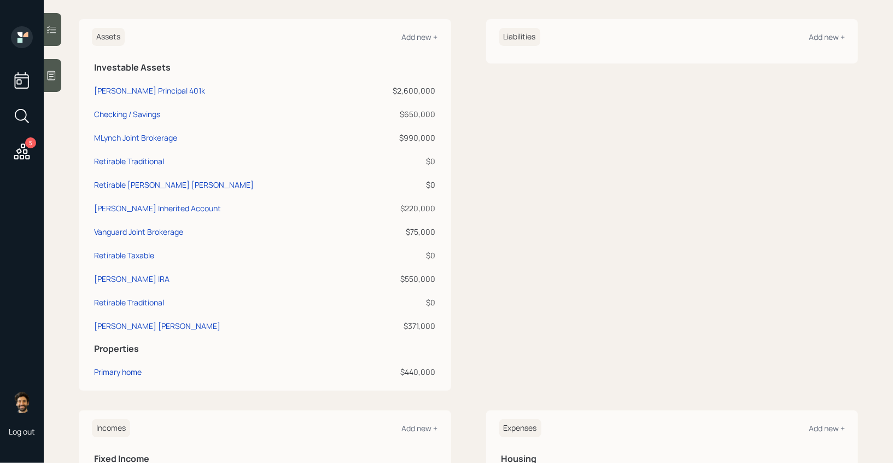
scroll to position [252, 0]
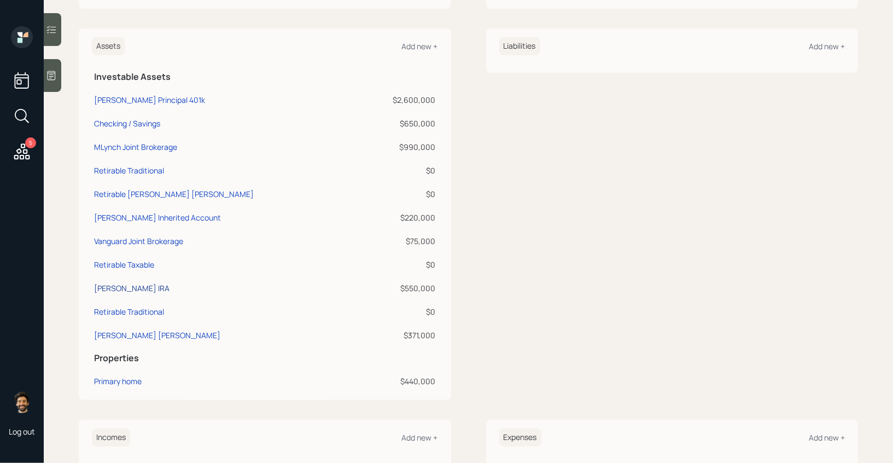
click at [118, 290] on div "[PERSON_NAME] IRA" at bounding box center [131, 287] width 75 height 11
select select "taxable"
select select "balanced"
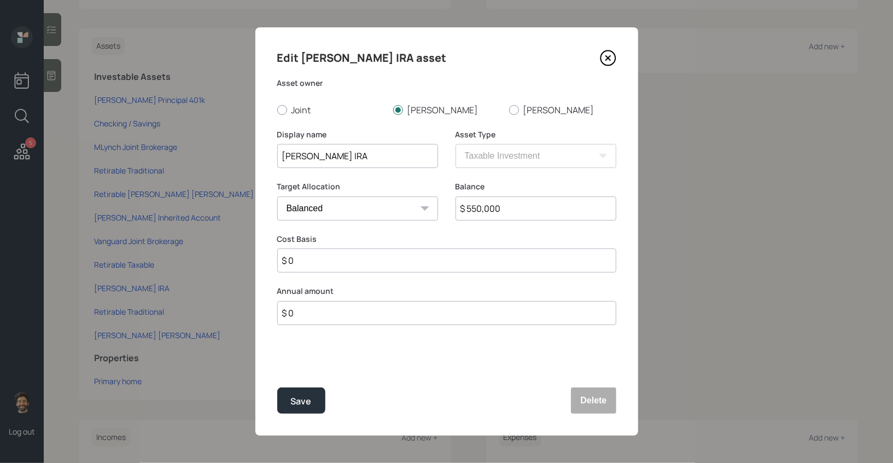
click at [369, 153] on input "[PERSON_NAME] IRA" at bounding box center [357, 156] width 161 height 24
click at [590, 395] on button "Delete" at bounding box center [593, 400] width 45 height 26
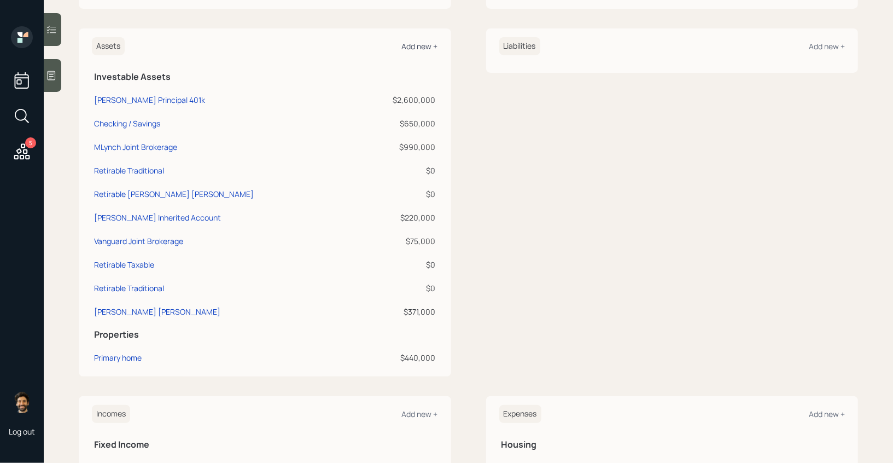
click at [425, 48] on div "Add new +" at bounding box center [420, 46] width 36 height 10
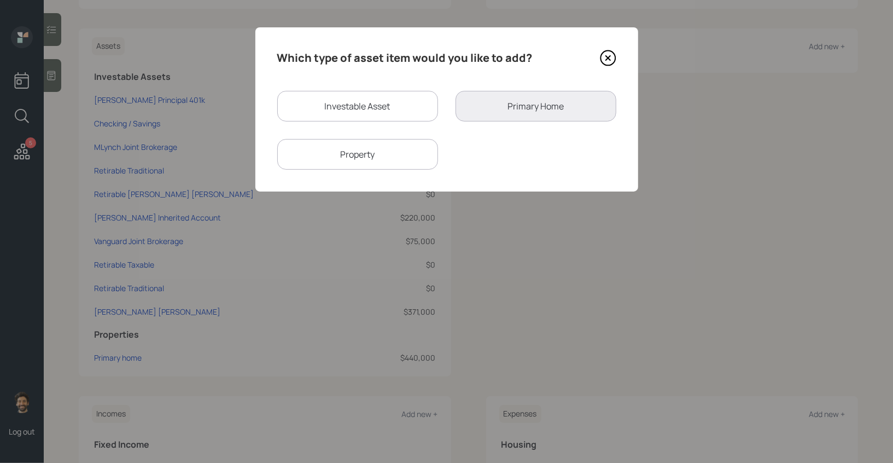
click at [323, 111] on div "Investable Asset" at bounding box center [357, 106] width 161 height 31
select select "taxable"
select select "balanced"
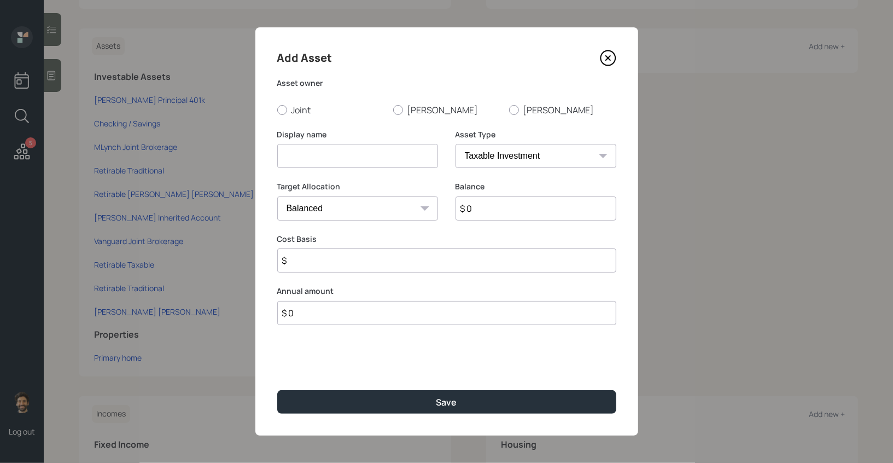
click at [324, 160] on input at bounding box center [357, 156] width 161 height 24
paste input "[PERSON_NAME] IRA"
type input "[PERSON_NAME] IRA"
click at [513, 148] on select "SEP IRA IRA Roth IRA 401(k) Roth 401(k) 403(b) Roth 403(b) 457(b) Roth 457(b) H…" at bounding box center [535, 156] width 161 height 24
select select "ira"
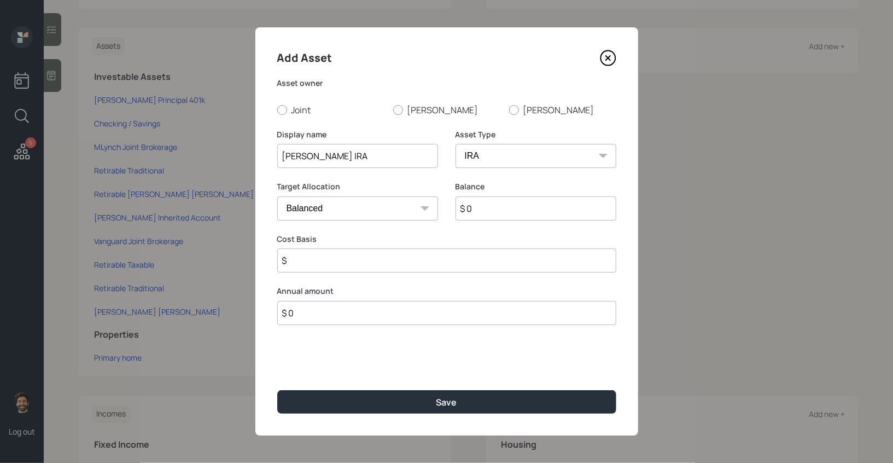
click at [455, 144] on select "SEP IRA IRA Roth IRA 401(k) Roth 401(k) 403(b) Roth 403(b) 457(b) Roth 457(b) H…" at bounding box center [535, 156] width 161 height 24
type input "$"
click at [399, 106] on div at bounding box center [398, 110] width 10 height 10
click at [393, 109] on input "[PERSON_NAME]" at bounding box center [393, 109] width 1 height 1
radio input "true"
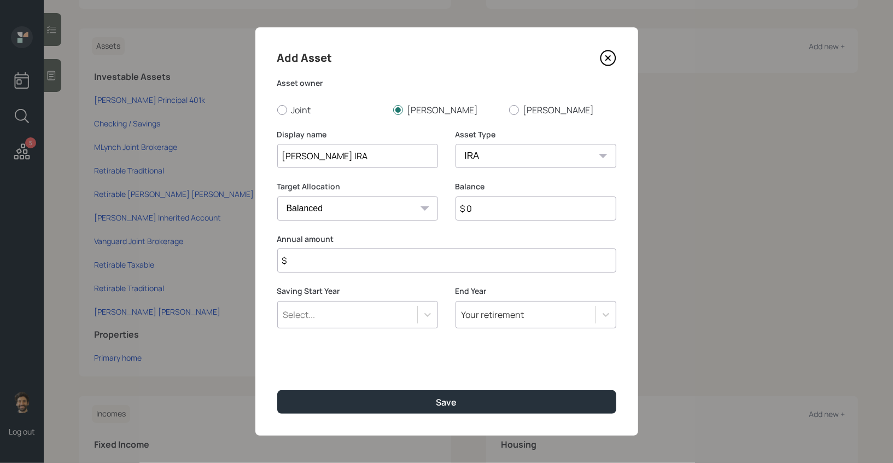
click at [488, 209] on input "$ 0" at bounding box center [535, 208] width 161 height 24
type input "$ 550,000"
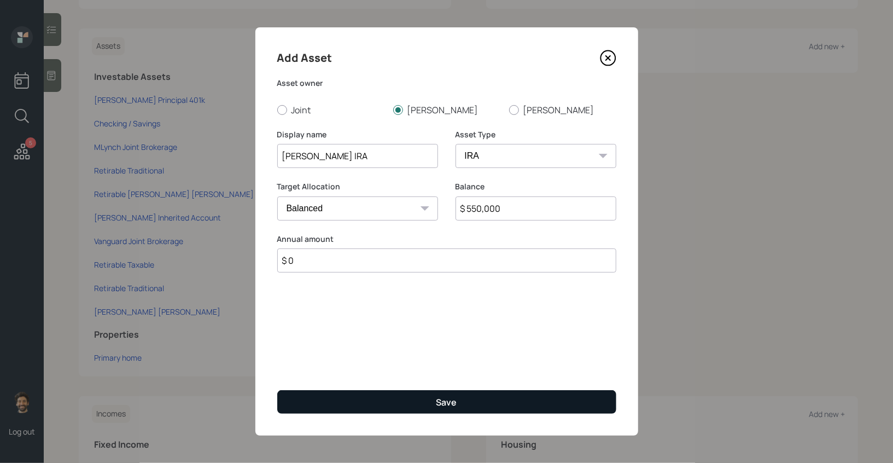
type input "$ 0"
click at [356, 405] on button "Save" at bounding box center [446, 402] width 339 height 24
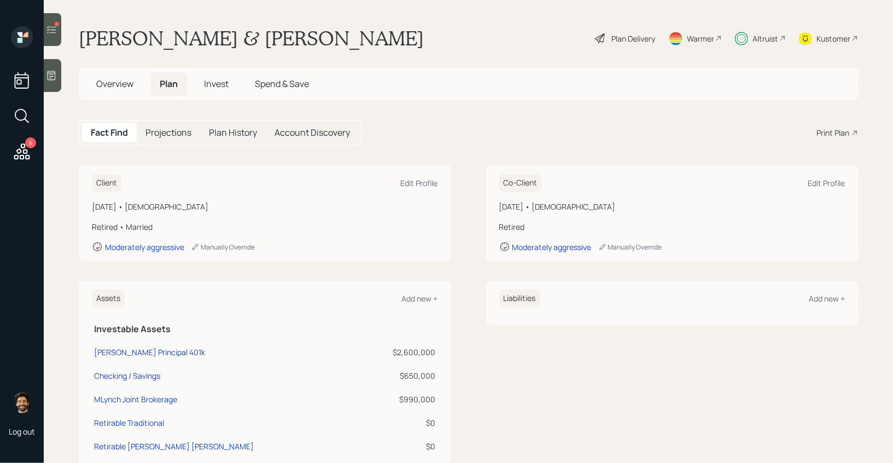
click at [213, 74] on h5 "Invest" at bounding box center [216, 84] width 42 height 24
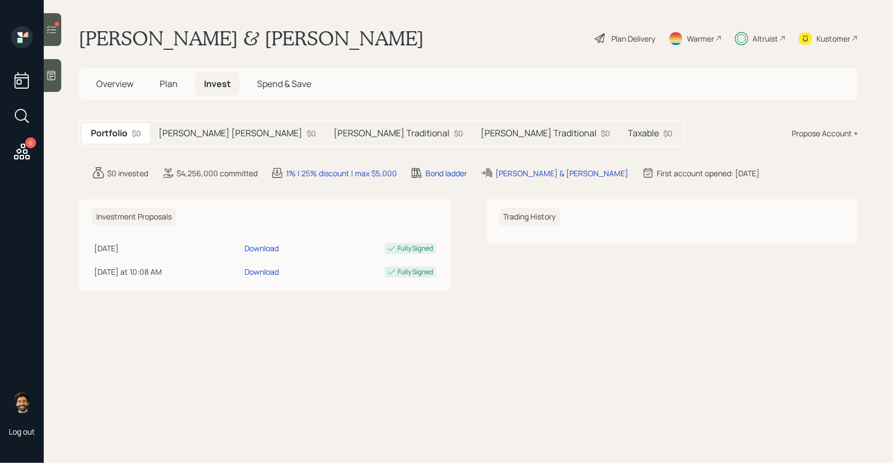
click at [334, 133] on h5 "[PERSON_NAME] Traditional" at bounding box center [392, 133] width 116 height 10
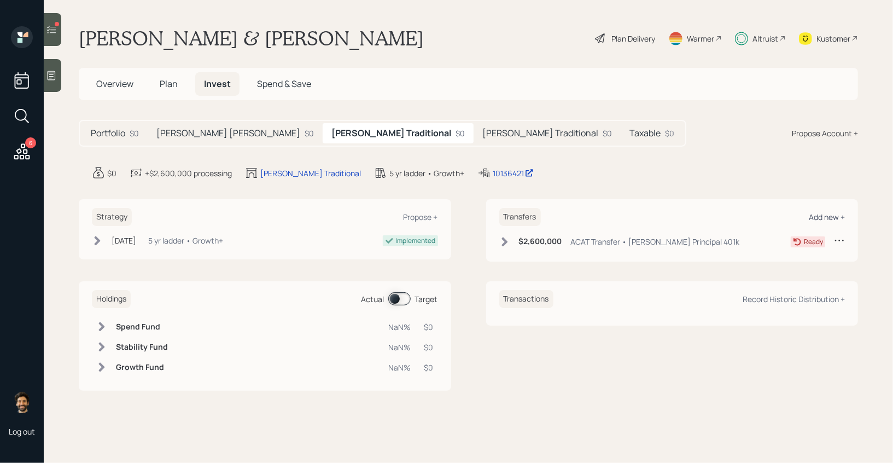
click at [828, 220] on div "Add new +" at bounding box center [827, 217] width 36 height 10
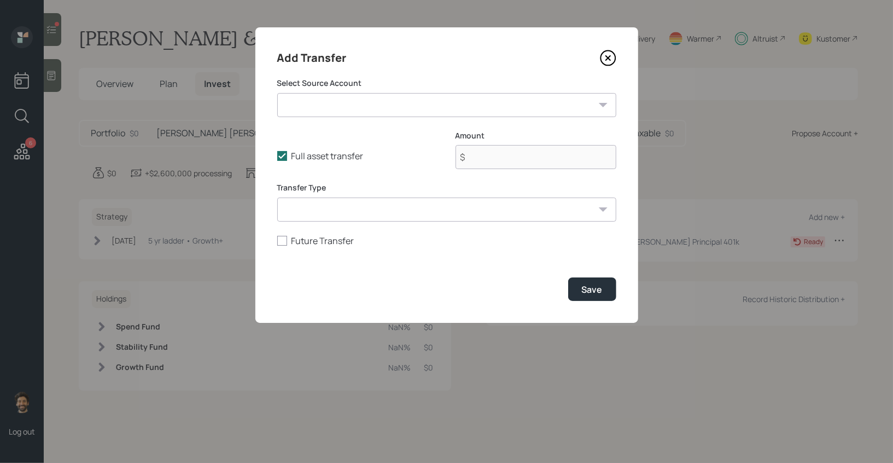
click at [379, 112] on select "David Principal 401k ($2,600,000 | IRA) Checking / Savings ($650,000 | Checking…" at bounding box center [446, 105] width 339 height 24
select select "84bbd1e1-eeed-4256-968c-d5c2c2d2c8cf"
click at [277, 93] on select "David Principal 401k ($2,600,000 | IRA) Checking / Savings ($650,000 | Checking…" at bounding box center [446, 105] width 339 height 24
type input "$ 550,000"
click at [429, 200] on select "ACAT Transfer Non ACAT Transfer Capitalize Rollover Rollover Deposit" at bounding box center [446, 209] width 339 height 24
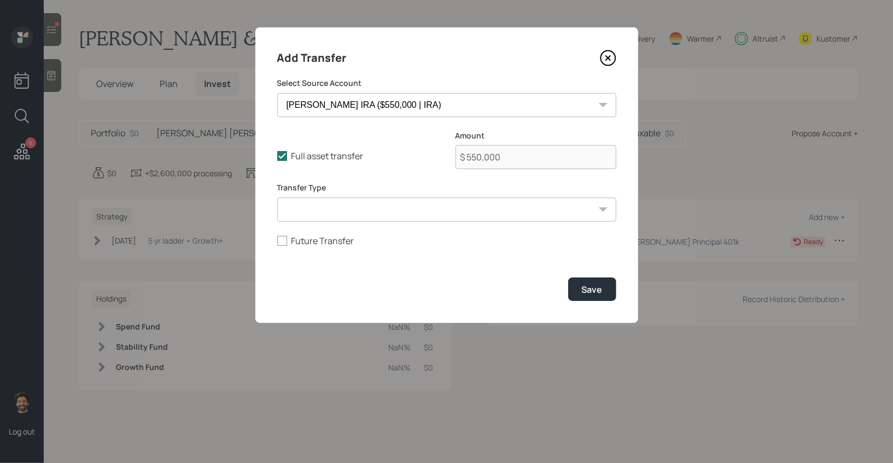
click at [277, 197] on select "ACAT Transfer Non ACAT Transfer Capitalize Rollover Rollover Deposit" at bounding box center [446, 209] width 339 height 24
click at [400, 215] on select "ACAT Transfer Non ACAT Transfer Capitalize Rollover Rollover Deposit" at bounding box center [446, 209] width 339 height 24
select select "acat_transfer"
click at [277, 197] on select "ACAT Transfer Non ACAT Transfer Capitalize Rollover Rollover Deposit" at bounding box center [446, 209] width 339 height 24
click at [605, 291] on button "Save" at bounding box center [592, 289] width 48 height 24
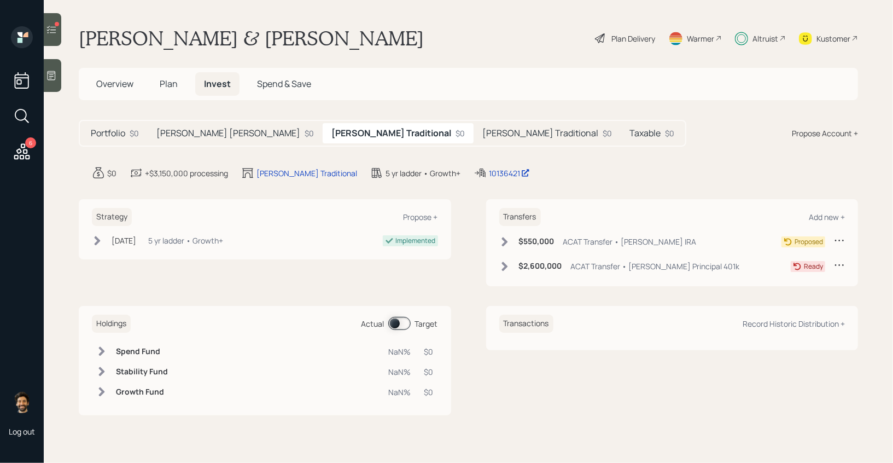
click at [132, 132] on div "$0" at bounding box center [134, 132] width 9 height 11
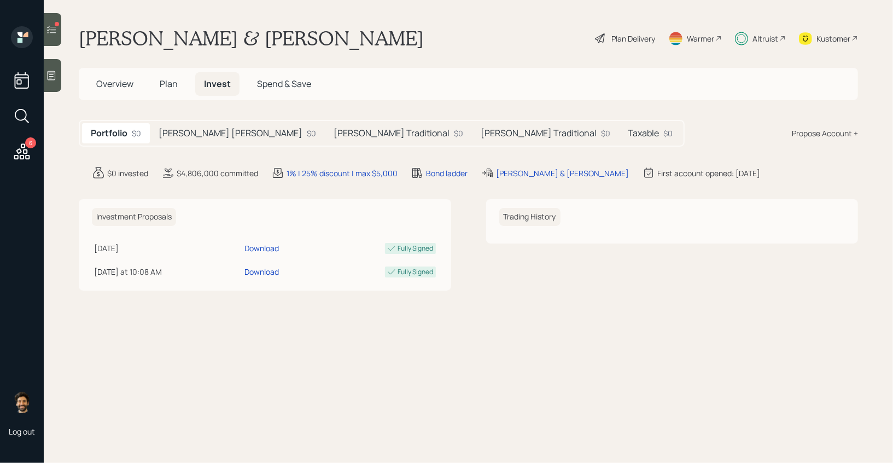
click at [196, 132] on h5 "[PERSON_NAME] [PERSON_NAME]" at bounding box center [231, 133] width 144 height 10
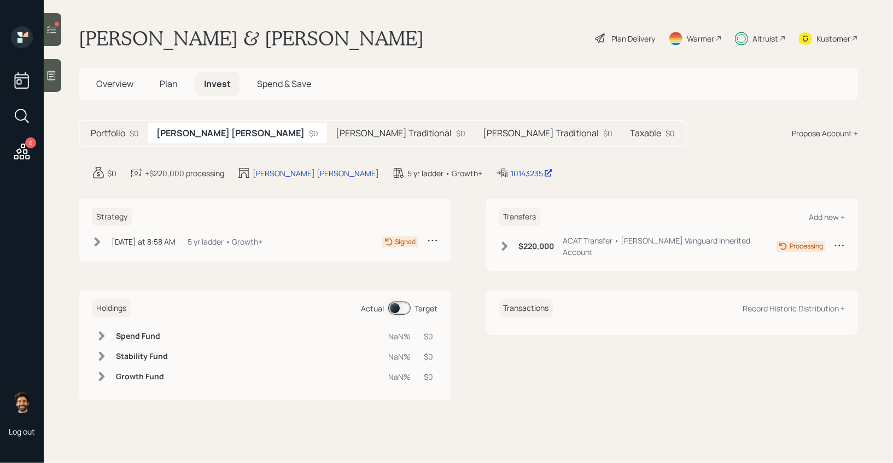
click at [113, 130] on h5 "Portfolio" at bounding box center [108, 133] width 34 height 10
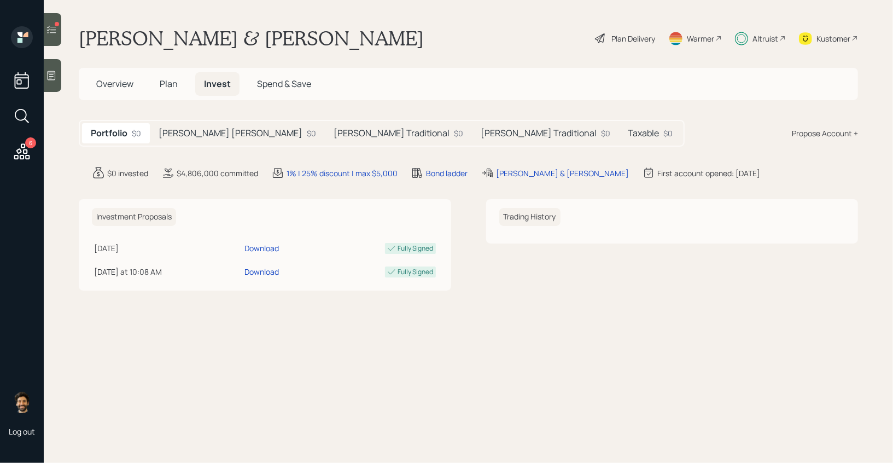
click at [189, 133] on h5 "[PERSON_NAME] [PERSON_NAME]" at bounding box center [231, 133] width 144 height 10
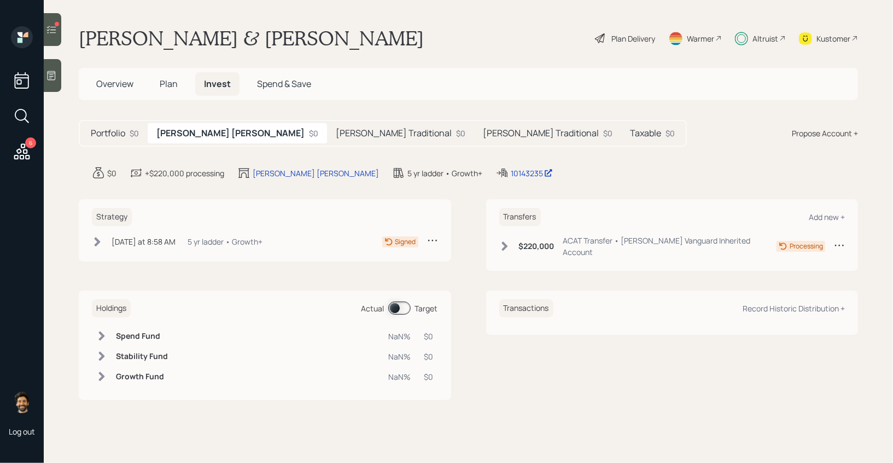
click at [336, 134] on h5 "[PERSON_NAME] Traditional" at bounding box center [394, 133] width 116 height 10
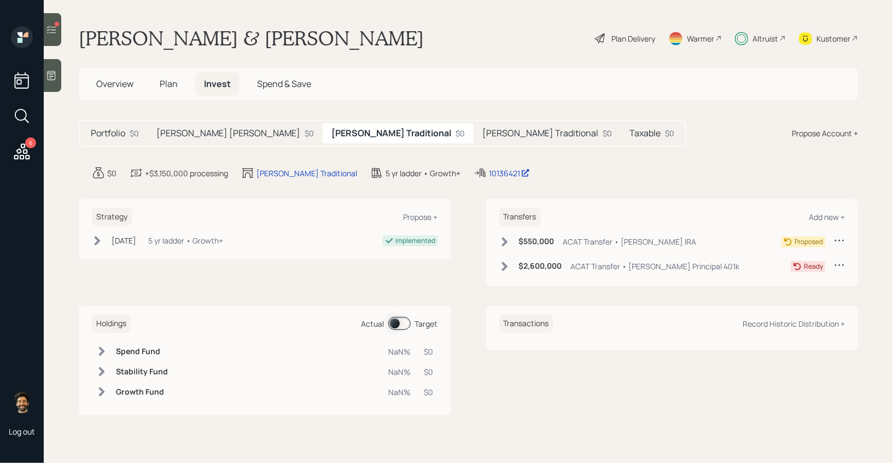
click at [170, 85] on span "Plan" at bounding box center [169, 84] width 18 height 12
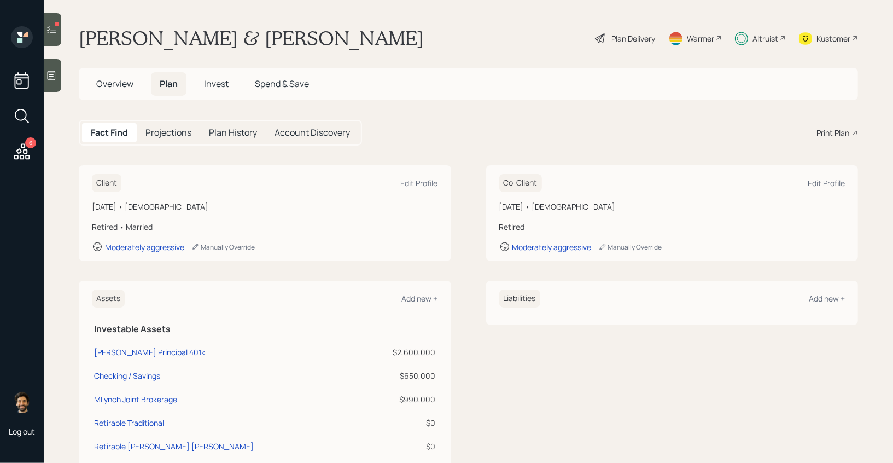
click at [221, 84] on span "Invest" at bounding box center [216, 84] width 25 height 12
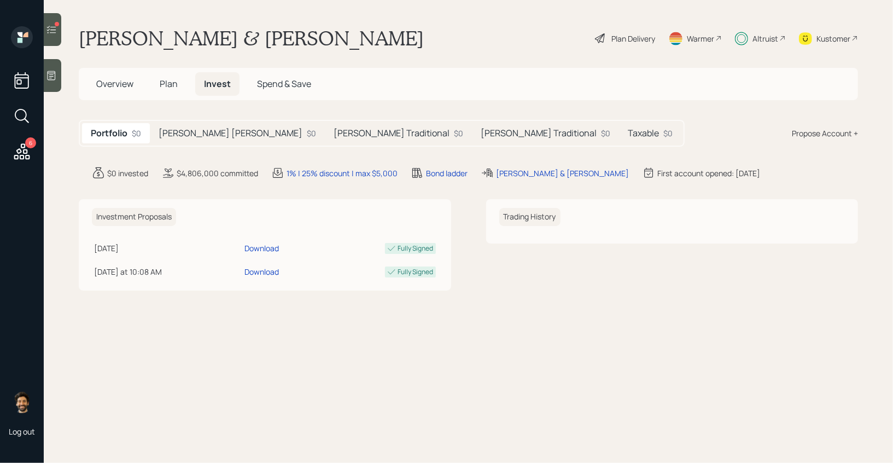
click at [210, 135] on h5 "[PERSON_NAME] [PERSON_NAME]" at bounding box center [231, 133] width 144 height 10
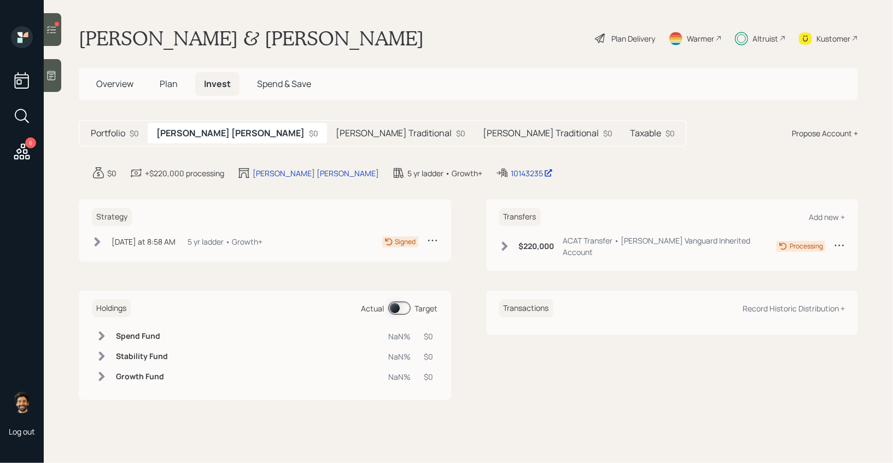
click at [327, 126] on div "[PERSON_NAME] Traditional $0" at bounding box center [400, 133] width 147 height 20
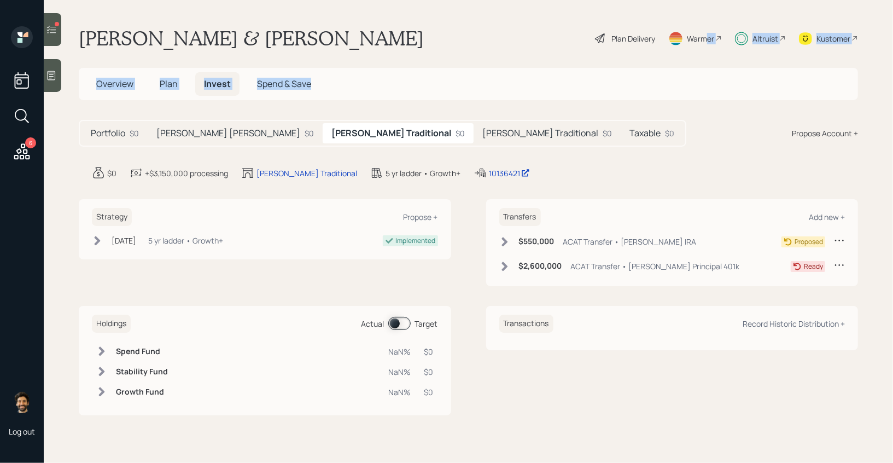
drag, startPoint x: 707, startPoint y: 41, endPoint x: 653, endPoint y: 94, distance: 75.4
click at [653, 94] on main "[PERSON_NAME] & [PERSON_NAME] Plan Delivery Warmer Altruist Kustomer Overview P…" at bounding box center [468, 231] width 849 height 463
click at [535, 65] on main "[PERSON_NAME] & [PERSON_NAME] Plan Delivery Warmer Altruist Kustomer Overview P…" at bounding box center [468, 231] width 849 height 463
click at [597, 30] on div "Plan Delivery" at bounding box center [625, 38] width 62 height 24
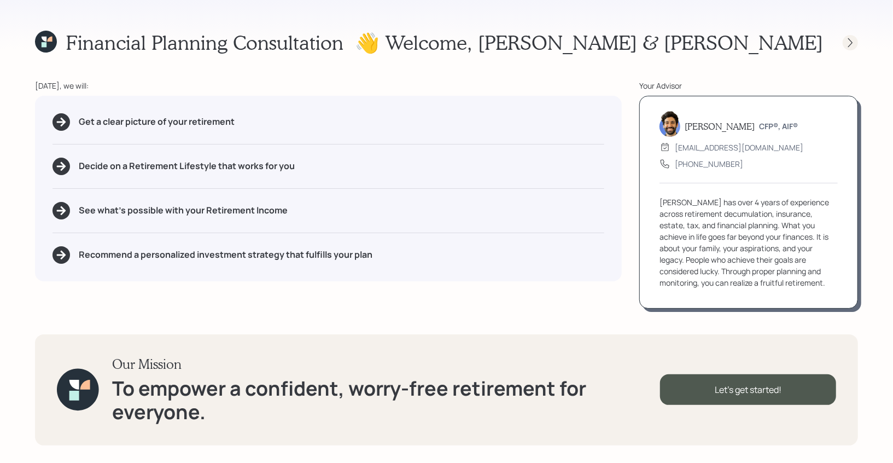
click at [853, 43] on icon at bounding box center [850, 42] width 11 height 11
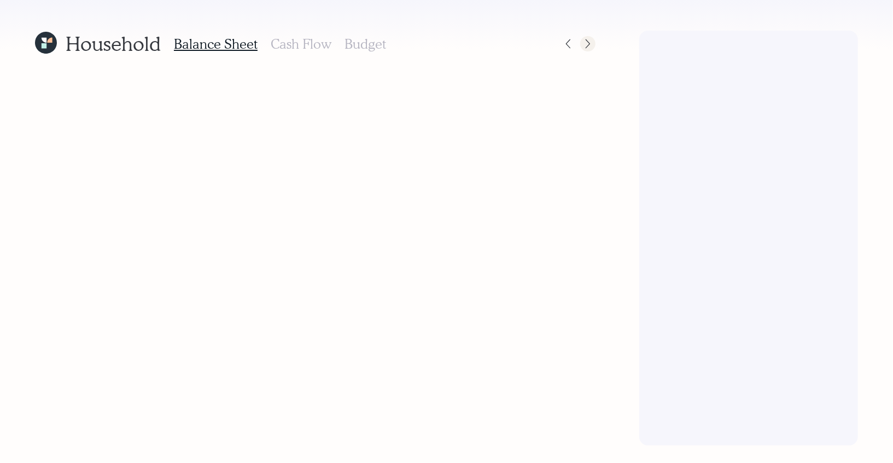
click at [590, 40] on icon at bounding box center [587, 43] width 11 height 11
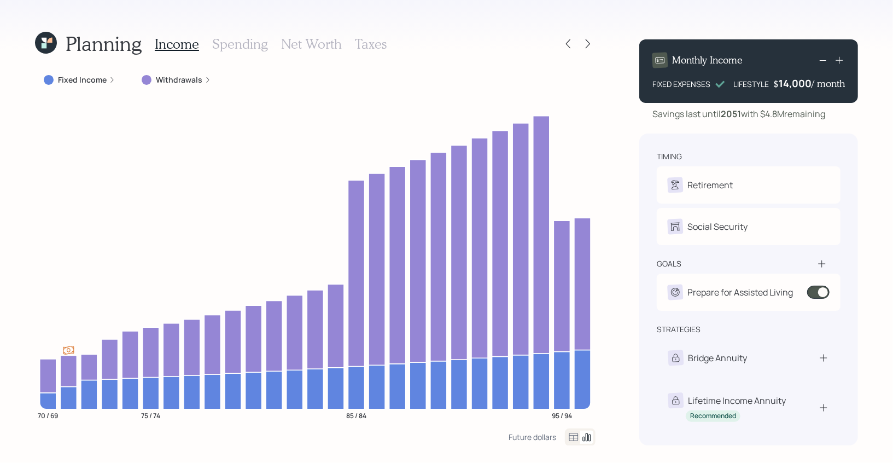
click at [590, 40] on icon at bounding box center [587, 43] width 11 height 11
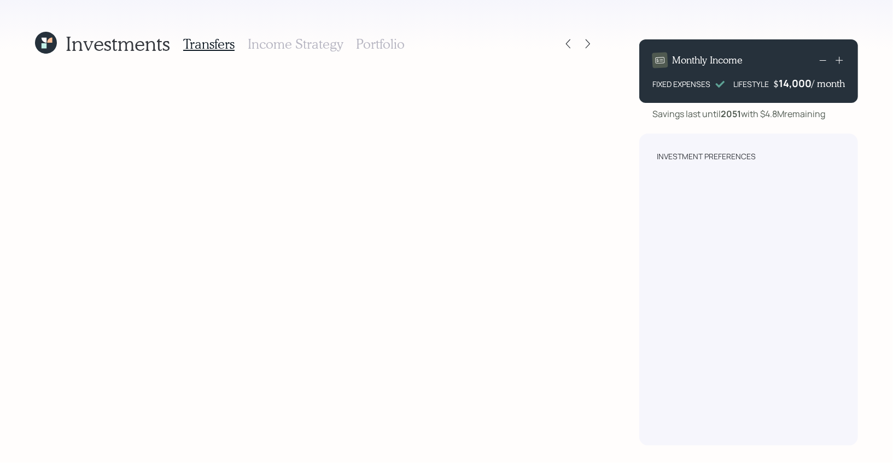
click at [312, 40] on h3 "Income Strategy" at bounding box center [295, 44] width 95 height 16
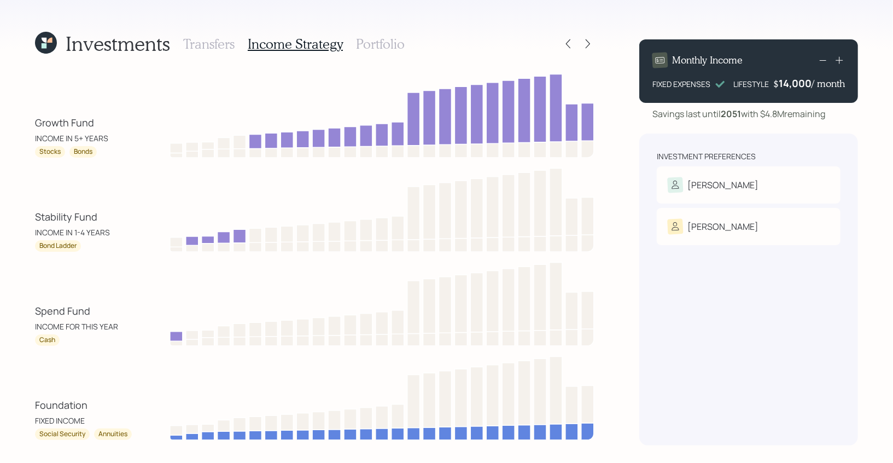
click at [378, 43] on h3 "Portfolio" at bounding box center [380, 44] width 49 height 16
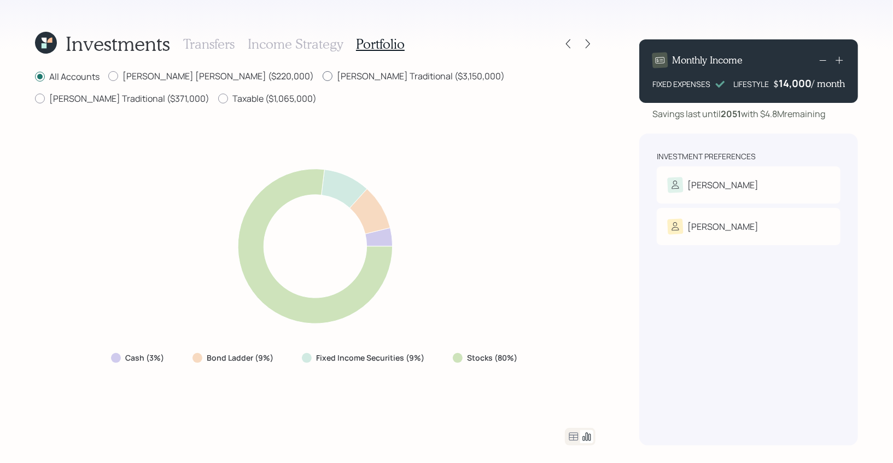
click at [323, 74] on label "[PERSON_NAME] Traditional ($3,150,000)" at bounding box center [414, 76] width 182 height 12
click at [322, 76] on input "[PERSON_NAME] Traditional ($3,150,000)" at bounding box center [322, 76] width 1 height 1
radio input "true"
radio input "false"
click at [569, 434] on icon at bounding box center [573, 436] width 13 height 13
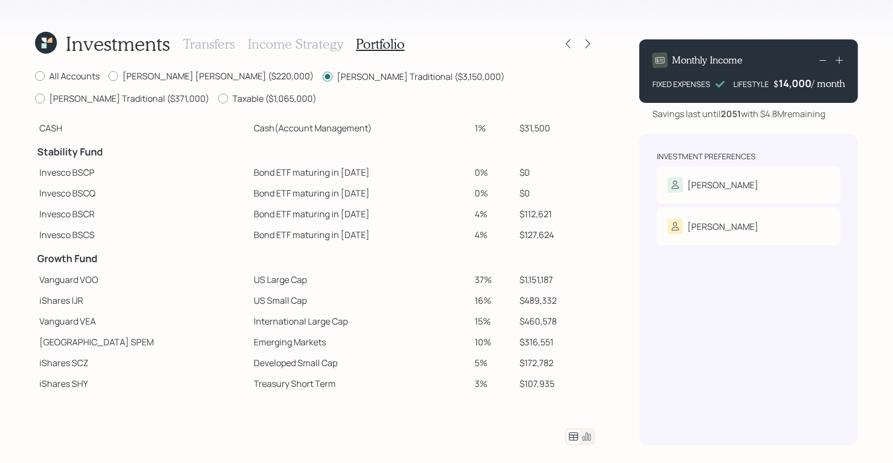
scroll to position [5, 0]
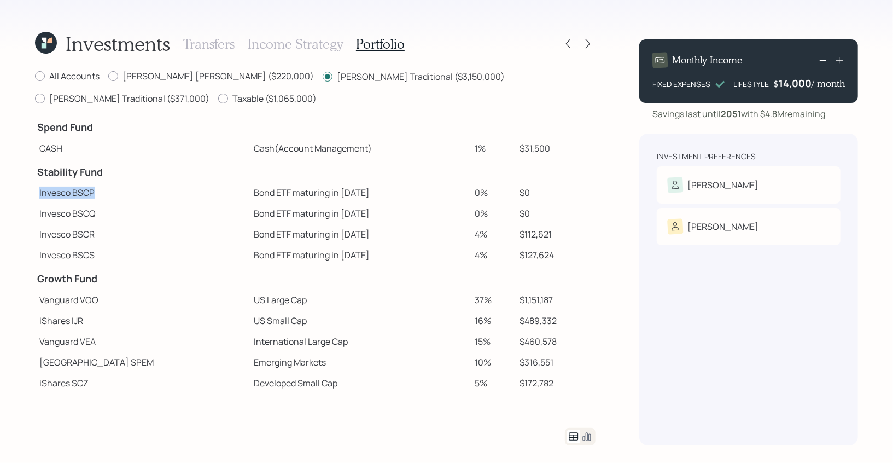
drag, startPoint x: 37, startPoint y: 195, endPoint x: 161, endPoint y: 192, distance: 123.6
click at [161, 192] on td "Invesco BSCP" at bounding box center [142, 192] width 214 height 21
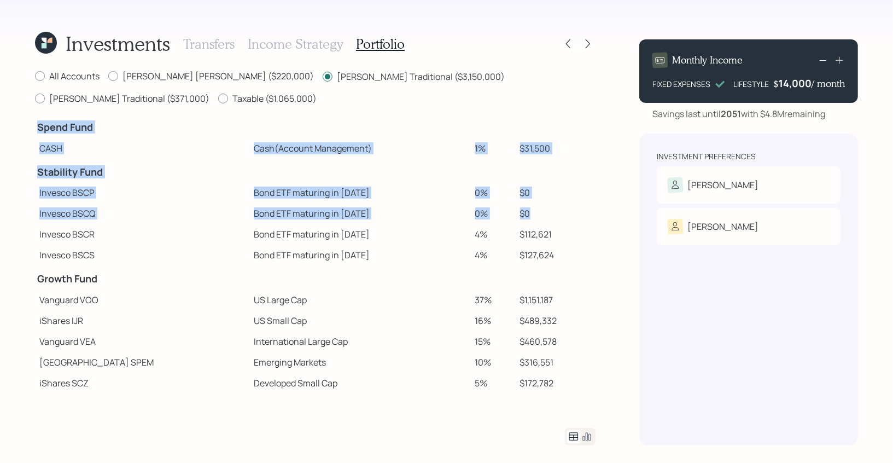
drag, startPoint x: 518, startPoint y: 212, endPoint x: 30, endPoint y: 191, distance: 488.7
click at [30, 191] on div "Investments Transfers Income Strategy Portfolio All Accounts [PERSON_NAME] IRA …" at bounding box center [446, 231] width 893 height 463
click at [92, 197] on td "Invesco BSCP" at bounding box center [142, 192] width 214 height 21
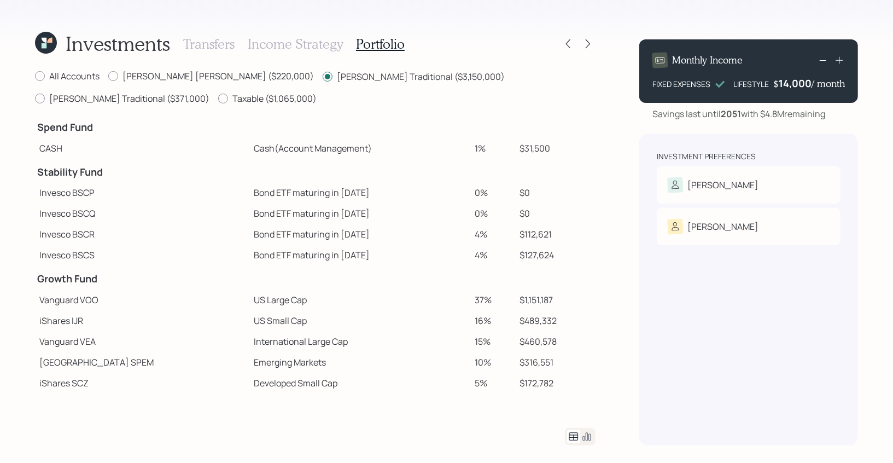
drag, startPoint x: 289, startPoint y: 236, endPoint x: 313, endPoint y: 236, distance: 24.1
click at [313, 236] on td "Bond ETF maturing in [DATE]" at bounding box center [359, 234] width 221 height 21
drag, startPoint x: 294, startPoint y: 233, endPoint x: 321, endPoint y: 235, distance: 27.4
click at [321, 235] on td "Bond ETF maturing in [DATE]" at bounding box center [359, 234] width 221 height 21
click at [249, 235] on td "Bond ETF maturing in [DATE]" at bounding box center [359, 234] width 221 height 21
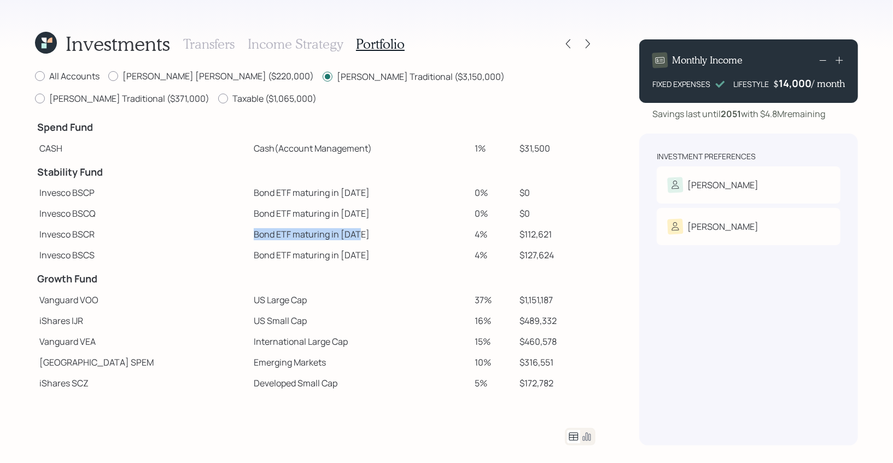
drag, startPoint x: 201, startPoint y: 235, endPoint x: 310, endPoint y: 237, distance: 108.8
click at [310, 237] on td "Bond ETF maturing in [DATE]" at bounding box center [359, 234] width 221 height 21
drag, startPoint x: 540, startPoint y: 235, endPoint x: 486, endPoint y: 235, distance: 54.1
click at [486, 235] on tr "Invesco BSCR Bond ETF maturing in [DATE] 4% $112,621" at bounding box center [315, 234] width 560 height 21
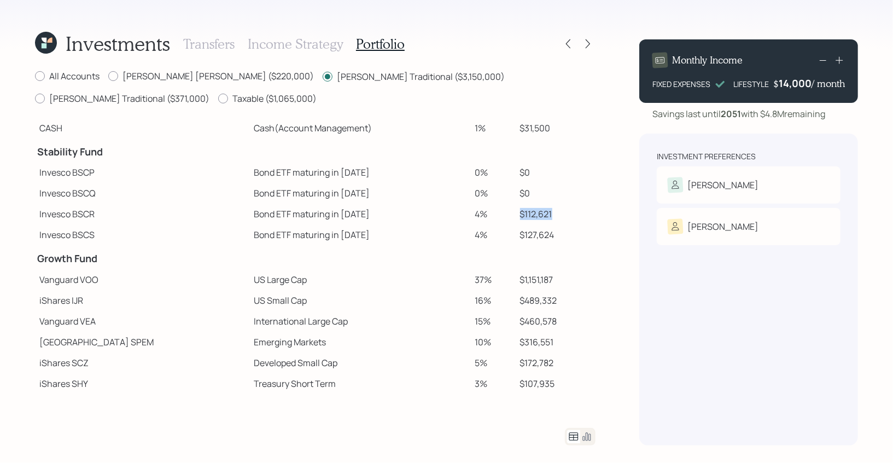
scroll to position [28, 0]
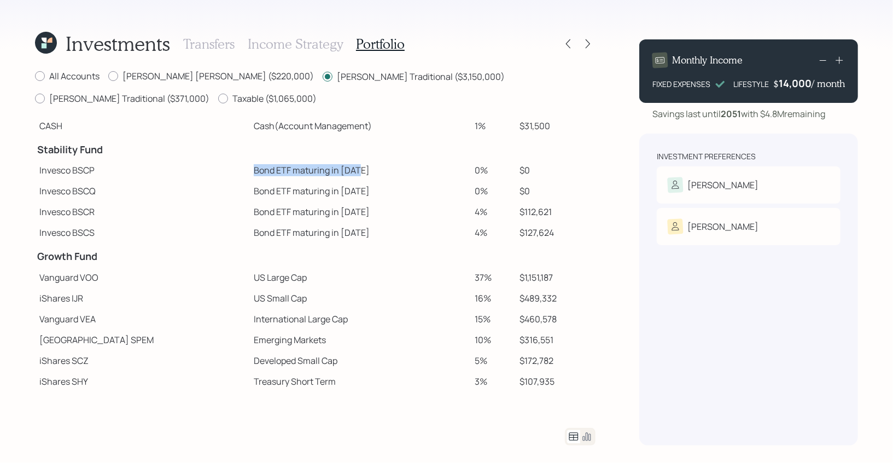
drag, startPoint x: 205, startPoint y: 169, endPoint x: 321, endPoint y: 170, distance: 115.9
click at [321, 170] on td "Bond ETF maturing in [DATE]" at bounding box center [359, 170] width 221 height 21
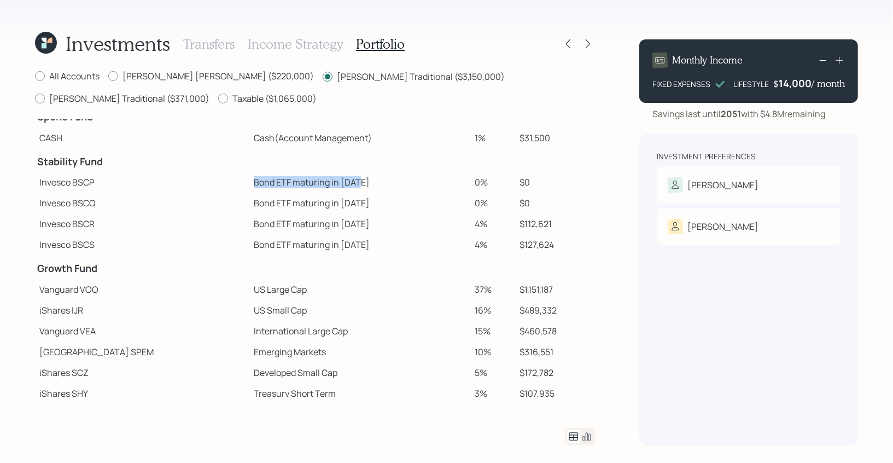
scroll to position [14, 0]
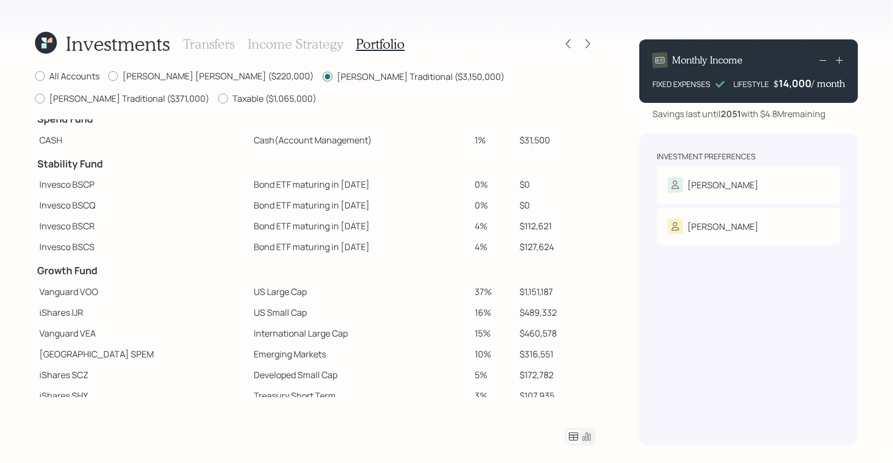
click at [289, 37] on h3 "Income Strategy" at bounding box center [295, 44] width 95 height 16
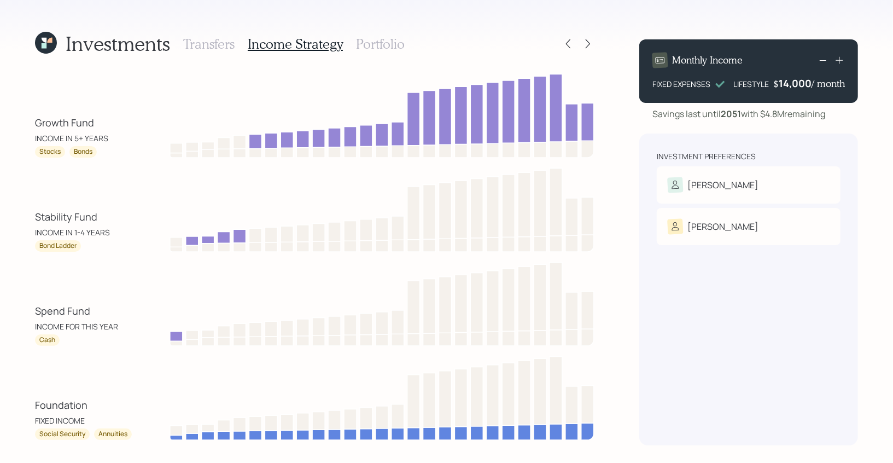
click at [218, 38] on h3 "Transfers" at bounding box center [208, 44] width 51 height 16
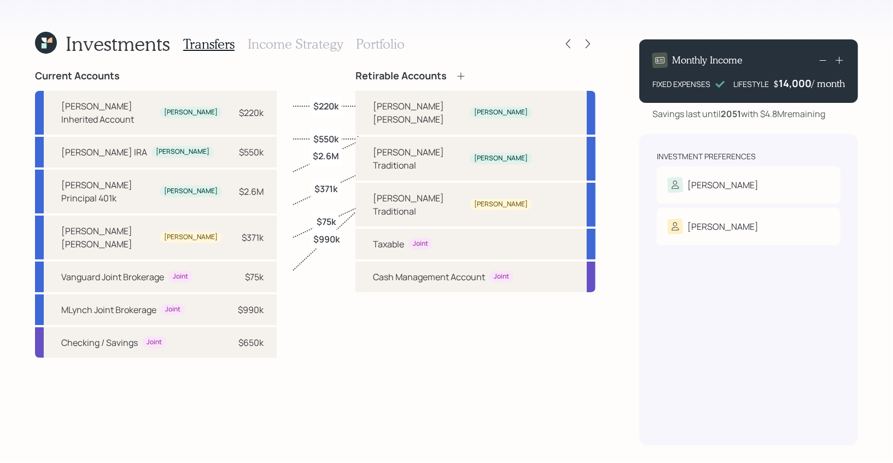
click at [297, 46] on h3 "Income Strategy" at bounding box center [295, 44] width 95 height 16
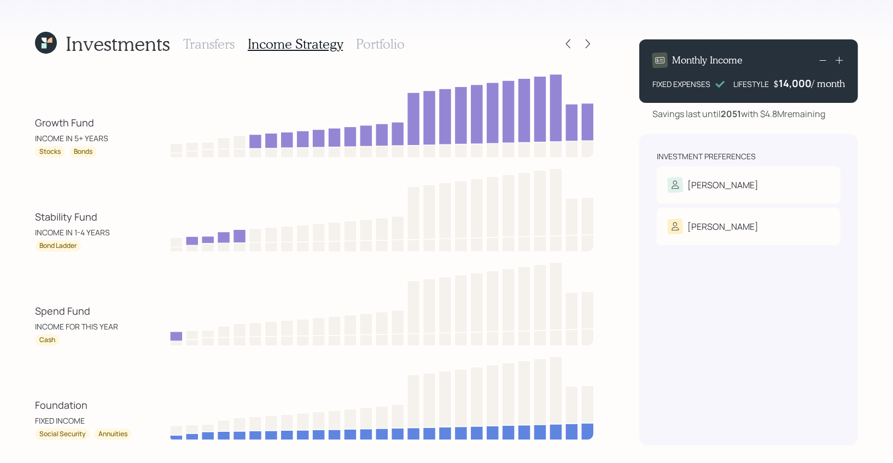
click at [214, 48] on h3 "Transfers" at bounding box center [208, 44] width 51 height 16
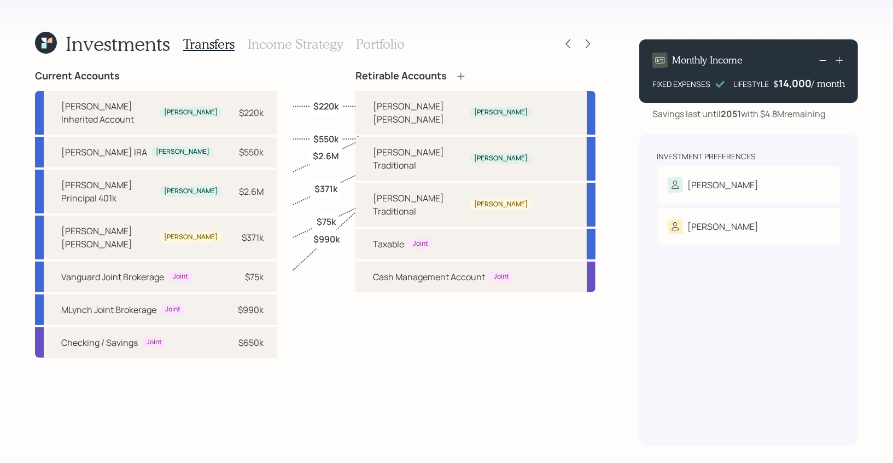
click at [332, 47] on h3 "Income Strategy" at bounding box center [295, 44] width 95 height 16
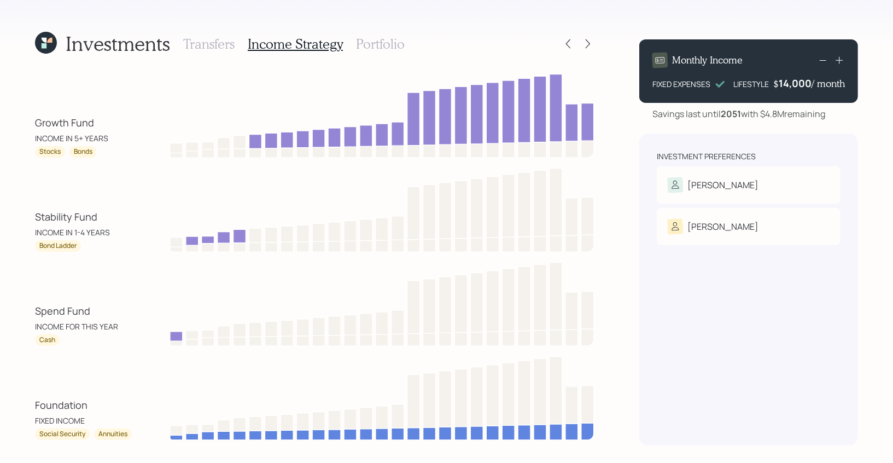
click at [375, 46] on h3 "Portfolio" at bounding box center [380, 44] width 49 height 16
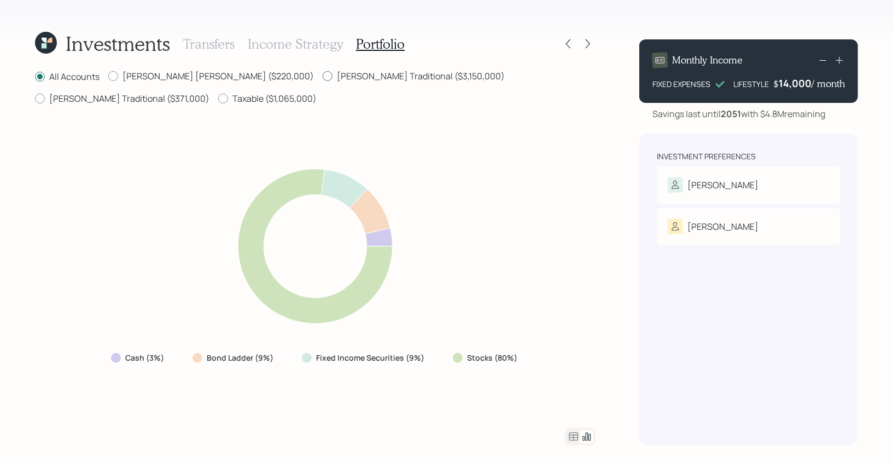
click at [332, 73] on label "[PERSON_NAME] Traditional ($3,150,000)" at bounding box center [414, 76] width 182 height 12
click at [323, 76] on input "[PERSON_NAME] Traditional ($3,150,000)" at bounding box center [322, 76] width 1 height 1
radio input "true"
radio input "false"
click at [291, 39] on h3 "Income Strategy" at bounding box center [295, 44] width 95 height 16
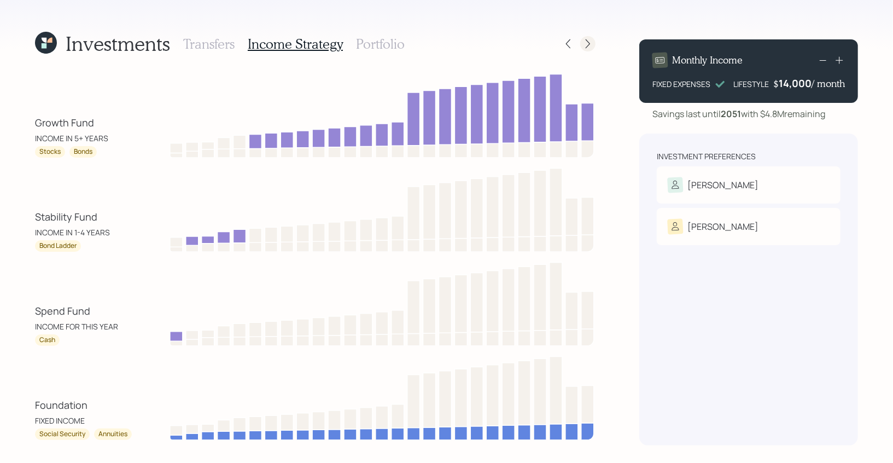
click at [588, 44] on icon at bounding box center [587, 43] width 11 height 11
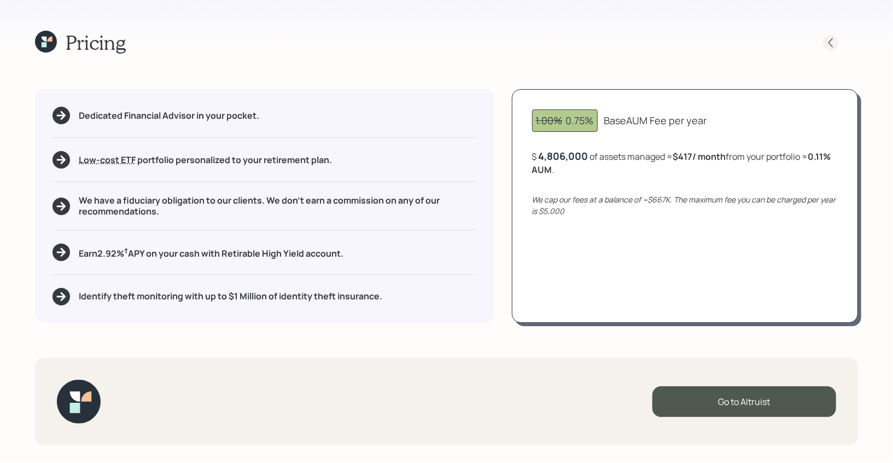
click at [831, 36] on div at bounding box center [830, 42] width 15 height 15
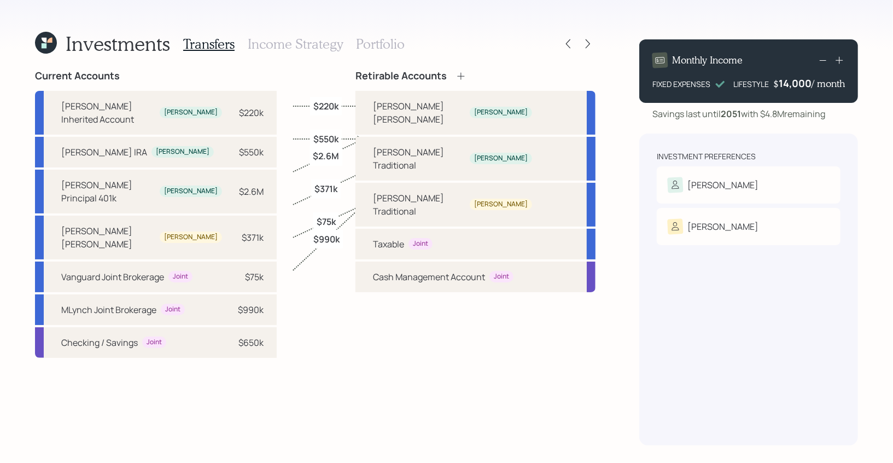
click at [393, 31] on div "Transfers Income Strategy Portfolio" at bounding box center [293, 44] width 221 height 26
click at [389, 41] on h3 "Portfolio" at bounding box center [380, 44] width 49 height 16
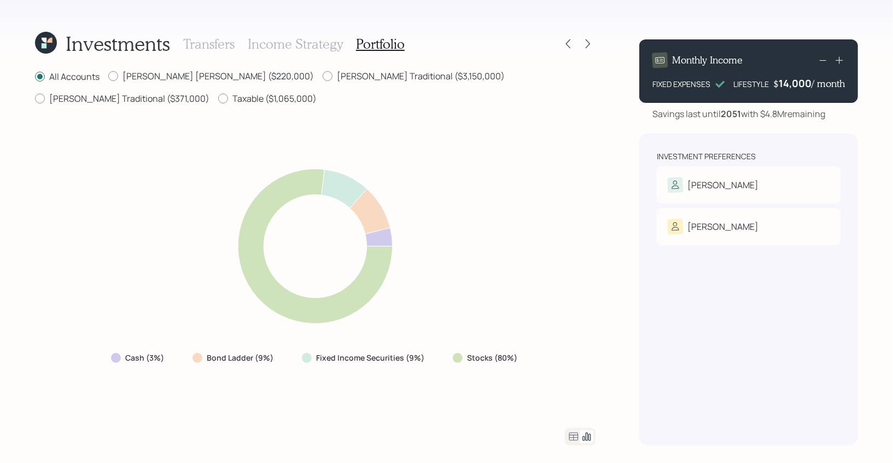
click at [572, 435] on icon at bounding box center [573, 436] width 9 height 8
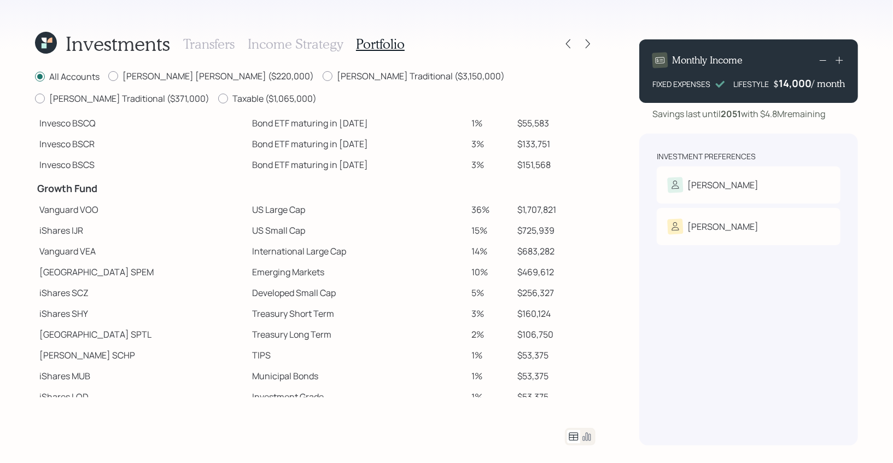
scroll to position [127, 0]
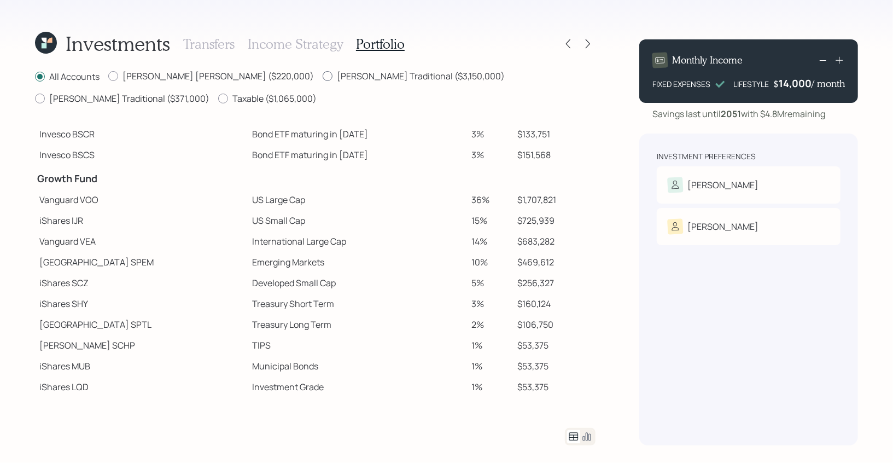
click at [323, 73] on label "[PERSON_NAME] Traditional ($3,150,000)" at bounding box center [414, 76] width 182 height 12
click at [322, 76] on input "[PERSON_NAME] Traditional ($3,150,000)" at bounding box center [322, 76] width 1 height 1
radio input "true"
radio input "false"
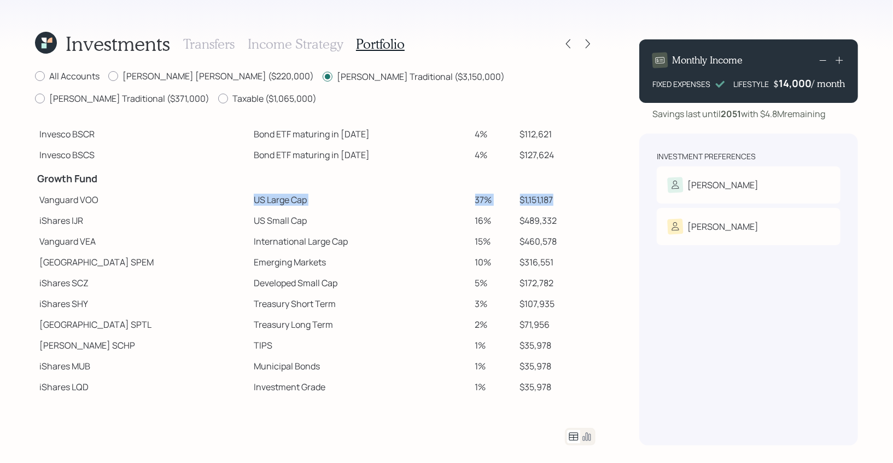
drag, startPoint x: 546, startPoint y: 201, endPoint x: 195, endPoint y: 196, distance: 351.6
click at [195, 196] on tr "Vanguard VOO US Large Cap 37% $1,151,187" at bounding box center [315, 199] width 560 height 21
click at [249, 229] on td "US Small Cap" at bounding box center [359, 220] width 221 height 21
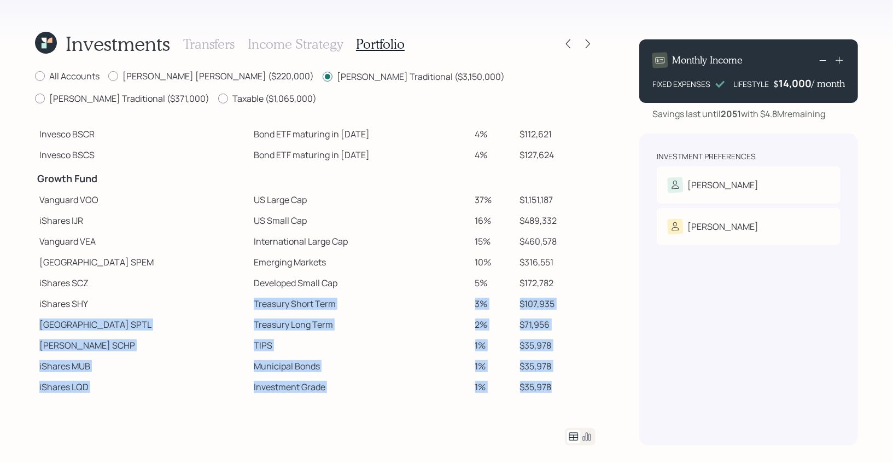
drag, startPoint x: 543, startPoint y: 388, endPoint x: 182, endPoint y: 301, distance: 371.6
click at [182, 301] on tbody "Spend Fund CASH Cash (Account Management) 1% $31,500 Stability Fund Invesco BSC…" at bounding box center [315, 205] width 560 height 383
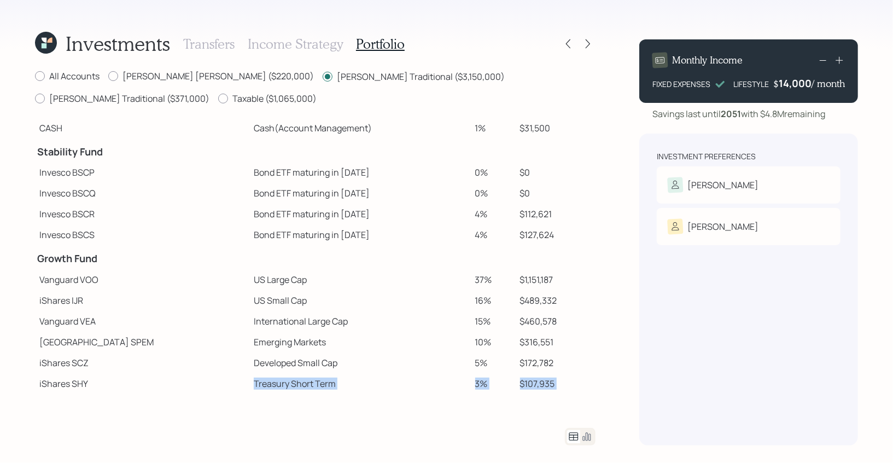
scroll to position [0, 0]
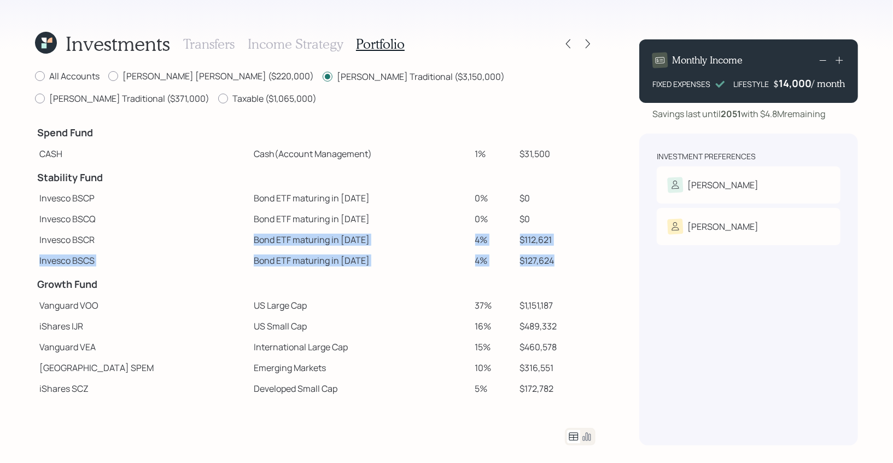
drag, startPoint x: 546, startPoint y: 260, endPoint x: 200, endPoint y: 241, distance: 346.7
click at [200, 241] on tbody "Spend Fund CASH Cash (Account Management) 1% $31,500 Stability Fund Invesco BSC…" at bounding box center [315, 310] width 560 height 383
click at [471, 243] on td "4%" at bounding box center [493, 239] width 45 height 21
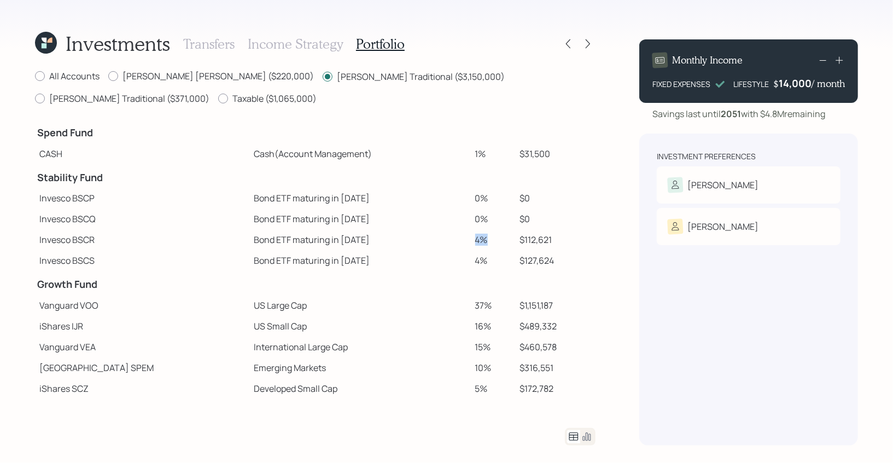
drag, startPoint x: 454, startPoint y: 241, endPoint x: 475, endPoint y: 242, distance: 20.8
click at [475, 242] on td "4%" at bounding box center [493, 239] width 45 height 21
drag, startPoint x: 548, startPoint y: 264, endPoint x: 494, endPoint y: 241, distance: 58.6
click at [494, 241] on tbody "Spend Fund CASH Cash (Account Management) 1% $31,500 Stability Fund Invesco BSC…" at bounding box center [315, 310] width 560 height 383
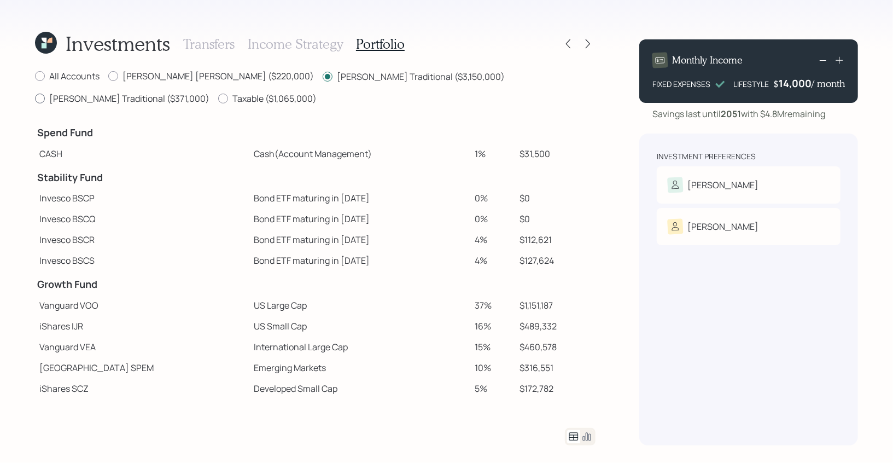
click at [45, 93] on div at bounding box center [40, 98] width 10 height 10
click at [35, 98] on input "[PERSON_NAME] Traditional ($371,000)" at bounding box center [34, 98] width 1 height 1
radio input "true"
click at [323, 77] on label "[PERSON_NAME] Traditional ($3,150,000)" at bounding box center [414, 76] width 182 height 12
click at [322, 77] on input "[PERSON_NAME] Traditional ($3,150,000)" at bounding box center [322, 76] width 1 height 1
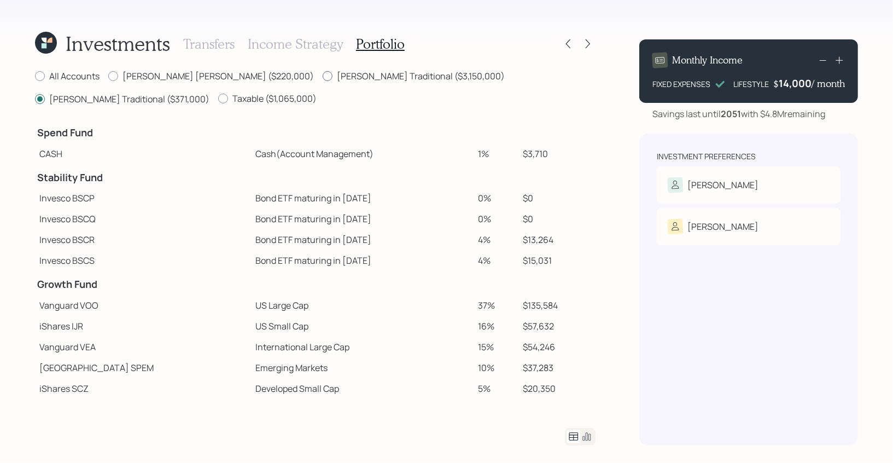
radio input "true"
radio input "false"
click at [44, 45] on icon at bounding box center [44, 45] width 5 height 5
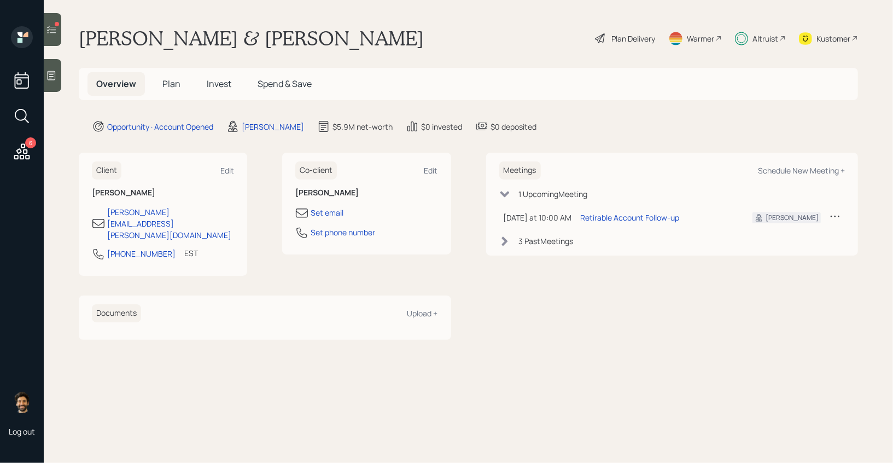
click at [217, 86] on span "Invest" at bounding box center [219, 84] width 25 height 12
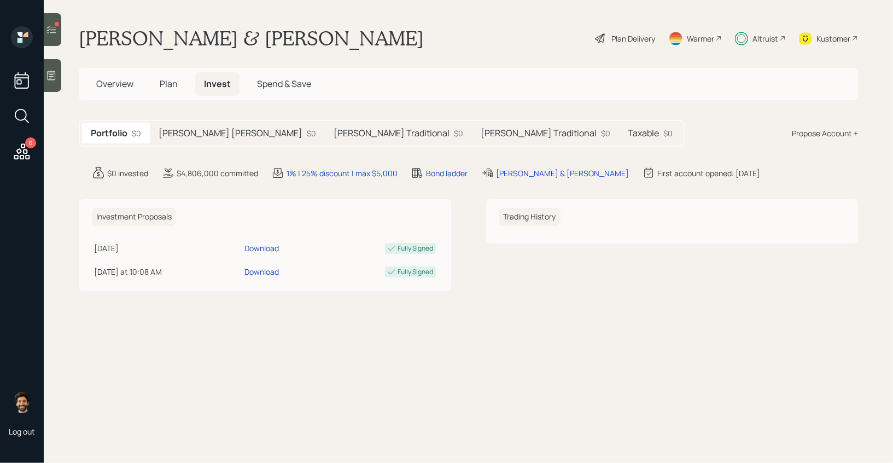
click at [325, 141] on div "[PERSON_NAME] Traditional $0" at bounding box center [398, 133] width 147 height 20
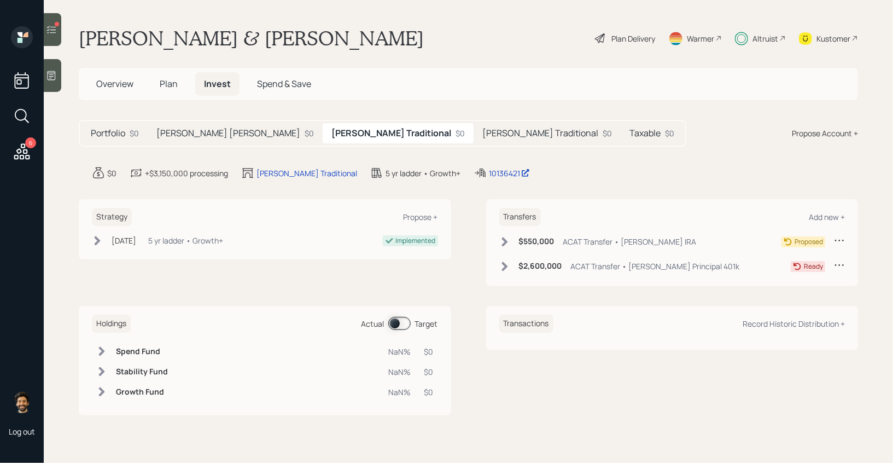
click at [214, 137] on div "[PERSON_NAME] IRA $0" at bounding box center [235, 133] width 175 height 20
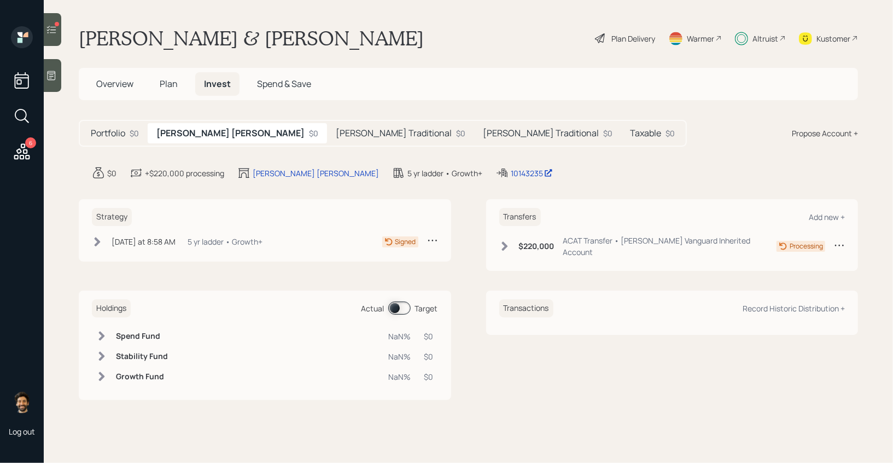
click at [165, 85] on span "Plan" at bounding box center [169, 84] width 18 height 12
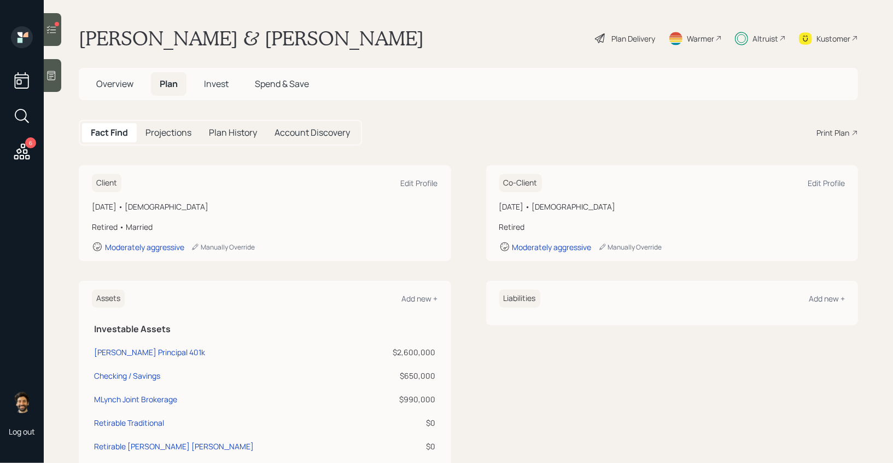
click at [224, 82] on span "Invest" at bounding box center [216, 84] width 25 height 12
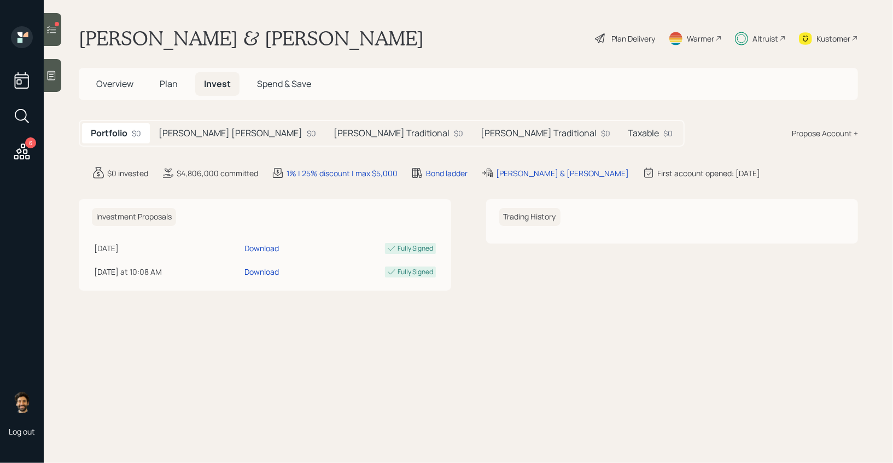
click at [209, 132] on h5 "[PERSON_NAME] [PERSON_NAME]" at bounding box center [231, 133] width 144 height 10
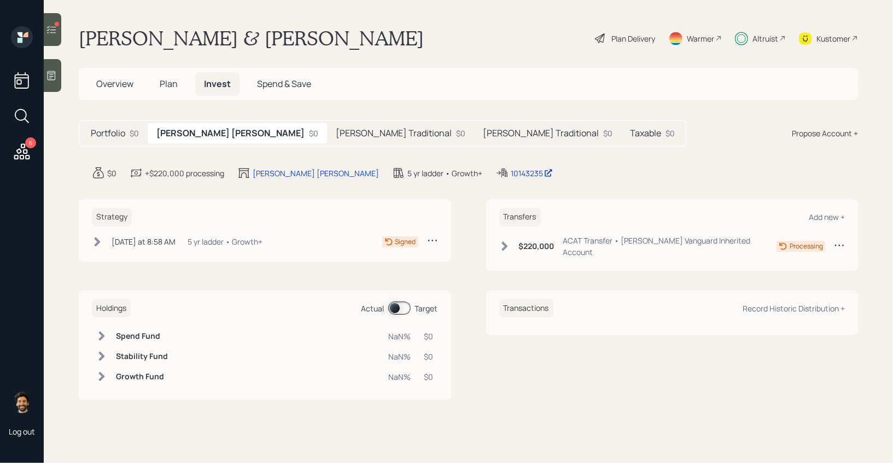
click at [209, 240] on div "5 yr ladder • Growth+" at bounding box center [225, 241] width 75 height 11
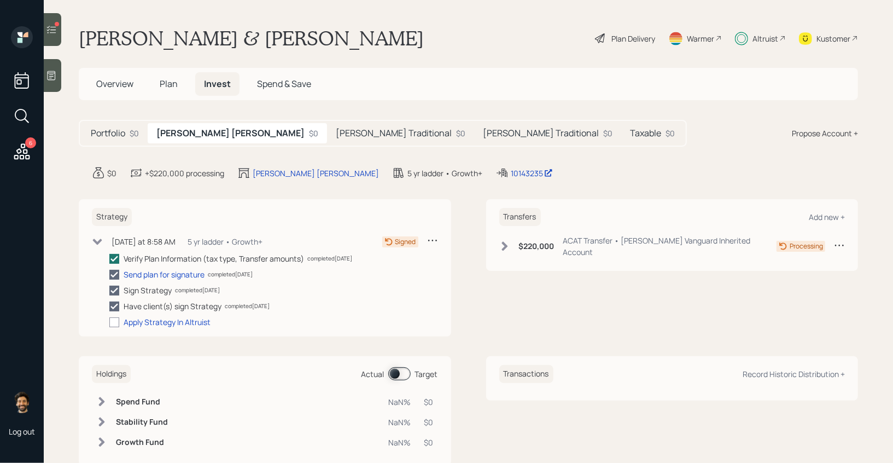
click at [209, 240] on div "5 yr ladder • Growth+" at bounding box center [225, 241] width 75 height 11
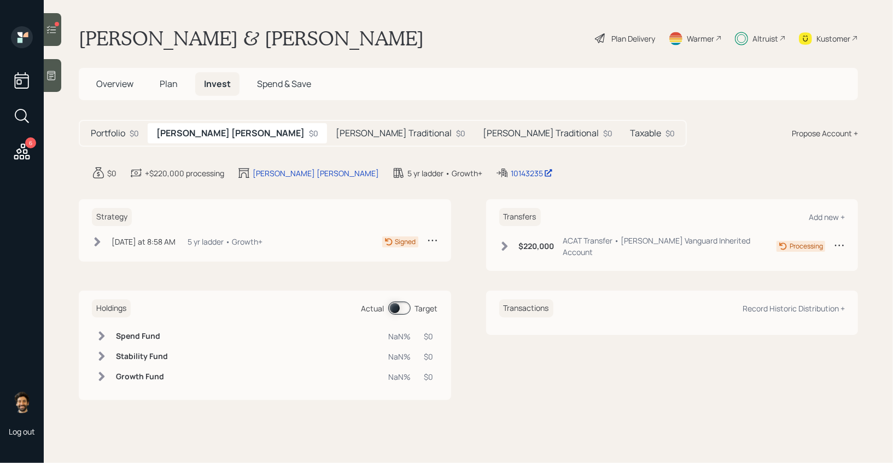
click at [336, 128] on h5 "[PERSON_NAME] Traditional" at bounding box center [394, 133] width 116 height 10
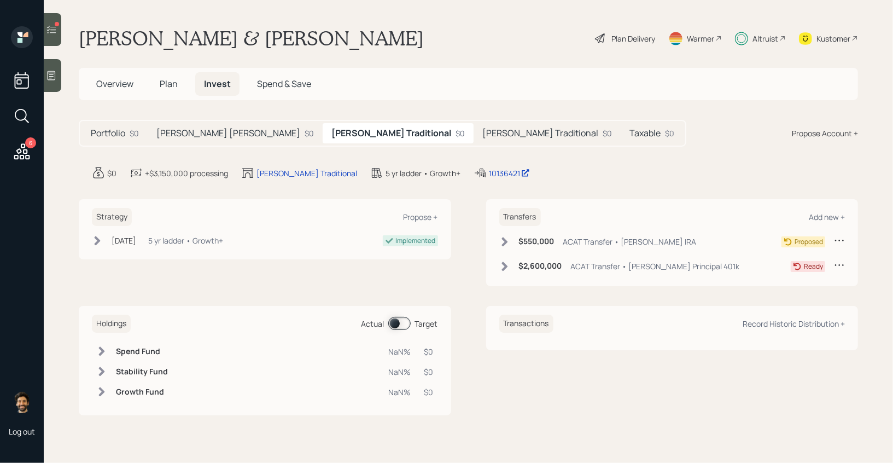
click at [629, 132] on h5 "Taxable" at bounding box center [644, 133] width 31 height 10
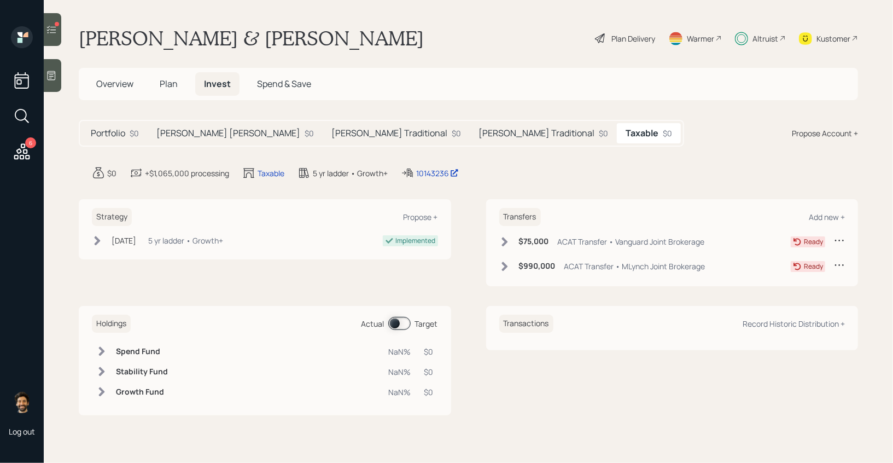
click at [331, 132] on h5 "[PERSON_NAME] Traditional" at bounding box center [389, 133] width 116 height 10
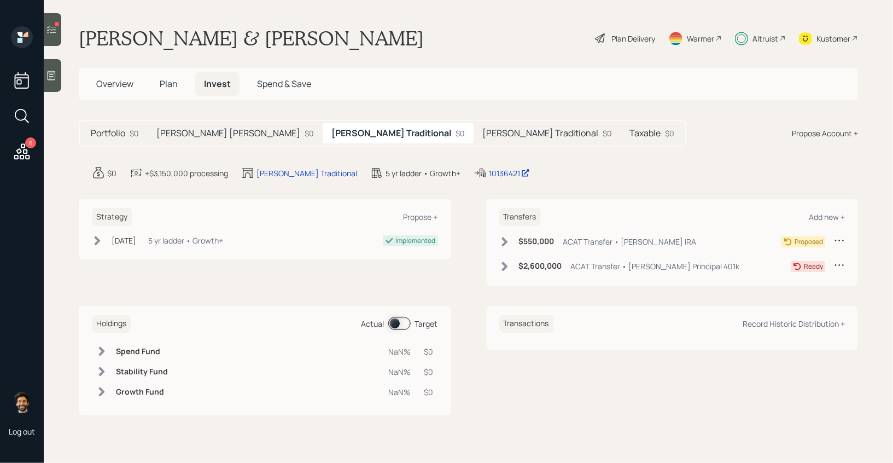
click at [482, 132] on h5 "[PERSON_NAME] Traditional" at bounding box center [540, 133] width 116 height 10
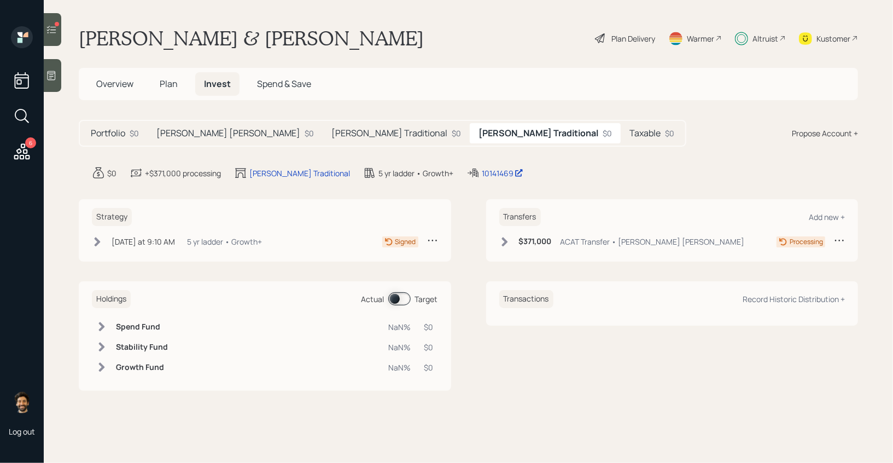
click at [629, 133] on h5 "Taxable" at bounding box center [644, 133] width 31 height 10
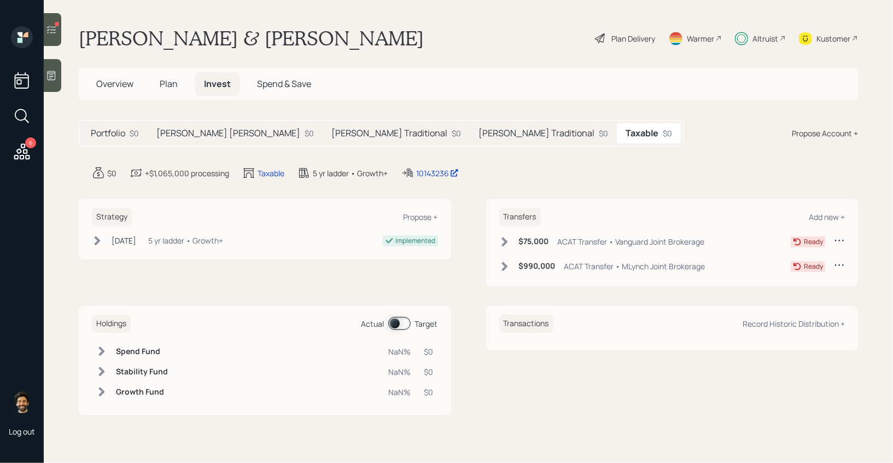
click at [323, 133] on div "[PERSON_NAME] Traditional $0" at bounding box center [396, 133] width 147 height 20
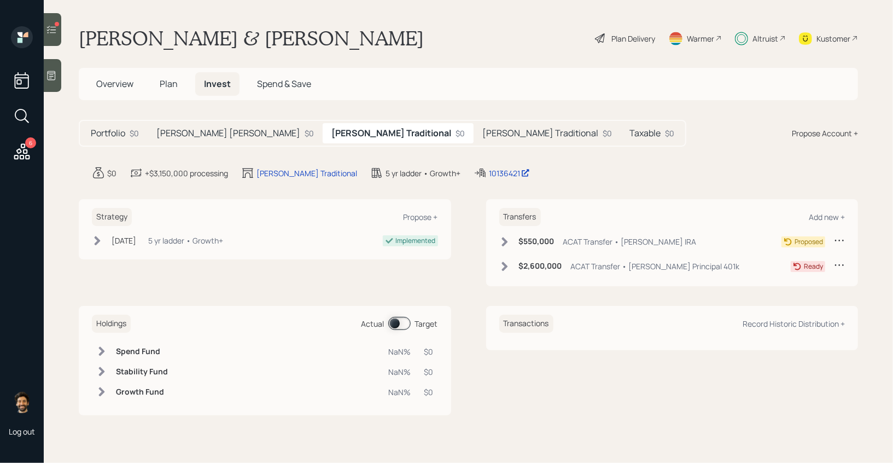
click at [186, 128] on h5 "[PERSON_NAME] [PERSON_NAME]" at bounding box center [228, 133] width 144 height 10
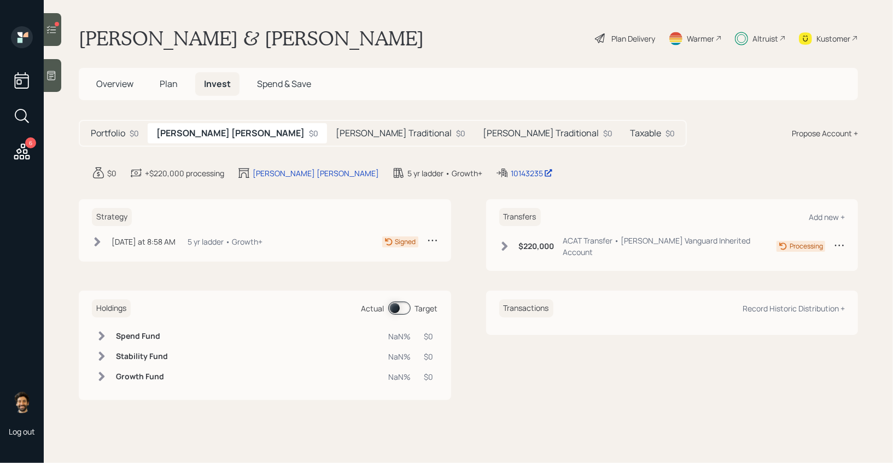
click at [106, 241] on div "[DATE] at 8:58 AM [DATE] 8:58 AM EDT 5 yr ladder • Growth+" at bounding box center [177, 242] width 171 height 14
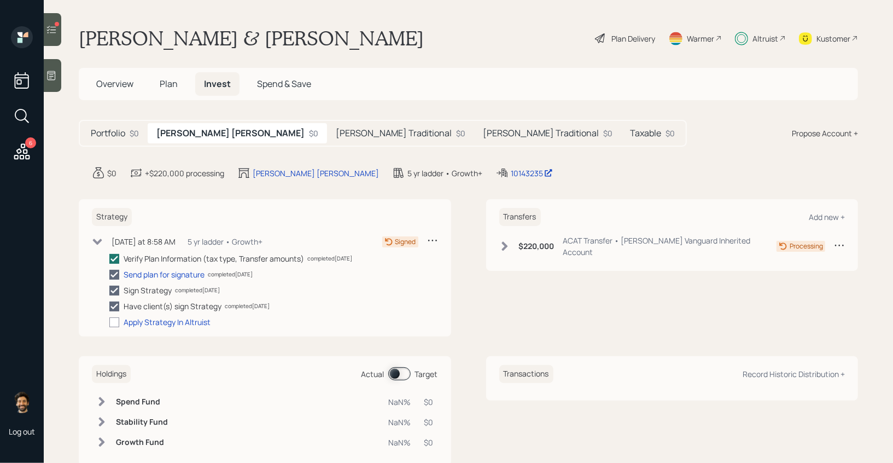
click at [106, 241] on div "[DATE] at 8:58 AM [DATE] 8:58 AM EDT 5 yr ladder • Growth+" at bounding box center [177, 242] width 171 height 14
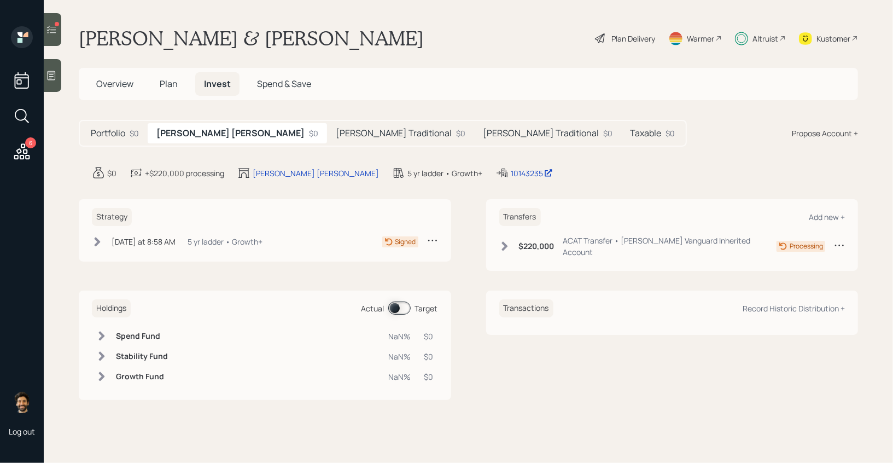
click at [436, 242] on icon at bounding box center [432, 240] width 11 height 11
click at [405, 258] on div "Cancel Strategy" at bounding box center [398, 261] width 79 height 10
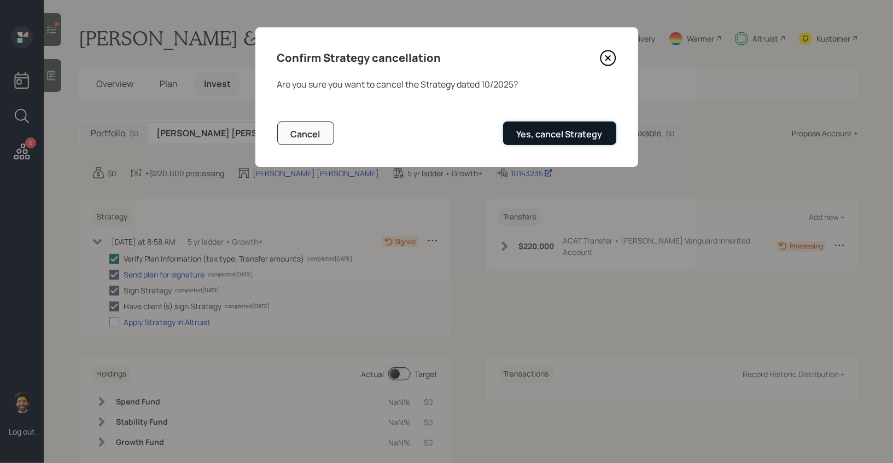
click at [547, 130] on div "Yes, cancel Strategy" at bounding box center [560, 134] width 86 height 12
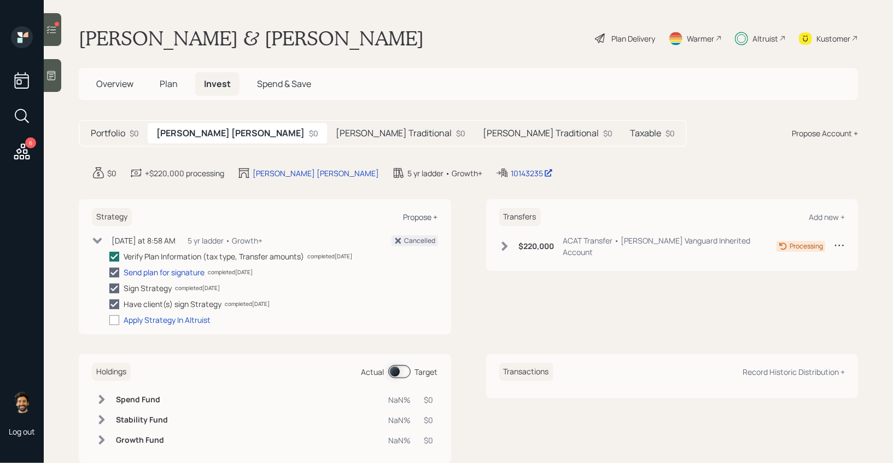
click at [418, 220] on div "Propose +" at bounding box center [421, 217] width 34 height 10
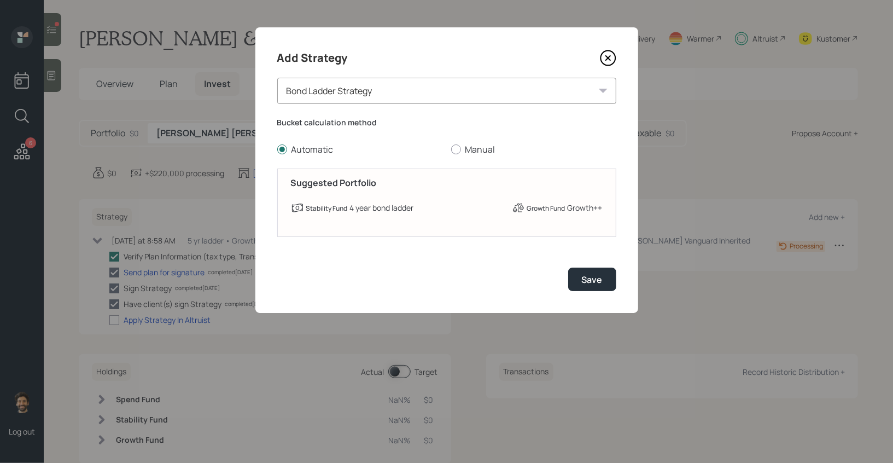
click at [356, 95] on div "Bond Ladder Strategy" at bounding box center [446, 91] width 339 height 26
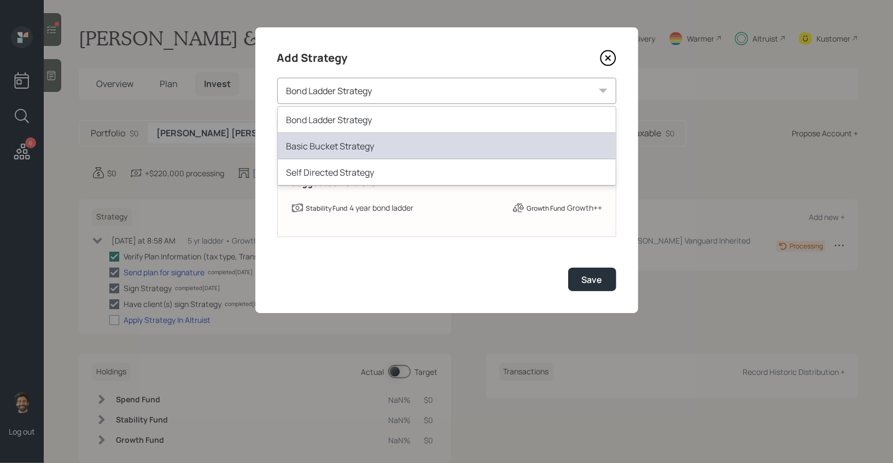
click at [340, 149] on div "Basic Bucket Strategy" at bounding box center [447, 146] width 338 height 26
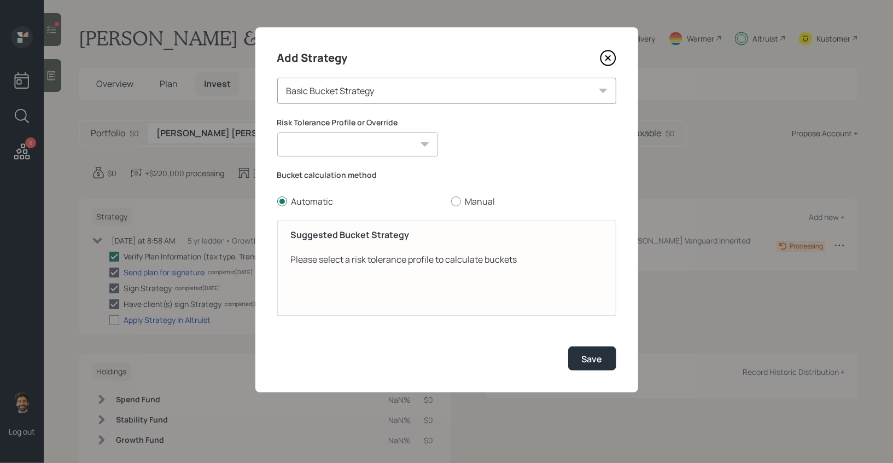
click at [357, 149] on select "[PERSON_NAME] (Moderately aggressive) [PERSON_NAME] (Moderately aggressive) Con…" at bounding box center [357, 144] width 161 height 24
click at [277, 132] on select "[PERSON_NAME] (Moderately aggressive) [PERSON_NAME] (Moderately aggressive) Con…" at bounding box center [357, 144] width 161 height 24
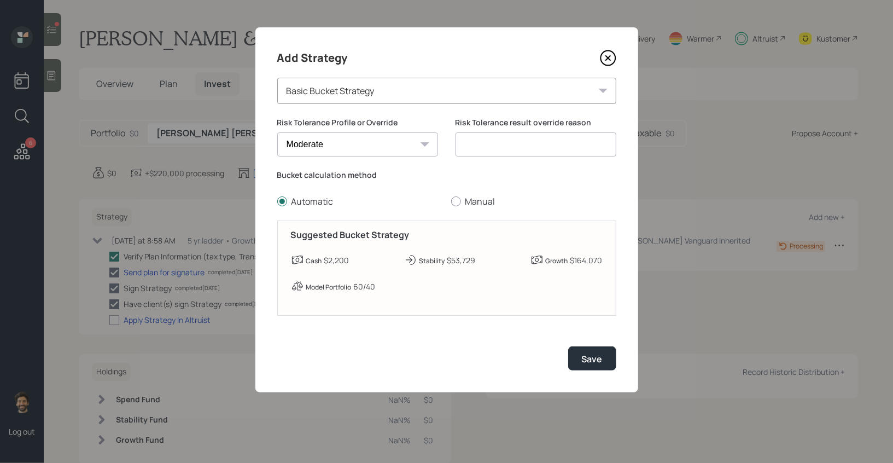
click at [535, 143] on input at bounding box center [535, 144] width 161 height 24
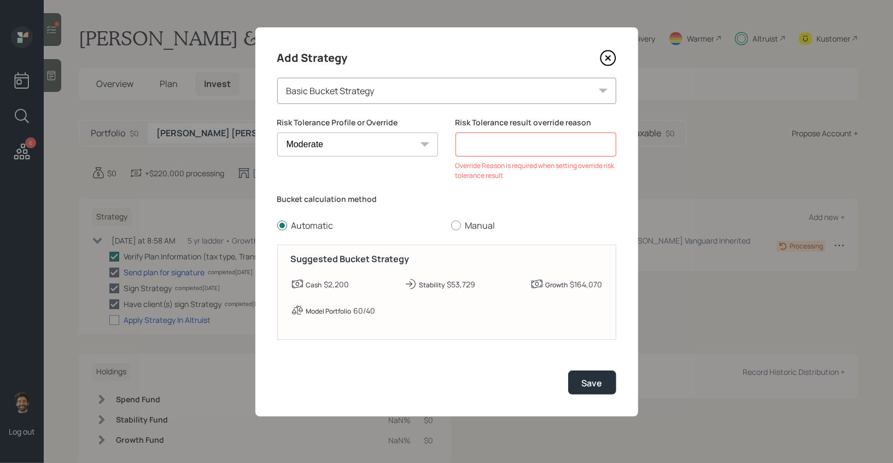
click at [360, 143] on select "[PERSON_NAME] (Moderately aggressive) [PERSON_NAME] (Moderately aggressive) Con…" at bounding box center [357, 144] width 161 height 24
click at [277, 132] on select "[PERSON_NAME] (Moderately aggressive) [PERSON_NAME] (Moderately aggressive) Con…" at bounding box center [357, 144] width 161 height 24
drag, startPoint x: 378, startPoint y: 313, endPoint x: 299, endPoint y: 313, distance: 79.8
click at [299, 313] on div "Model Portfolio 50/50" at bounding box center [447, 309] width 312 height 13
click at [337, 137] on select "[PERSON_NAME] (Moderately aggressive) [PERSON_NAME] (Moderately aggressive) Con…" at bounding box center [357, 144] width 161 height 24
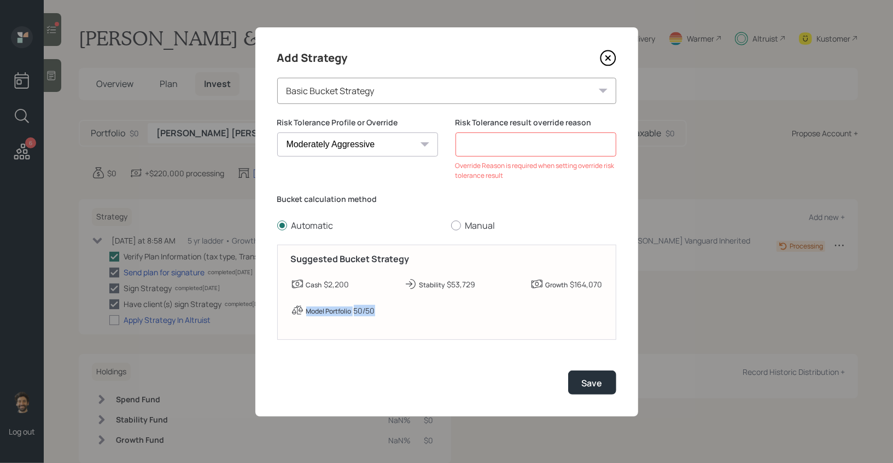
click at [277, 132] on select "[PERSON_NAME] (Moderately aggressive) [PERSON_NAME] (Moderately aggressive) Con…" at bounding box center [357, 144] width 161 height 24
drag, startPoint x: 376, startPoint y: 308, endPoint x: 318, endPoint y: 301, distance: 58.3
click at [318, 301] on div "Suggested Bucket Strategy Cash $2,200 Stability $53,729 Growth $164,070 Model P…" at bounding box center [446, 291] width 339 height 95
click at [332, 138] on select "[PERSON_NAME] (Moderately aggressive) [PERSON_NAME] (Moderately aggressive) Con…" at bounding box center [357, 144] width 161 height 24
click at [335, 150] on select "[PERSON_NAME] (Moderately aggressive) [PERSON_NAME] (Moderately aggressive) Con…" at bounding box center [357, 144] width 161 height 24
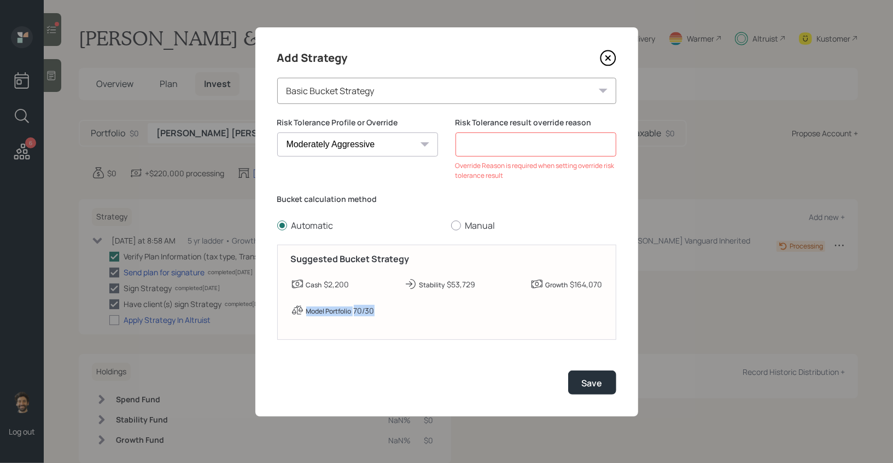
select select "conservative"
click at [277, 132] on select "[PERSON_NAME] (Moderately aggressive) [PERSON_NAME] (Moderately aggressive) Con…" at bounding box center [357, 144] width 161 height 24
drag, startPoint x: 377, startPoint y: 311, endPoint x: 348, endPoint y: 311, distance: 28.4
click at [348, 311] on div "Model Portfolio 40/60" at bounding box center [447, 309] width 312 height 13
click at [472, 150] on input at bounding box center [535, 144] width 161 height 24
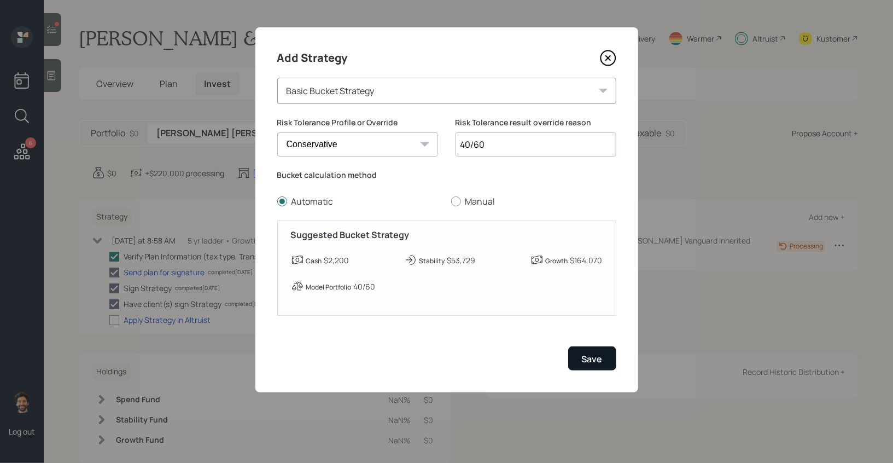
type input "40/60"
click at [593, 359] on div "Save" at bounding box center [592, 359] width 21 height 12
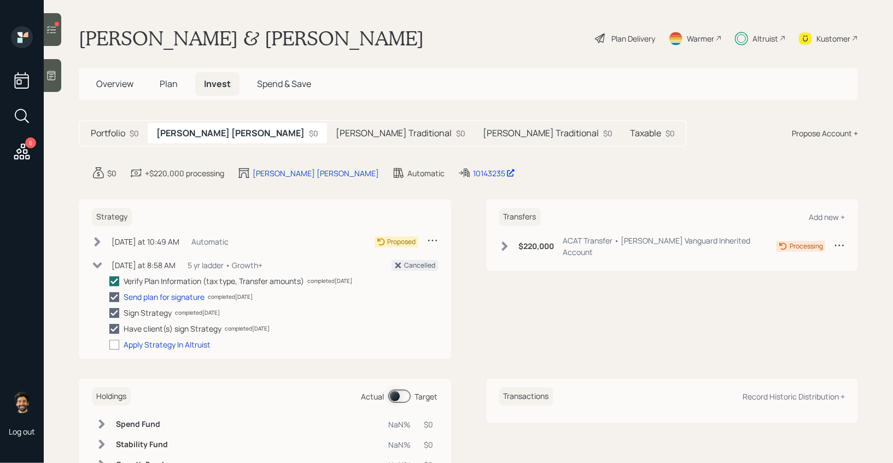
click at [101, 269] on icon at bounding box center [97, 265] width 11 height 11
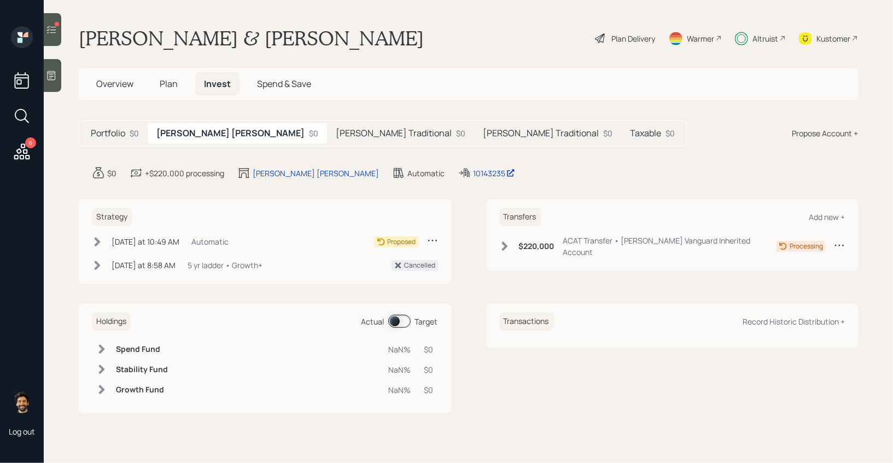
click at [103, 243] on div "[DATE] at 10:49 AM [DATE] 10:49 AM EDT Automatic" at bounding box center [160, 242] width 137 height 14
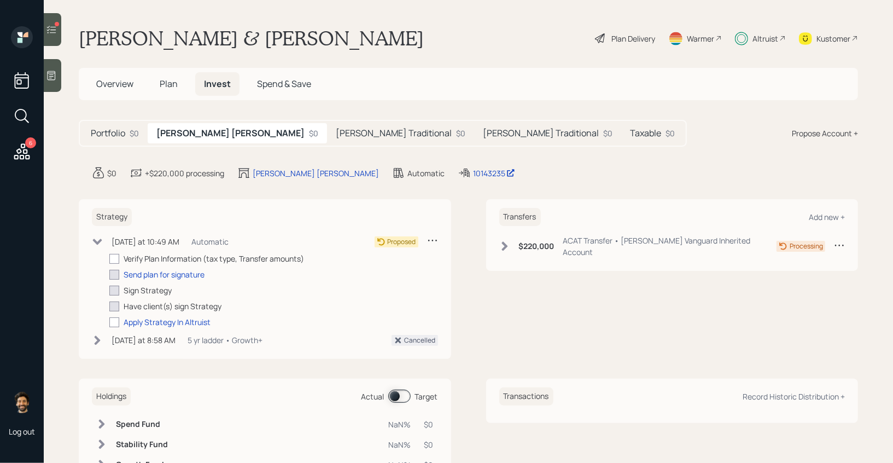
click at [336, 135] on h5 "[PERSON_NAME] Traditional" at bounding box center [394, 133] width 116 height 10
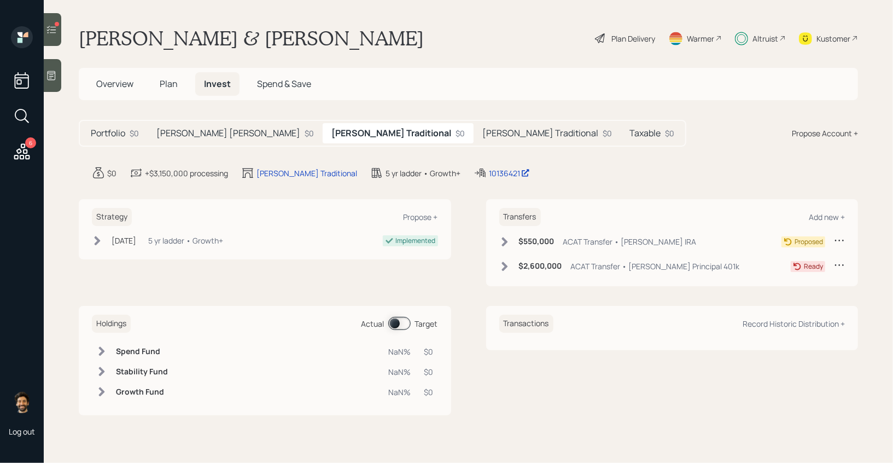
click at [482, 135] on h5 "[PERSON_NAME] Traditional" at bounding box center [540, 133] width 116 height 10
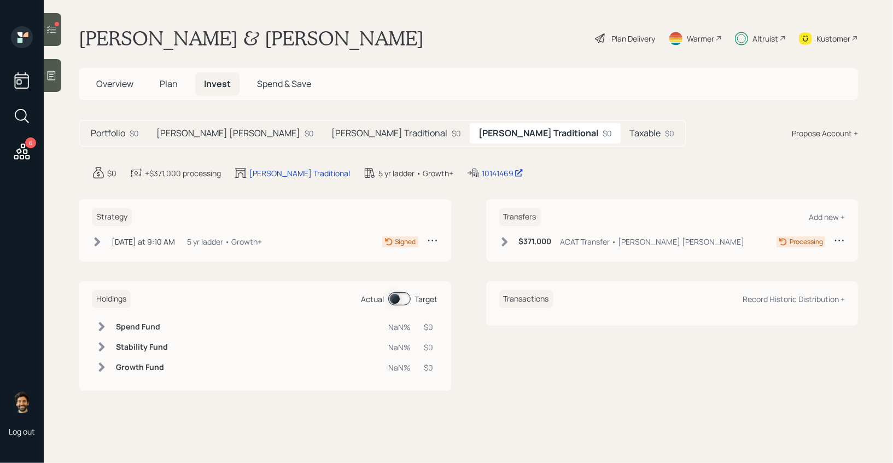
click at [285, 235] on div "[DATE] at 9:10 AM [DATE] 9:10 AM EDT 5 yr ladder • Growth+ Signed" at bounding box center [265, 242] width 346 height 14
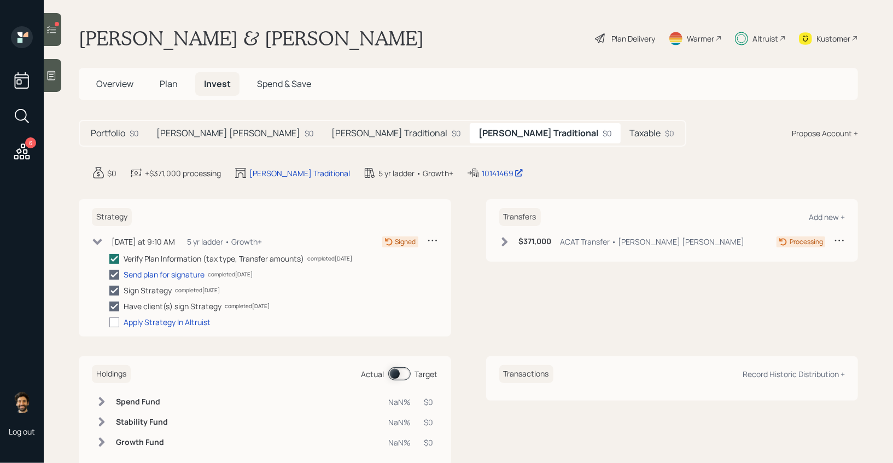
click at [629, 131] on h5 "Taxable" at bounding box center [644, 133] width 31 height 10
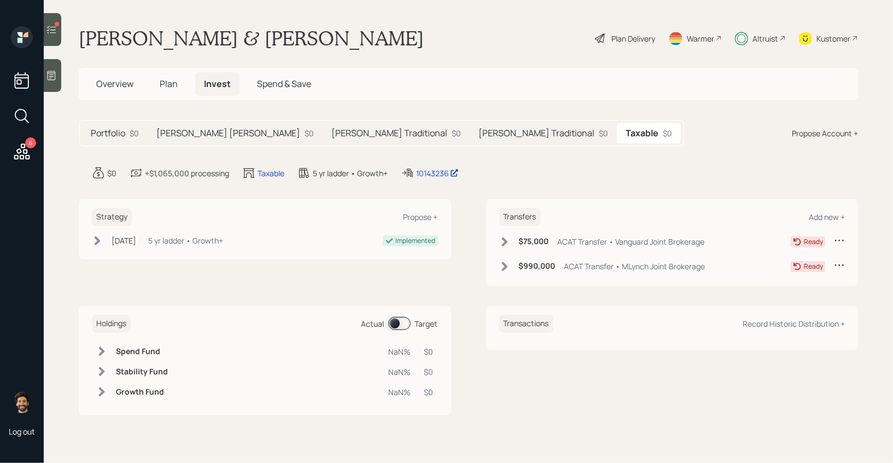
click at [381, 122] on div "Portfolio $0 [PERSON_NAME] IRA $0 [PERSON_NAME] Traditional $0 [PERSON_NAME] $0…" at bounding box center [381, 133] width 605 height 27
click at [478, 129] on h5 "[PERSON_NAME] Traditional" at bounding box center [536, 133] width 116 height 10
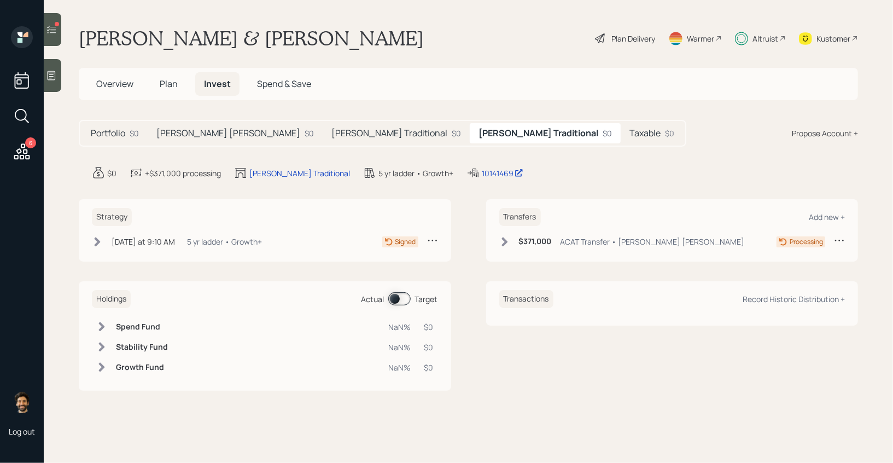
click at [331, 136] on h5 "[PERSON_NAME] Traditional" at bounding box center [389, 133] width 116 height 10
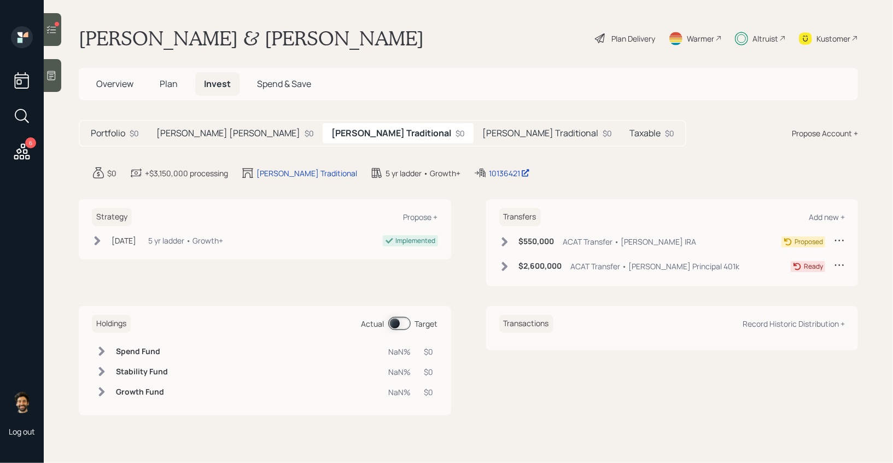
click at [190, 129] on h5 "[PERSON_NAME] [PERSON_NAME]" at bounding box center [228, 133] width 144 height 10
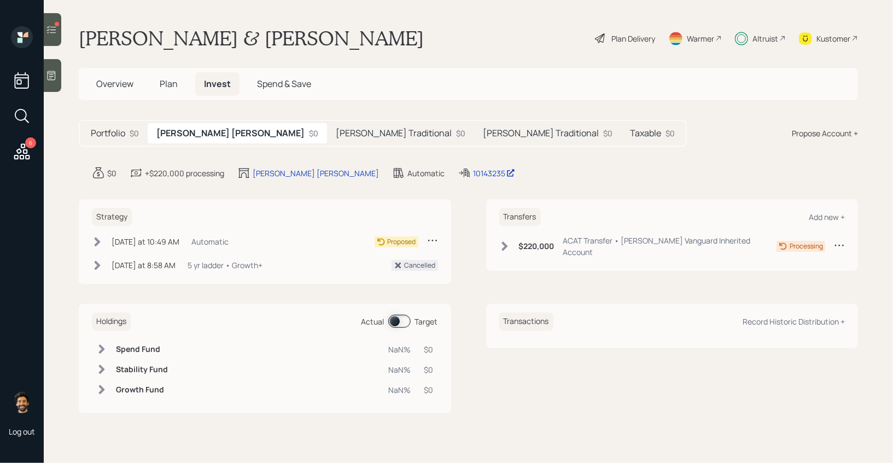
click at [206, 238] on div "Automatic" at bounding box center [209, 241] width 37 height 11
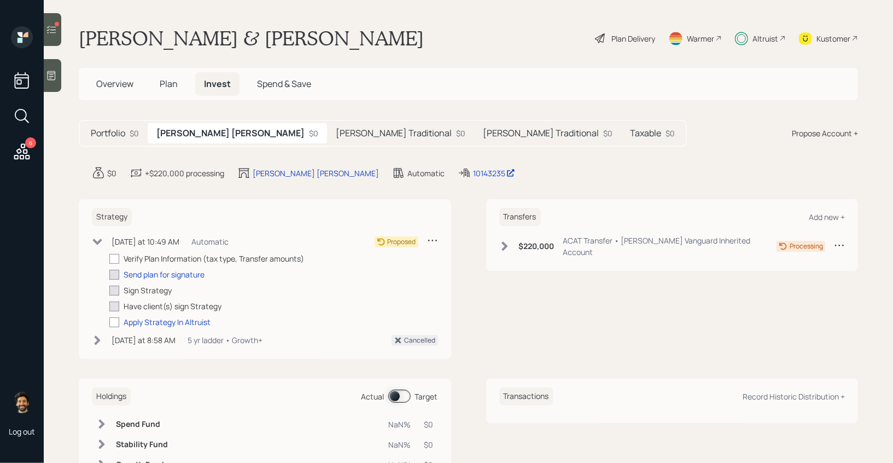
click at [136, 257] on div "Verify Plan Information (tax type, Transfer amounts)" at bounding box center [214, 258] width 180 height 11
click at [111, 258] on div at bounding box center [114, 259] width 10 height 10
click at [109, 258] on input "checkbox" at bounding box center [109, 258] width 1 height 1
checkbox input "true"
click at [153, 274] on div "Send plan for signature" at bounding box center [164, 273] width 81 height 11
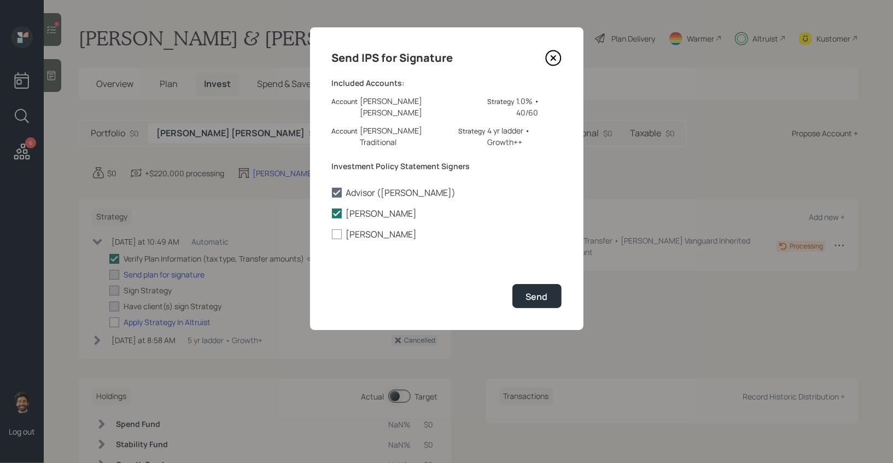
click at [555, 60] on icon at bounding box center [553, 58] width 4 height 4
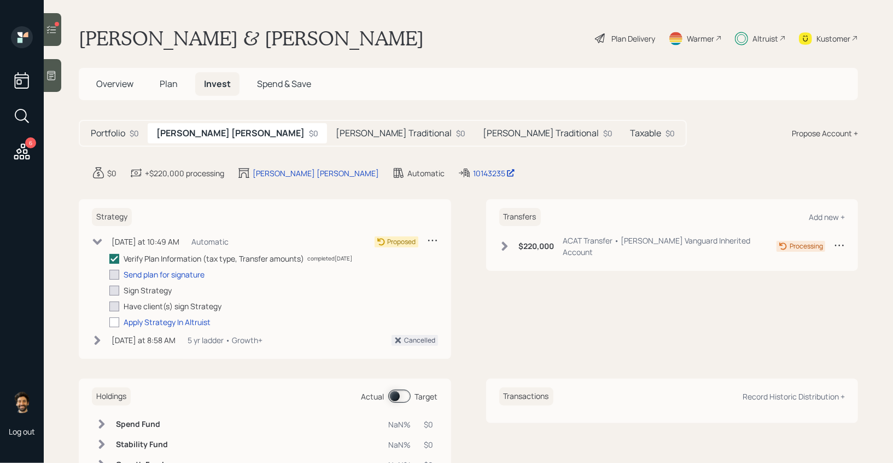
click at [336, 134] on h5 "[PERSON_NAME] Traditional" at bounding box center [394, 133] width 116 height 10
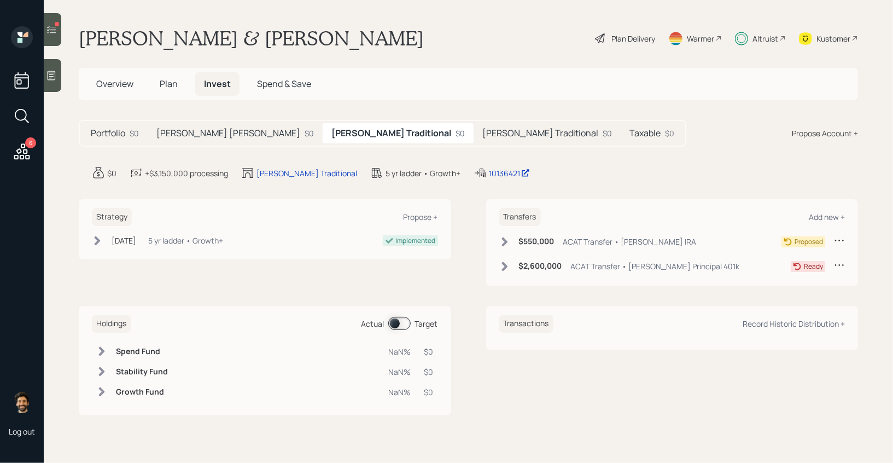
click at [206, 240] on div "5 yr ladder • Growth+" at bounding box center [185, 240] width 75 height 11
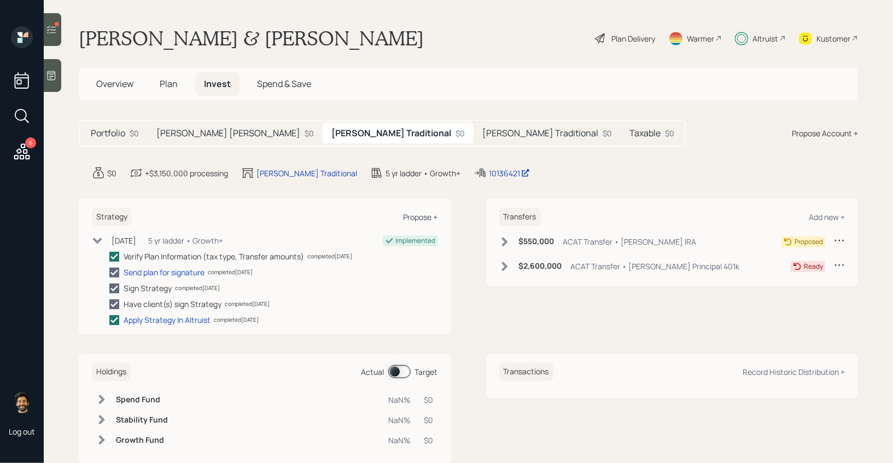
click at [413, 221] on div "Propose +" at bounding box center [421, 217] width 34 height 10
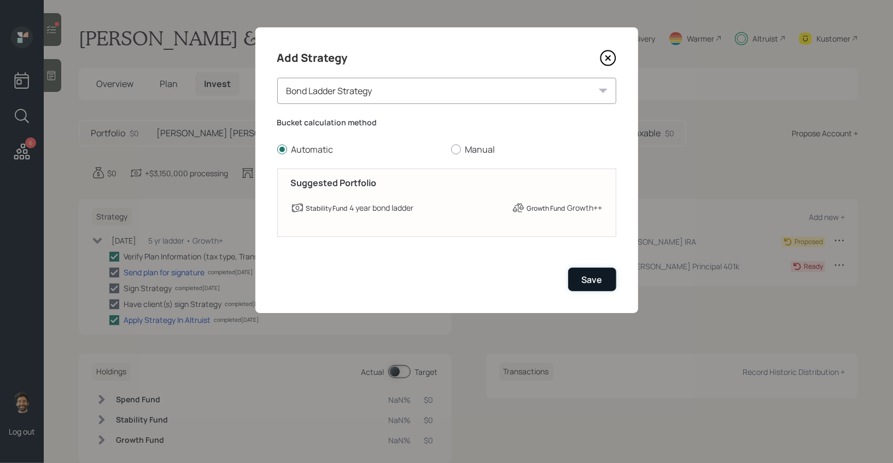
click at [587, 280] on div "Save" at bounding box center [592, 279] width 21 height 12
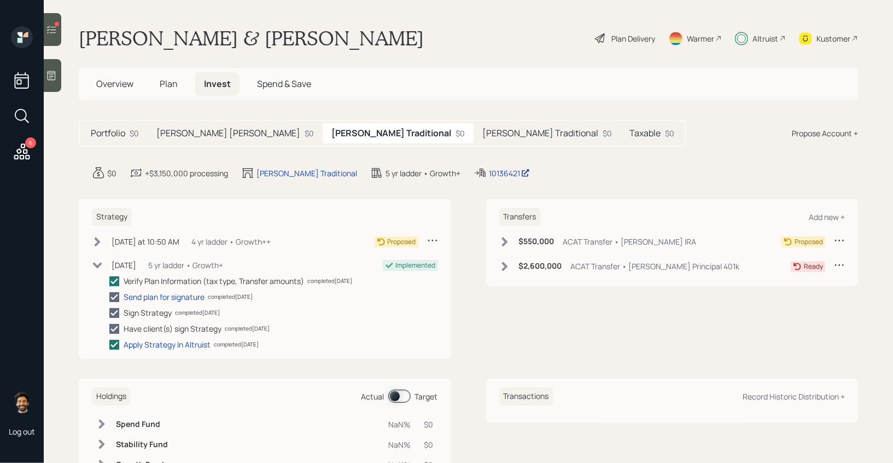
click at [482, 133] on h5 "[PERSON_NAME] Traditional" at bounding box center [540, 133] width 116 height 10
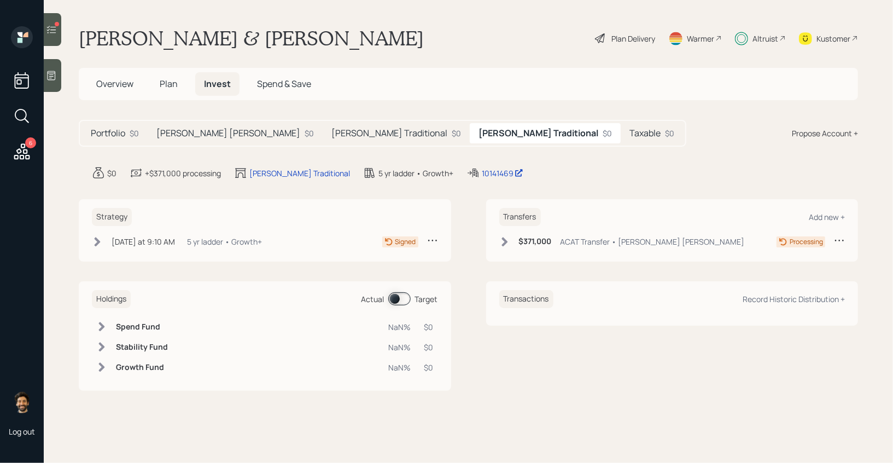
click at [239, 227] on div "Strategy [DATE] at 9:10 AM [DATE] 9:10 AM EDT 5 yr ladder • Growth+ Signed" at bounding box center [265, 230] width 372 height 62
click at [232, 235] on div "[DATE] at 9:10 AM [DATE] 9:10 AM EDT 5 yr ladder • Growth+" at bounding box center [177, 242] width 170 height 14
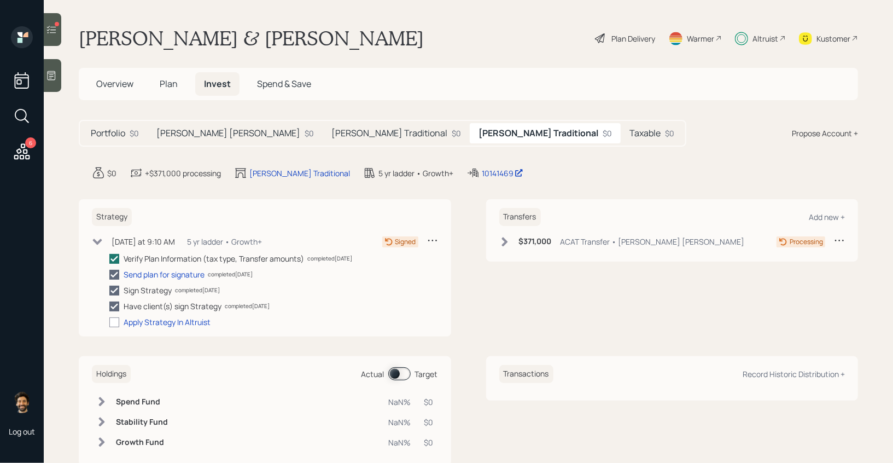
click at [435, 238] on icon at bounding box center [432, 240] width 11 height 11
click at [381, 263] on div "Cancel Strategy" at bounding box center [398, 261] width 79 height 10
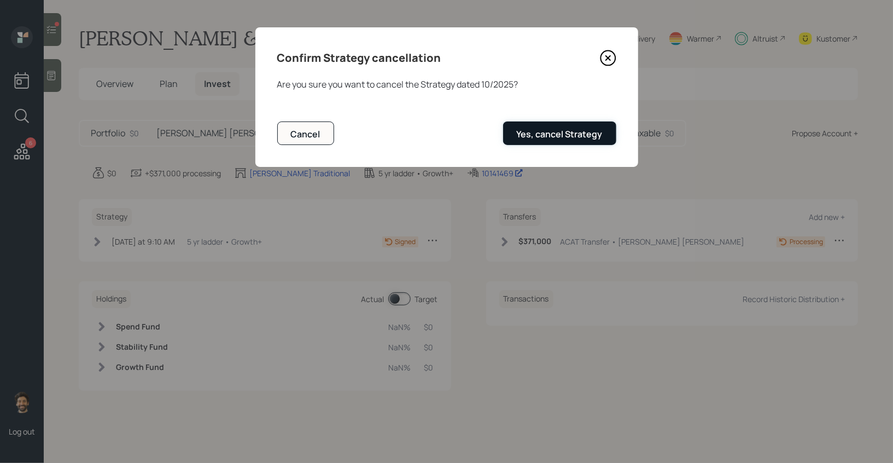
click at [536, 144] on button "Yes, cancel Strategy" at bounding box center [559, 133] width 113 height 24
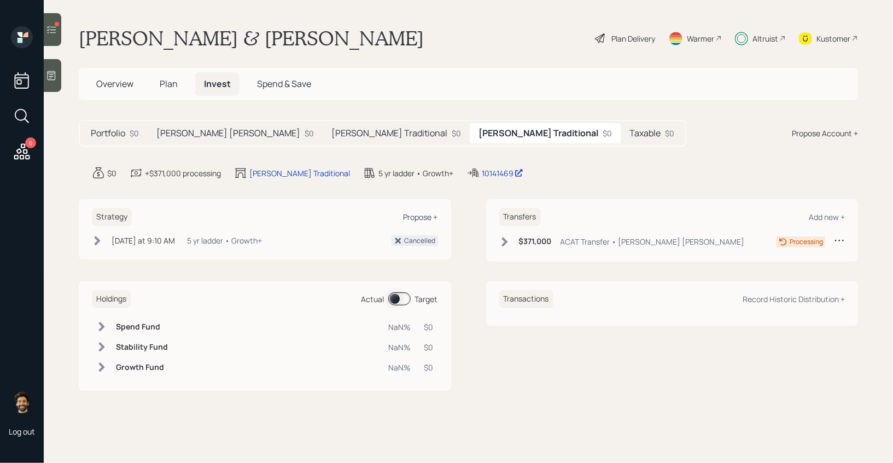
click at [423, 218] on div "Propose +" at bounding box center [421, 217] width 34 height 10
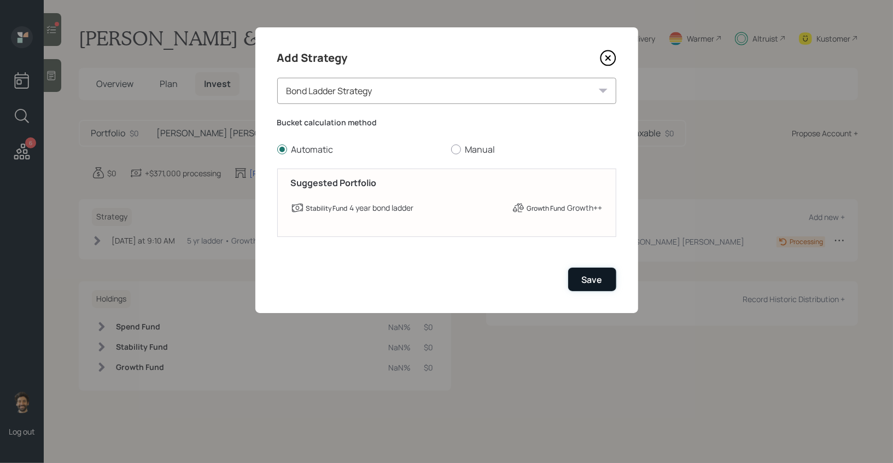
click at [600, 283] on div "Save" at bounding box center [592, 279] width 21 height 12
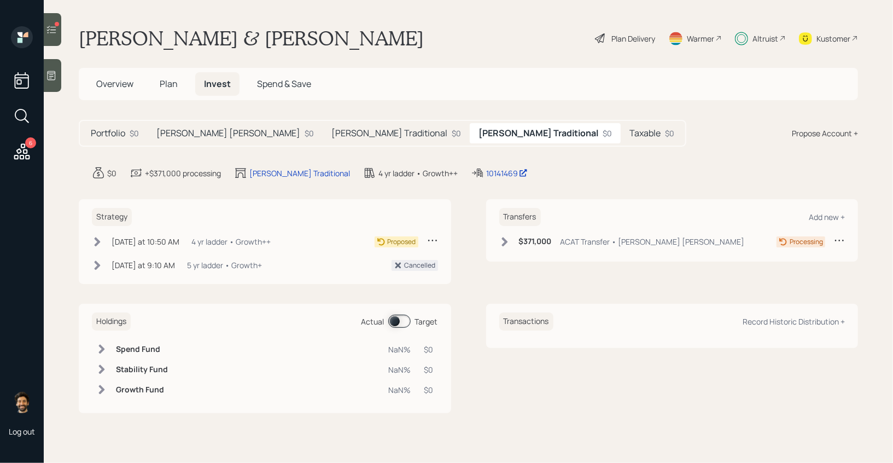
click at [190, 136] on h5 "[PERSON_NAME] [PERSON_NAME]" at bounding box center [228, 133] width 144 height 10
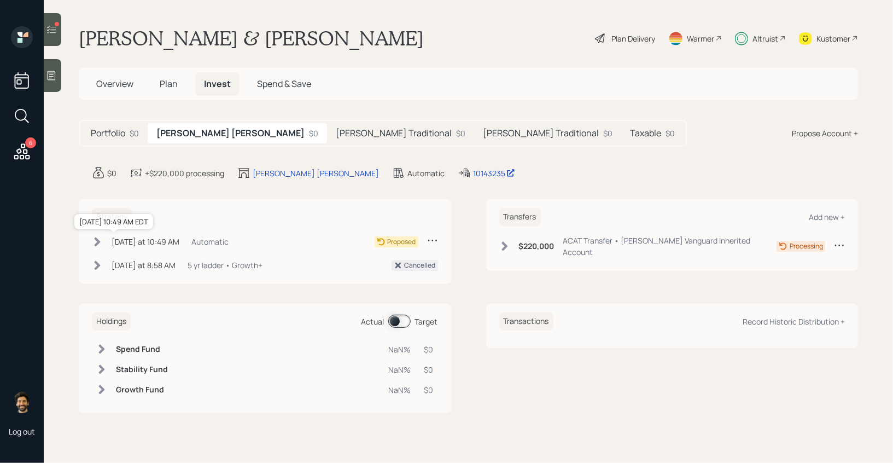
click at [172, 239] on div "[DATE] at 10:49 AM" at bounding box center [146, 241] width 68 height 11
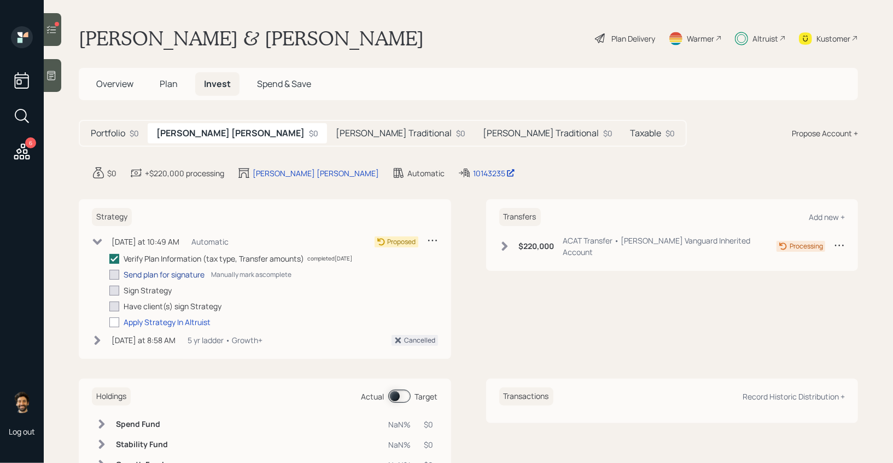
click at [158, 272] on div "Send plan for signature" at bounding box center [164, 273] width 81 height 11
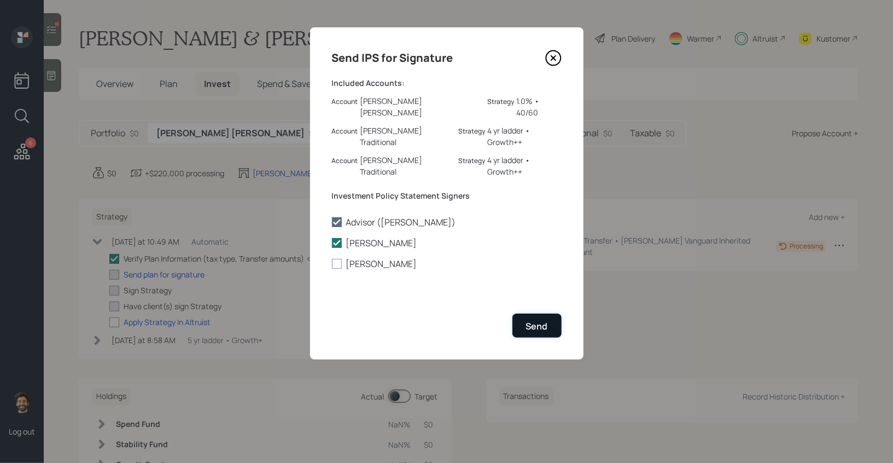
click at [530, 320] on div "Send" at bounding box center [537, 326] width 22 height 12
checkbox input "true"
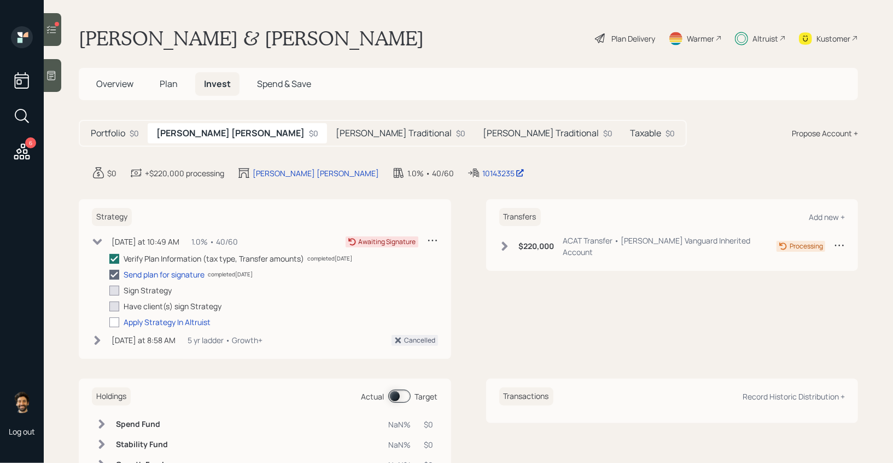
click at [290, 121] on div "Portfolio $0 [PERSON_NAME] IRA $0 [PERSON_NAME] Traditional $0 [PERSON_NAME] $0…" at bounding box center [383, 133] width 608 height 27
click at [474, 125] on div "[PERSON_NAME] Traditional $0" at bounding box center [547, 133] width 147 height 20
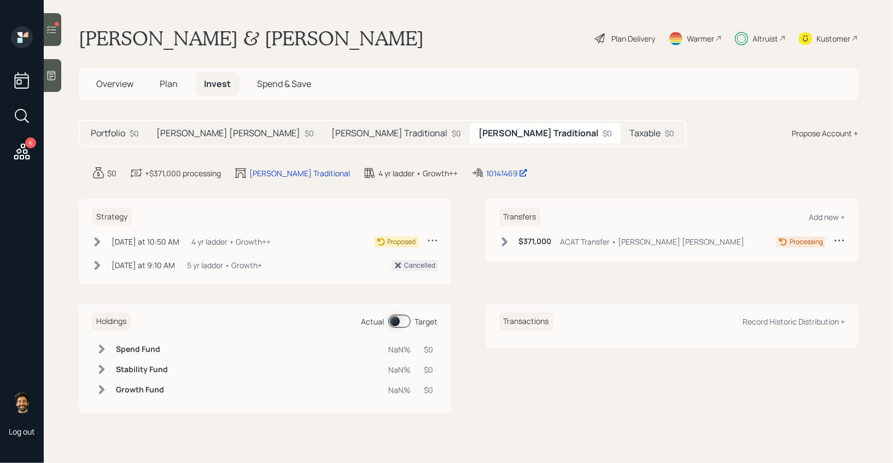
click at [323, 139] on div "[PERSON_NAME] Traditional $0" at bounding box center [396, 133] width 147 height 20
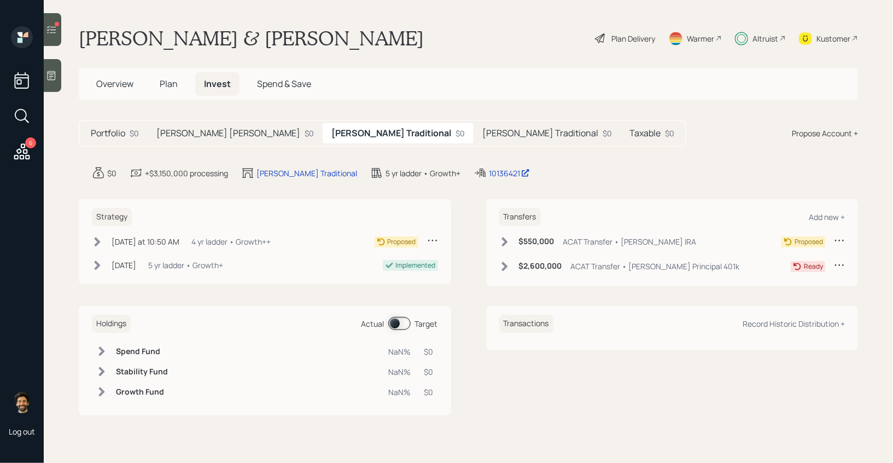
click at [112, 84] on span "Overview" at bounding box center [114, 84] width 37 height 12
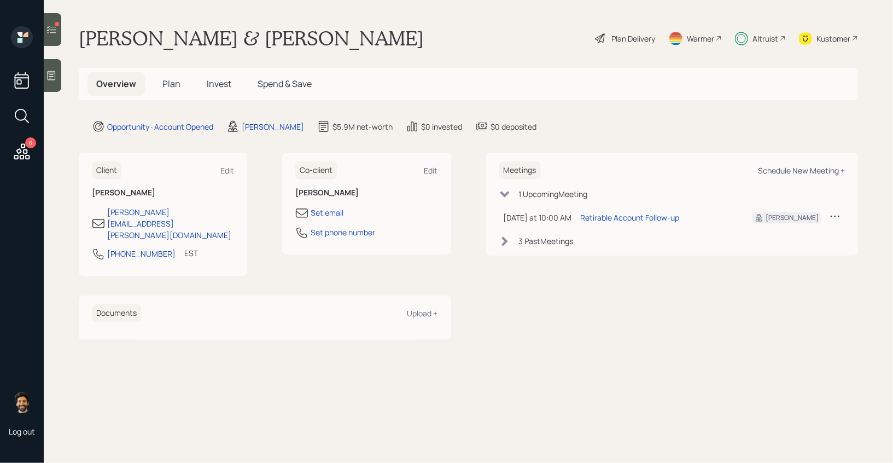
click at [785, 173] on div "Schedule New Meeting +" at bounding box center [801, 170] width 87 height 10
select select "f14b762f-c7c2-4b89-9227-8fa891345eea"
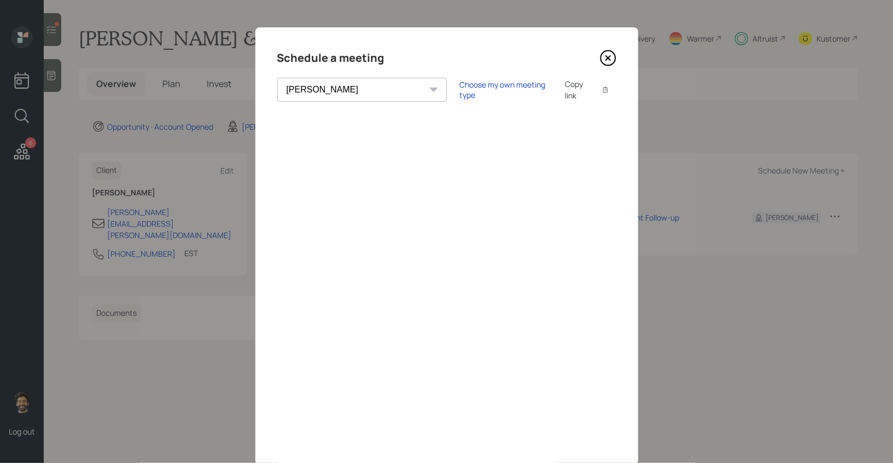
click at [603, 58] on icon at bounding box center [608, 58] width 16 height 16
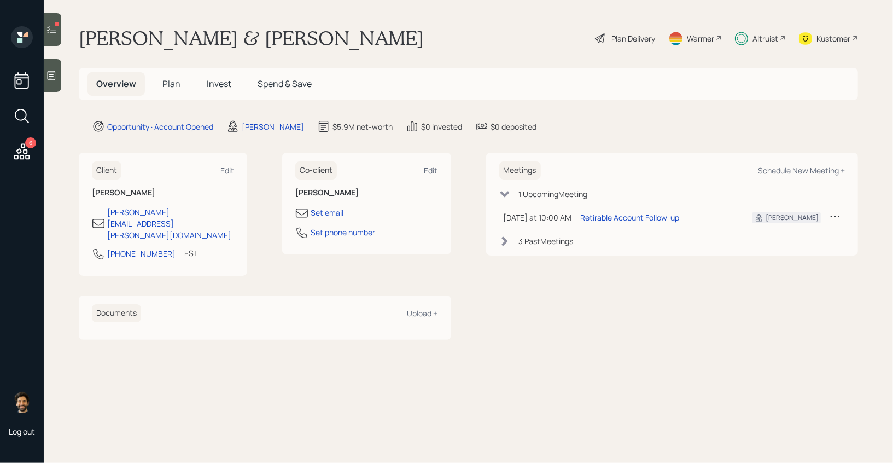
click at [216, 79] on span "Invest" at bounding box center [219, 84] width 25 height 12
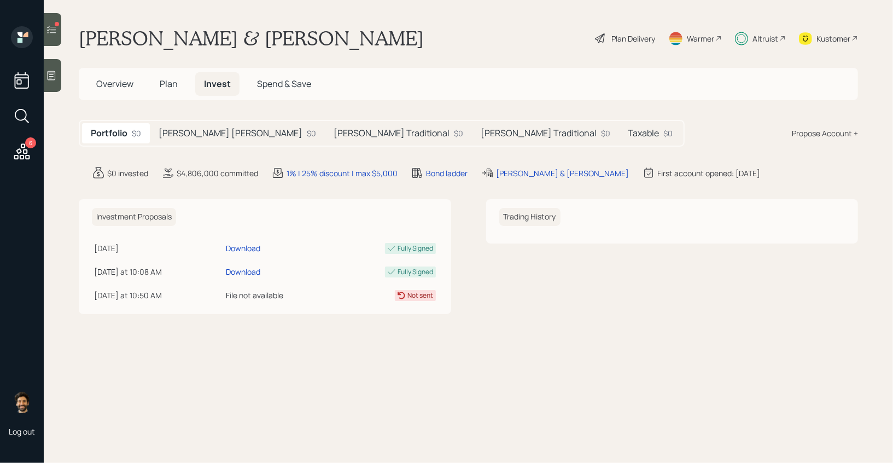
click at [472, 140] on div "[PERSON_NAME] Traditional $0" at bounding box center [545, 133] width 147 height 20
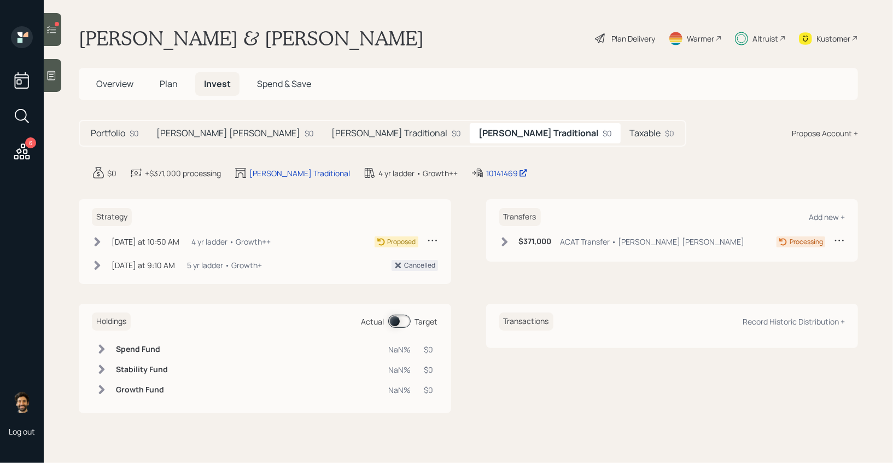
click at [502, 239] on icon at bounding box center [504, 241] width 11 height 11
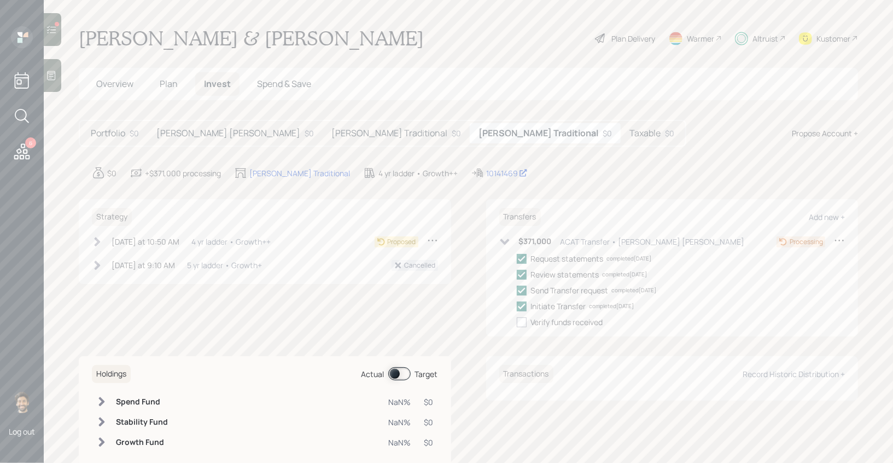
click at [621, 140] on div "Taxable $0" at bounding box center [652, 133] width 62 height 20
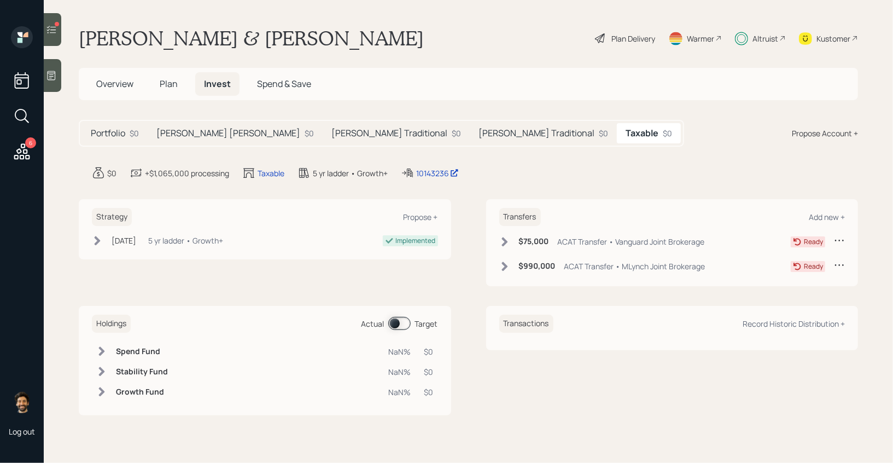
click at [212, 241] on div "5 yr ladder • Growth+" at bounding box center [185, 240] width 75 height 11
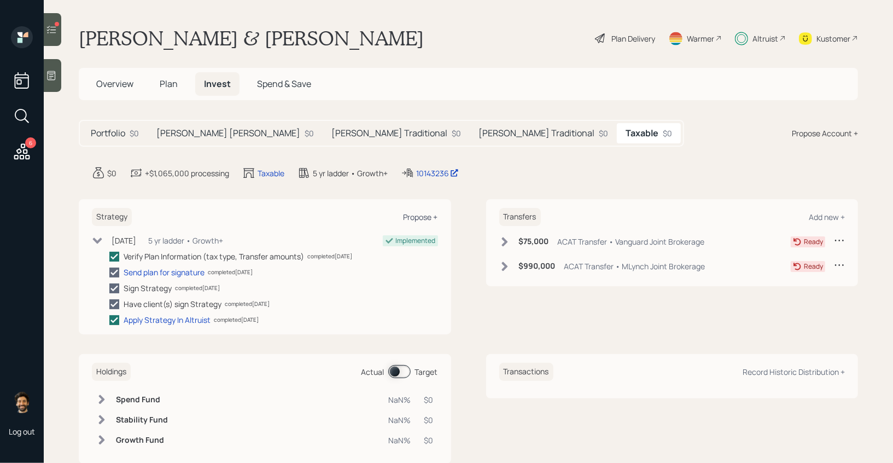
click at [417, 215] on div "Propose +" at bounding box center [421, 217] width 34 height 10
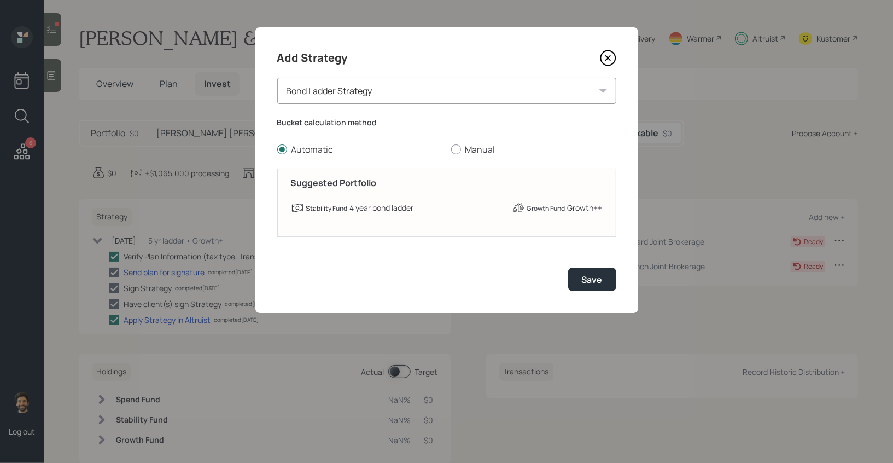
click at [612, 60] on icon at bounding box center [608, 58] width 16 height 16
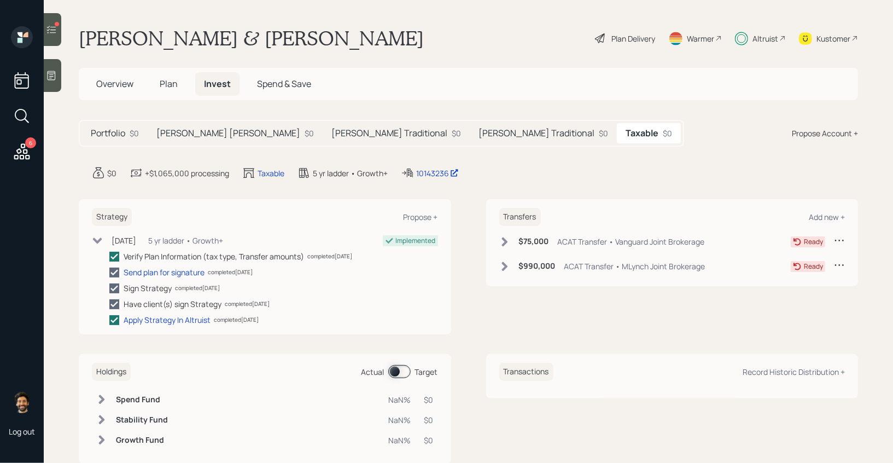
click at [86, 237] on div "Strategy Propose + [DATE] [DATE] 4:29 PM EDT 5 yr ladder • Growth+ Implemented …" at bounding box center [265, 266] width 372 height 135
click at [96, 236] on icon at bounding box center [97, 240] width 11 height 11
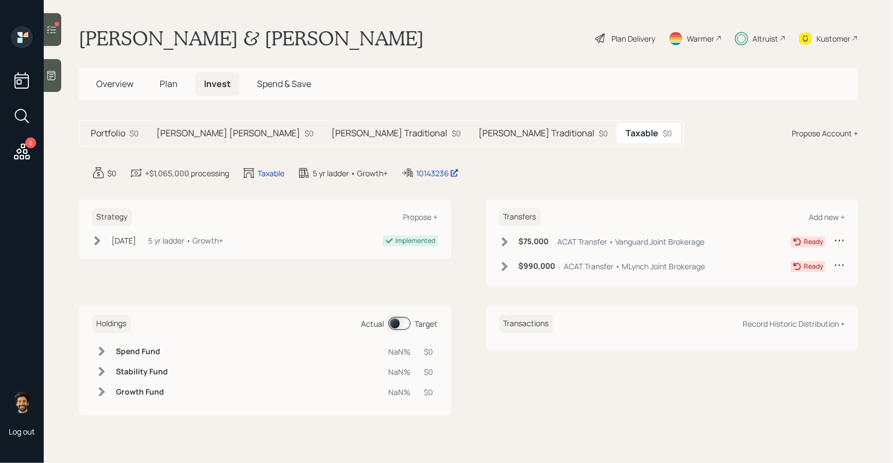
click at [323, 133] on div "[PERSON_NAME] Traditional $0" at bounding box center [396, 133] width 147 height 20
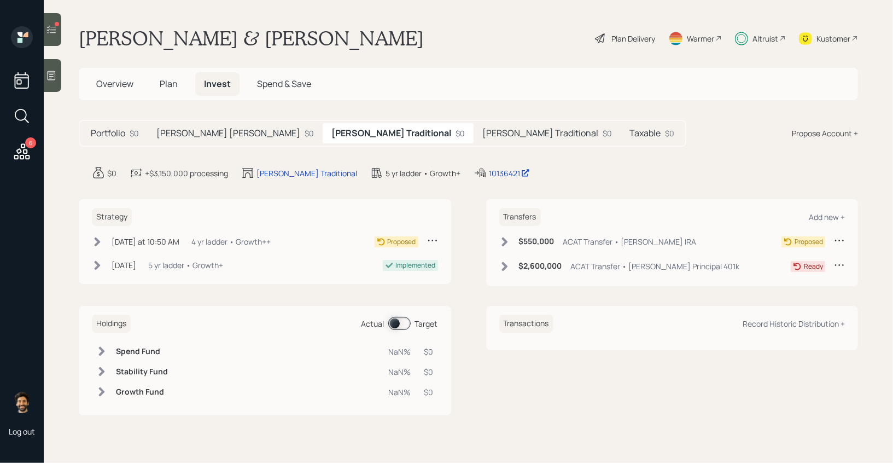
click at [505, 241] on icon at bounding box center [504, 241] width 6 height 9
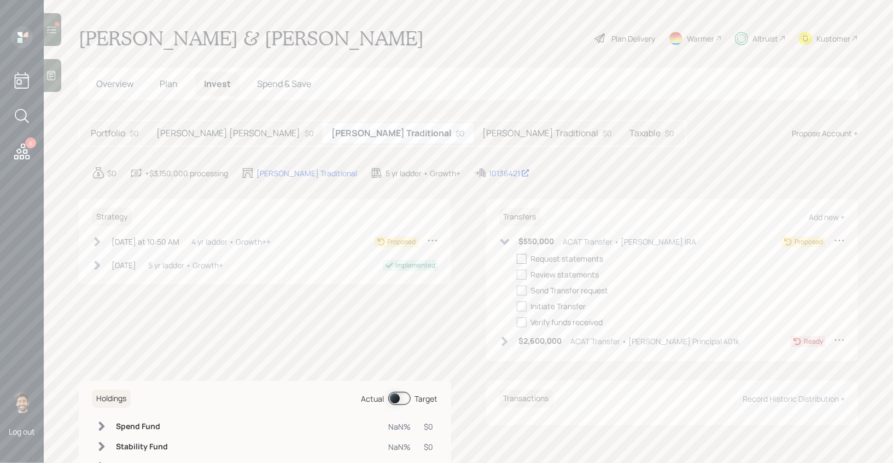
click at [523, 260] on div at bounding box center [522, 259] width 10 height 10
click at [517, 259] on input "checkbox" at bounding box center [516, 258] width 1 height 1
checkbox input "true"
click at [523, 273] on div at bounding box center [522, 275] width 10 height 10
click at [517, 274] on input "checkbox" at bounding box center [516, 274] width 1 height 1
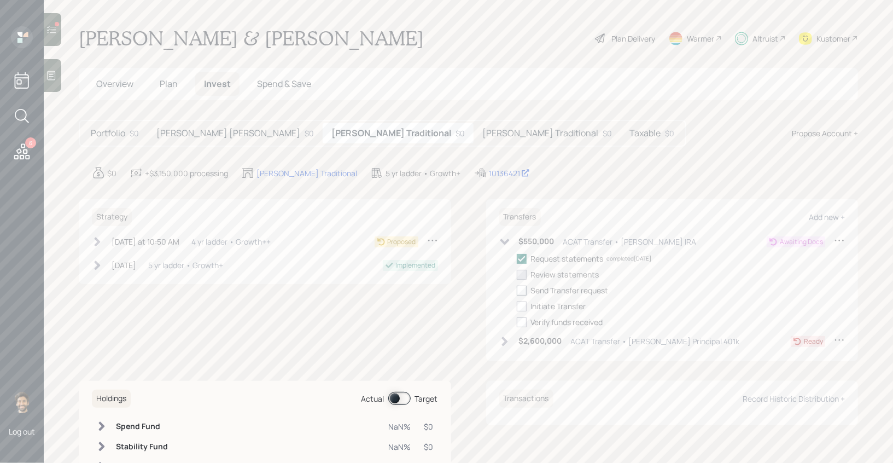
checkbox input "true"
click at [518, 298] on div "Request statements completed [DATE] Review statements completed [DATE] Send Tra…" at bounding box center [681, 290] width 329 height 75
click at [520, 294] on div at bounding box center [522, 290] width 10 height 10
click at [517, 290] on input "checkbox" at bounding box center [516, 290] width 1 height 1
checkbox input "true"
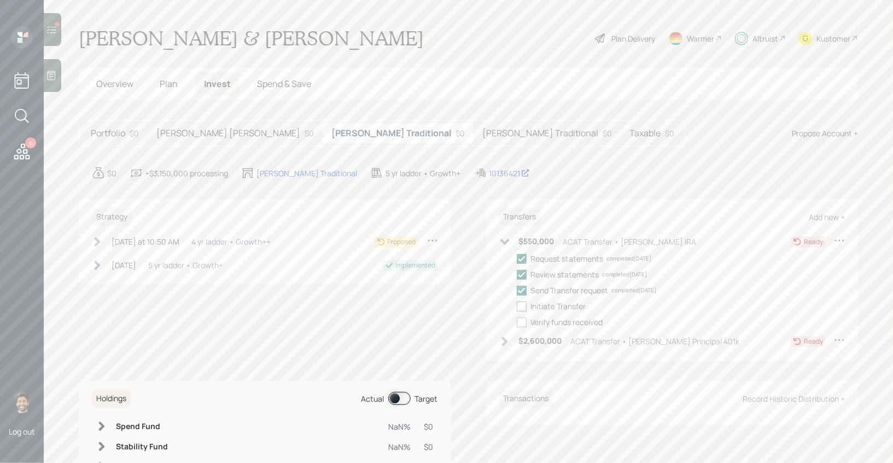
click at [520, 306] on div at bounding box center [522, 306] width 10 height 10
click at [517, 306] on input "checkbox" at bounding box center [516, 306] width 1 height 1
checkbox input "true"
click at [212, 138] on h5 "[PERSON_NAME] [PERSON_NAME]" at bounding box center [228, 133] width 144 height 10
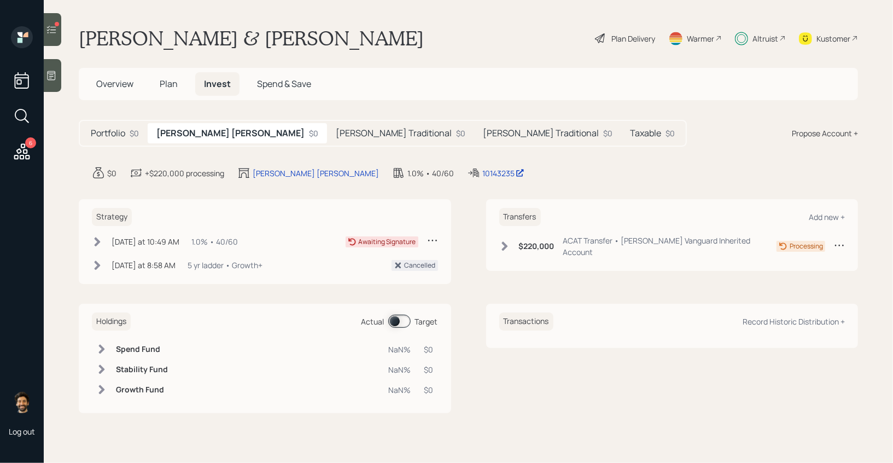
click at [511, 238] on div "$220,000 ACAT Transfer • [PERSON_NAME] Vanguard Inherited Account" at bounding box center [638, 246] width 278 height 23
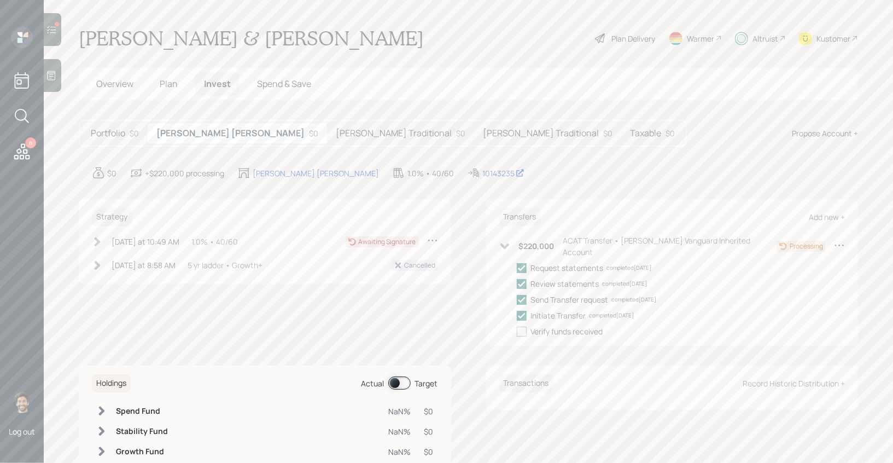
click at [630, 135] on h5 "Taxable" at bounding box center [645, 133] width 31 height 10
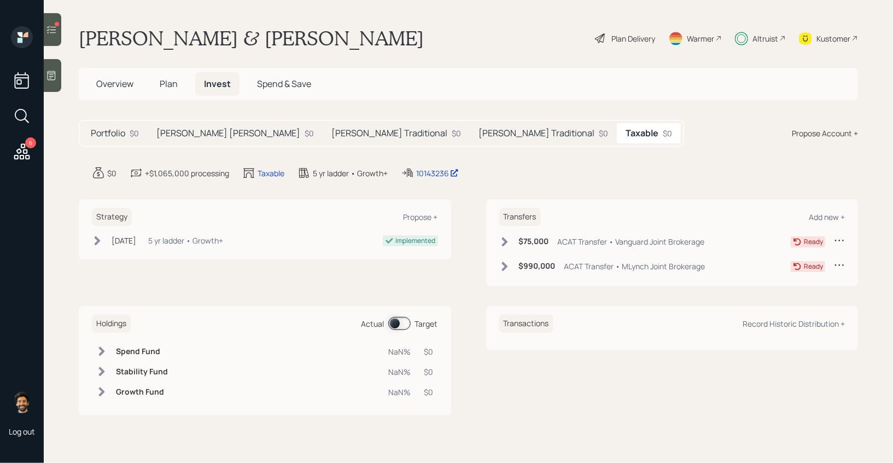
click at [510, 248] on div "$75,000 ACAT Transfer • Vanguard Joint Brokerage Ready" at bounding box center [672, 244] width 346 height 18
click at [501, 241] on icon at bounding box center [504, 241] width 11 height 11
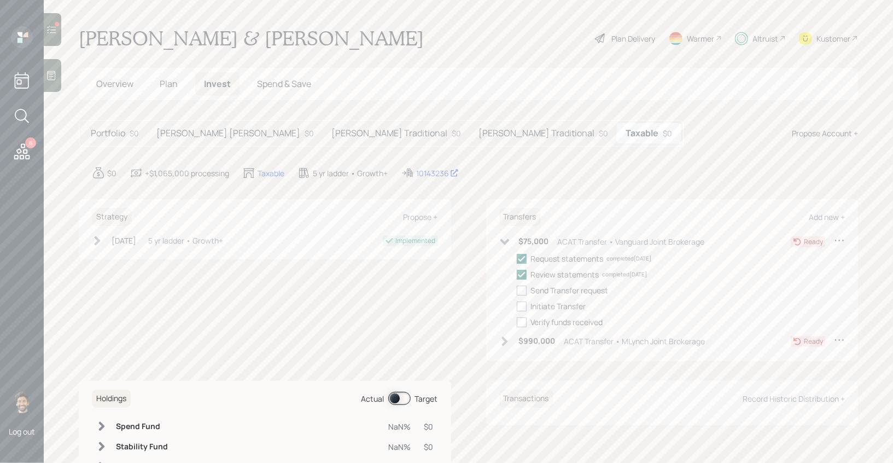
click at [499, 337] on icon at bounding box center [504, 341] width 11 height 11
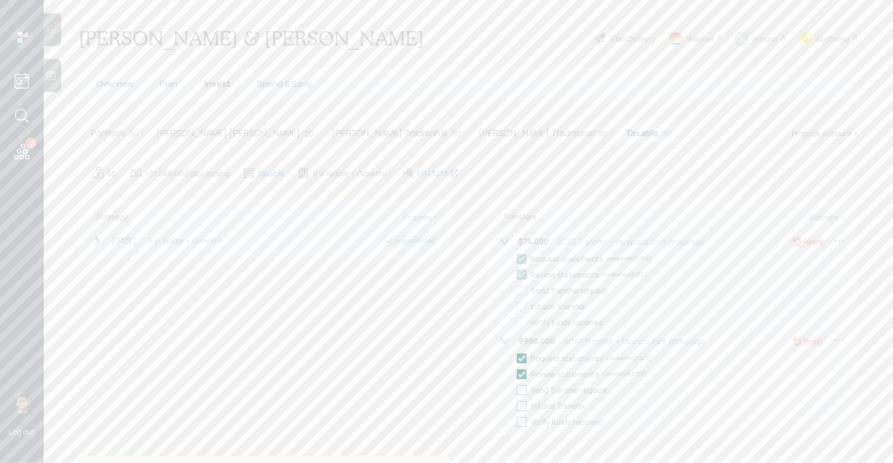
click at [331, 131] on h5 "[PERSON_NAME] Traditional" at bounding box center [389, 133] width 116 height 10
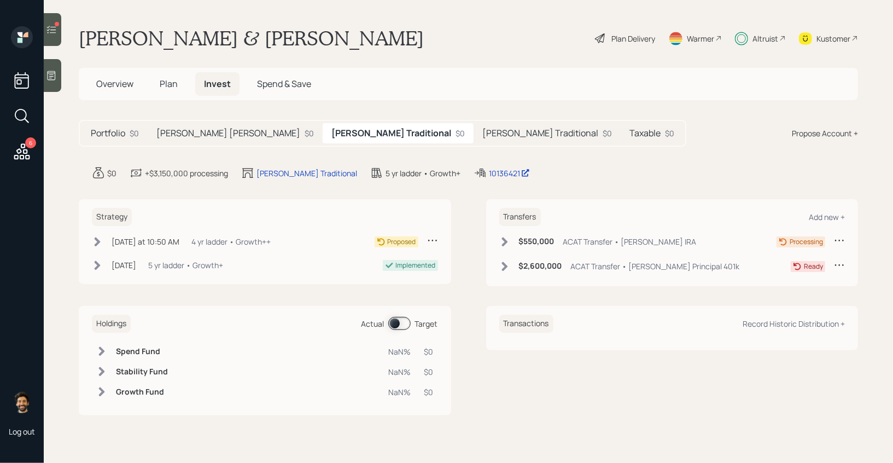
click at [509, 268] on icon at bounding box center [504, 266] width 11 height 11
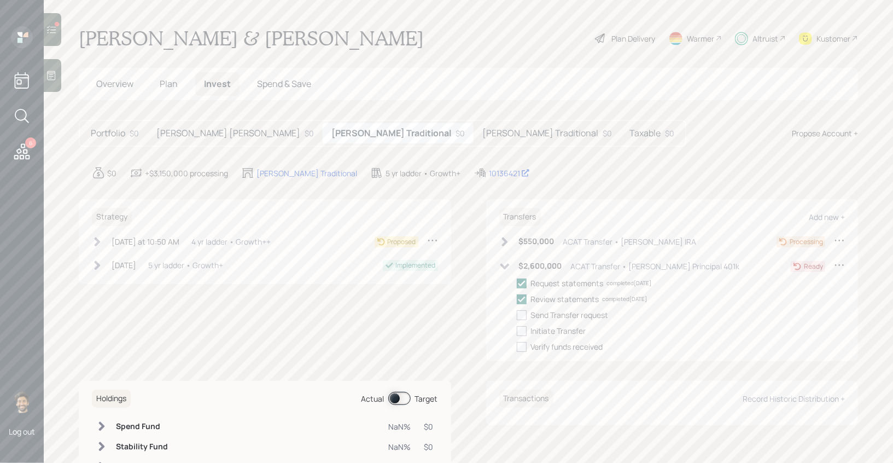
click at [177, 135] on h5 "[PERSON_NAME] [PERSON_NAME]" at bounding box center [228, 133] width 144 height 10
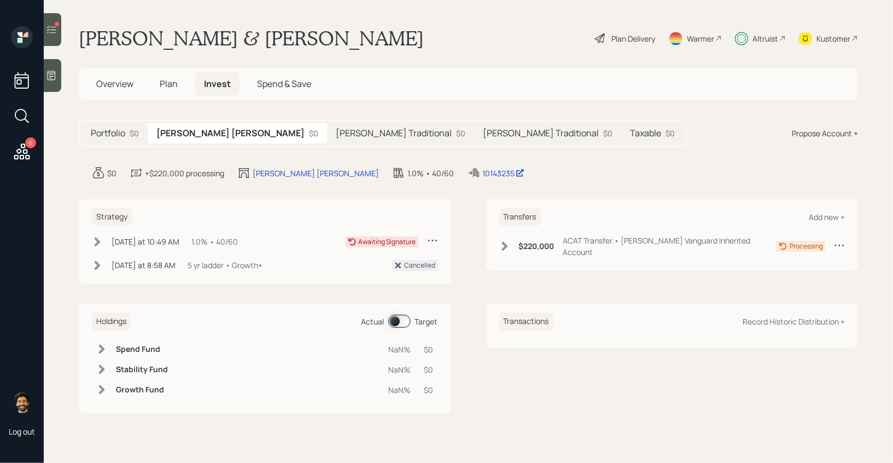
click at [50, 34] on icon at bounding box center [51, 29] width 11 height 11
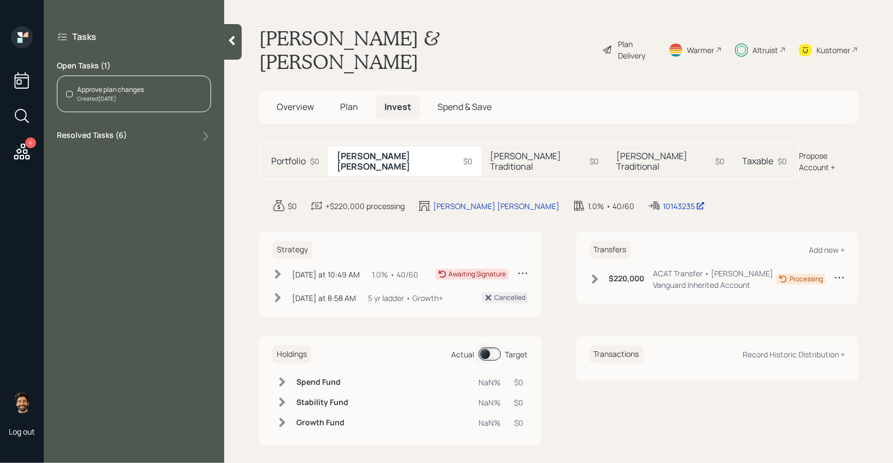
click at [150, 91] on div "Approve plan changes Created [DATE]" at bounding box center [134, 93] width 154 height 37
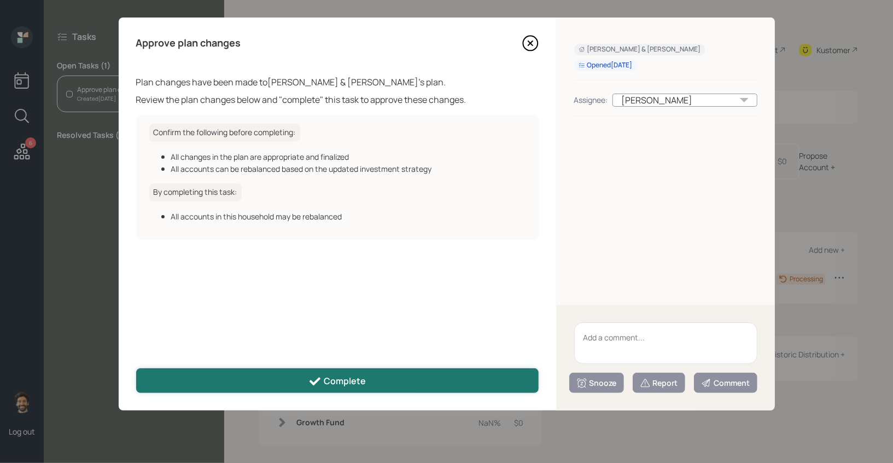
click at [273, 379] on button "Complete" at bounding box center [337, 380] width 402 height 25
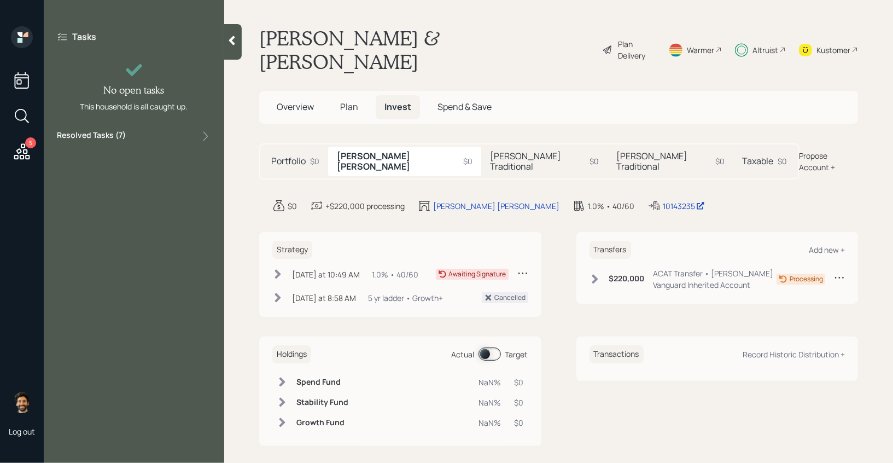
click at [431, 9] on main "[PERSON_NAME] & [PERSON_NAME] Plan Delivery Warmer Altruist Kustomer Overview P…" at bounding box center [558, 231] width 669 height 463
